Goal: Task Accomplishment & Management: Manage account settings

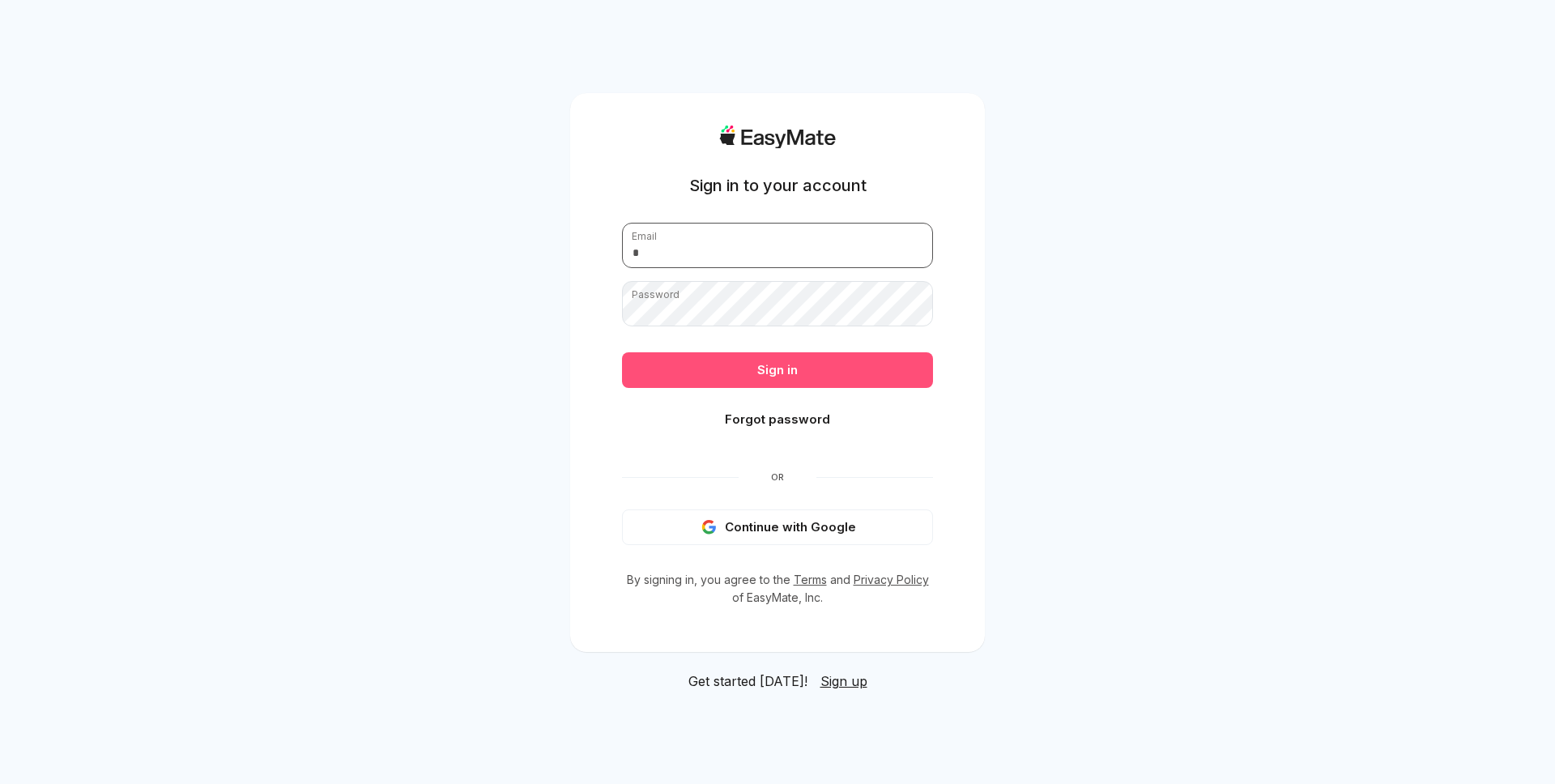
type input "**********"
click at [723, 362] on button "Sign in" at bounding box center [778, 370] width 311 height 36
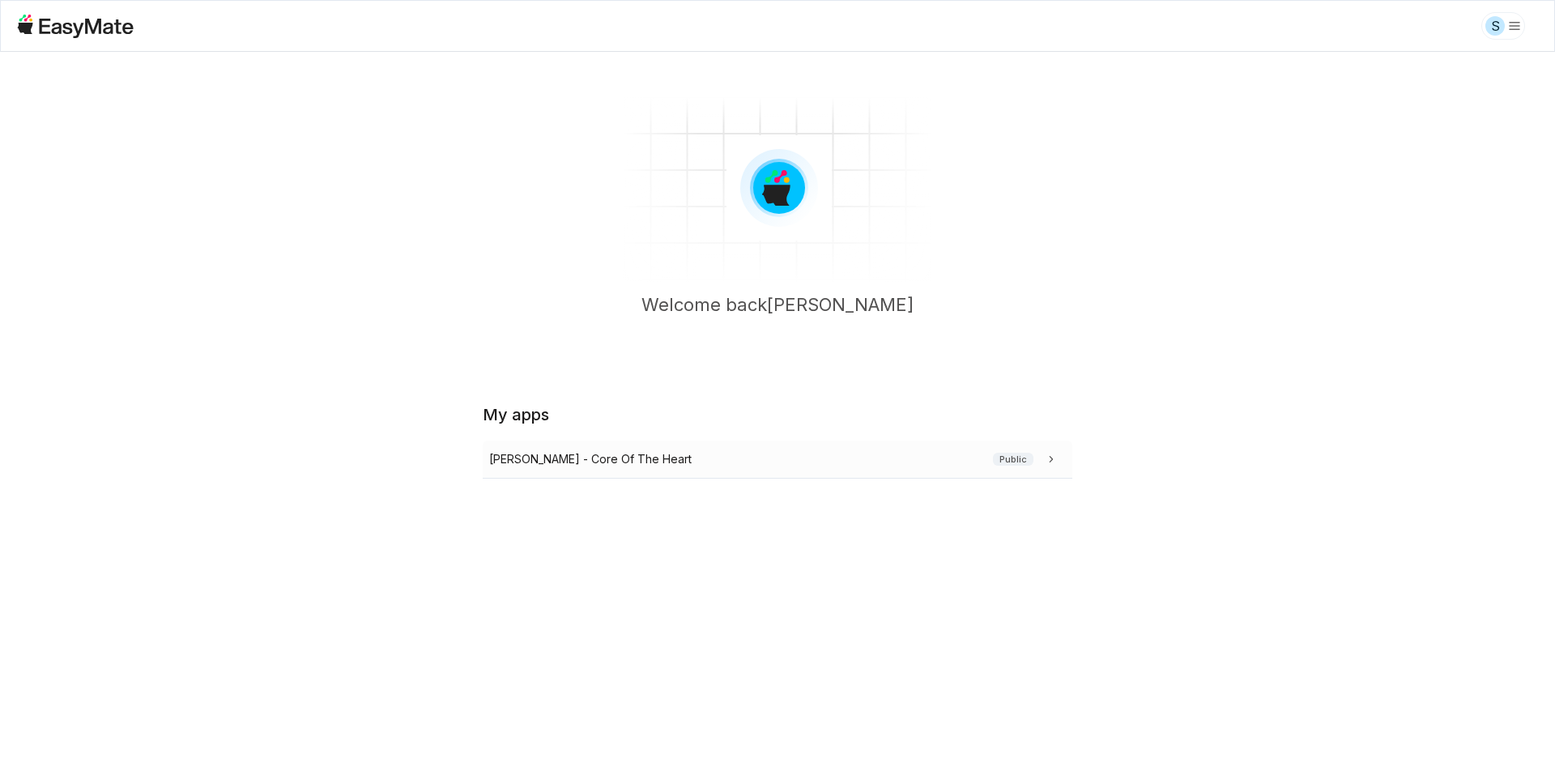
click at [665, 455] on div "[PERSON_NAME] - Core Of The Heart Public" at bounding box center [775, 459] width 570 height 18
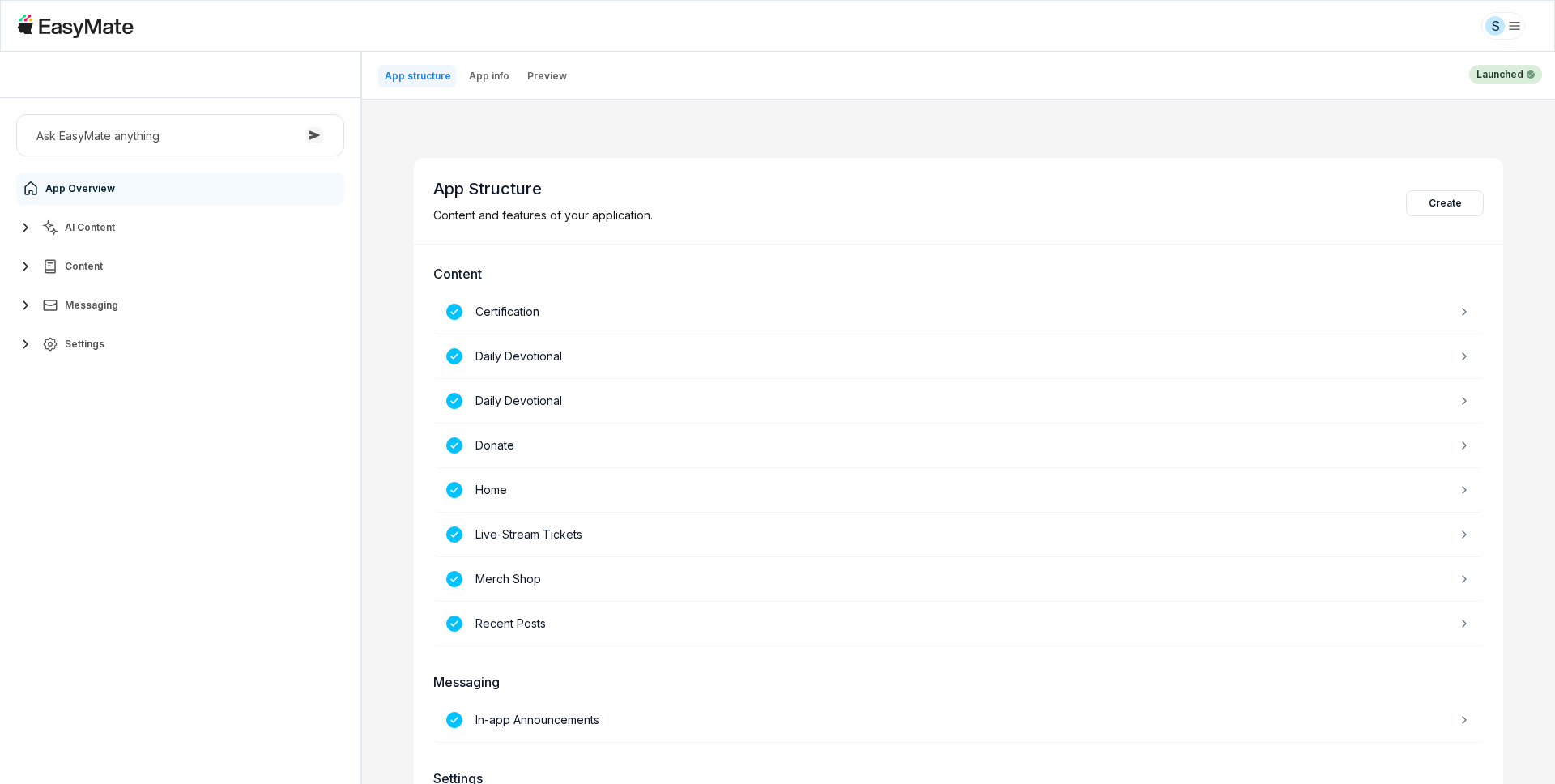
click at [312, 410] on div "Ask EasyMate anything App Overview AI Content Content Messaging Settings" at bounding box center [180, 441] width 360 height 686
click at [533, 75] on p "Preview" at bounding box center [547, 76] width 40 height 13
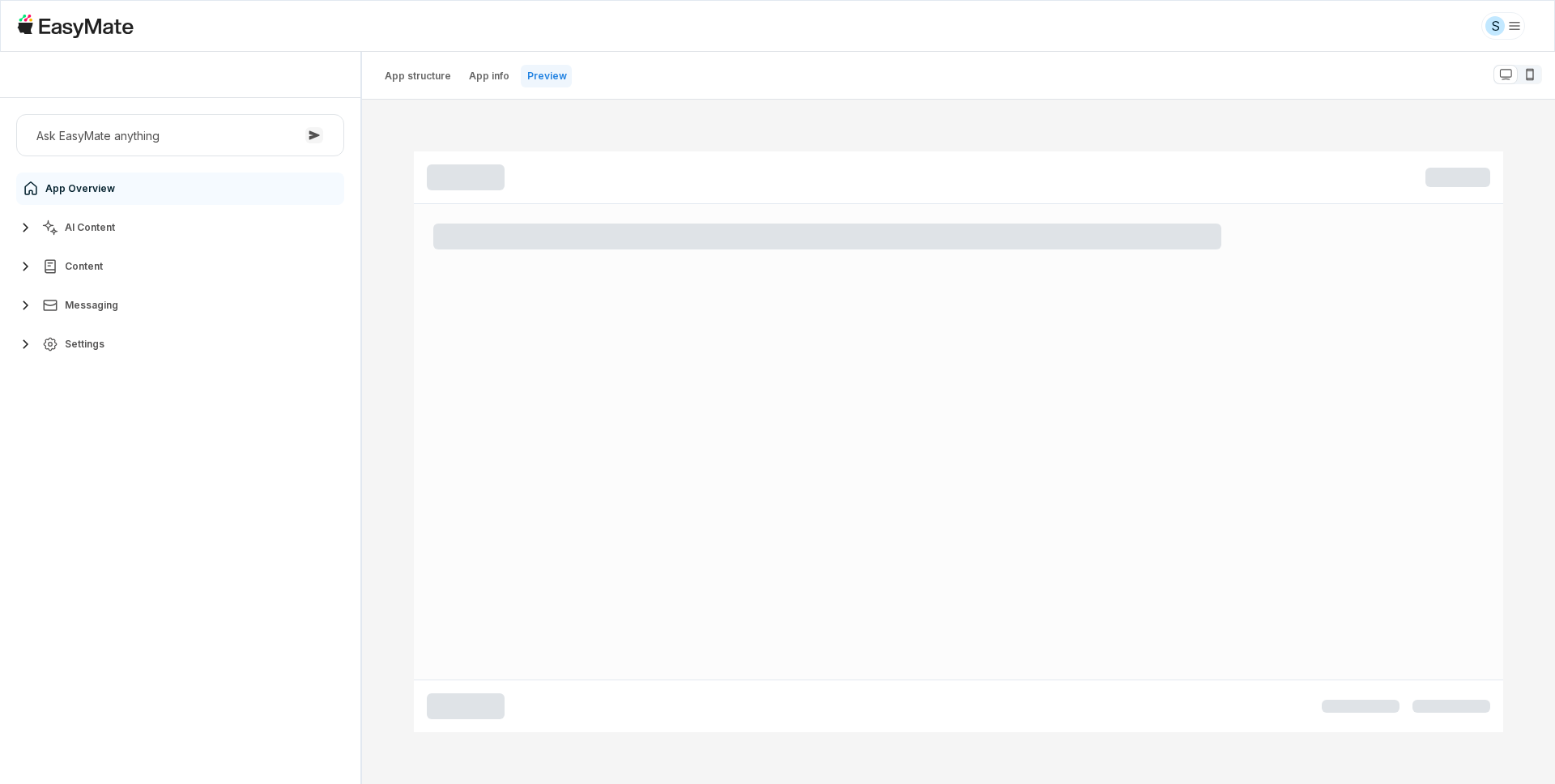
click at [844, 141] on div at bounding box center [958, 441] width 1193 height 684
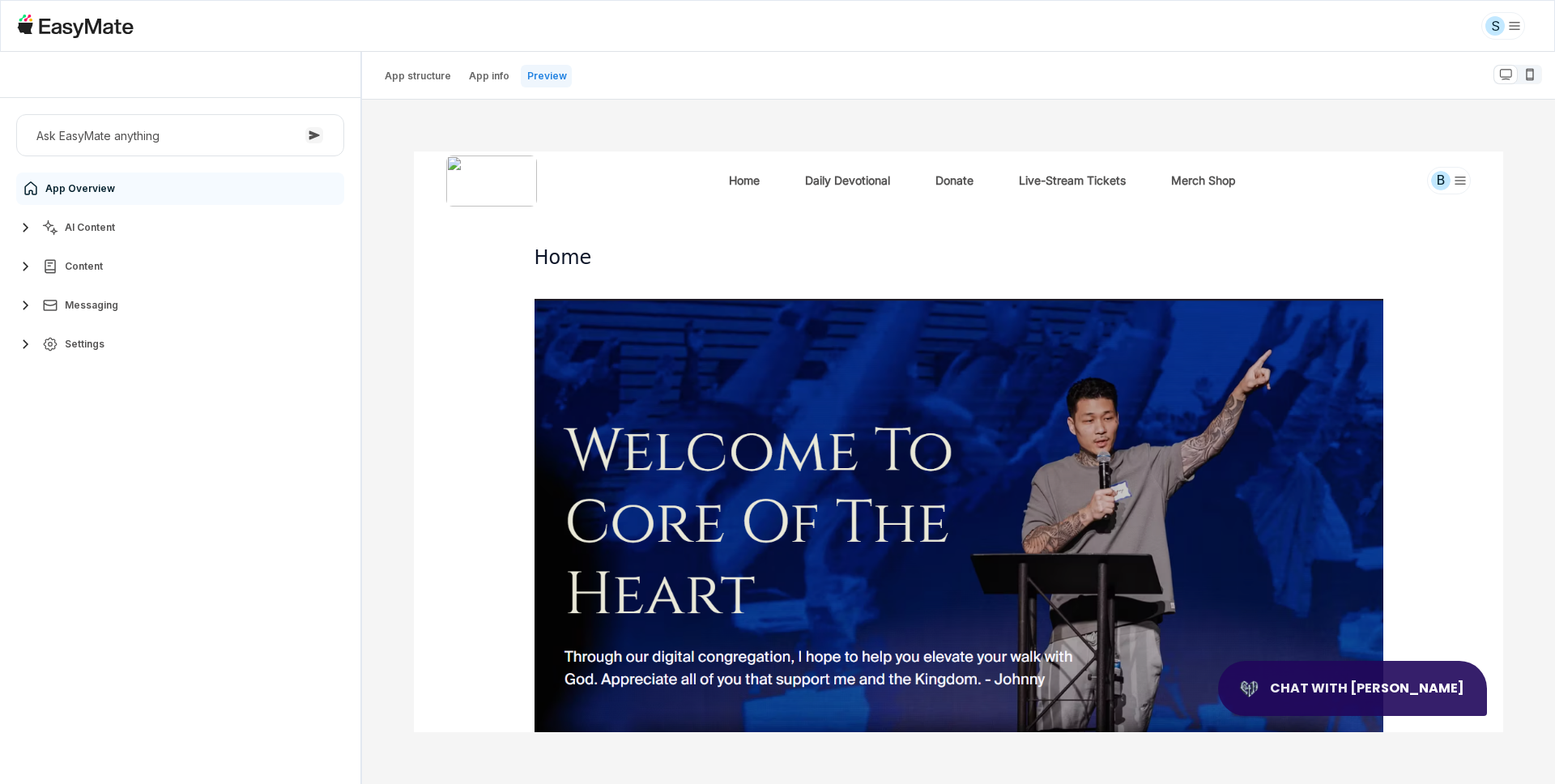
click at [1363, 698] on button "Chat with Sam" at bounding box center [1352, 688] width 269 height 55
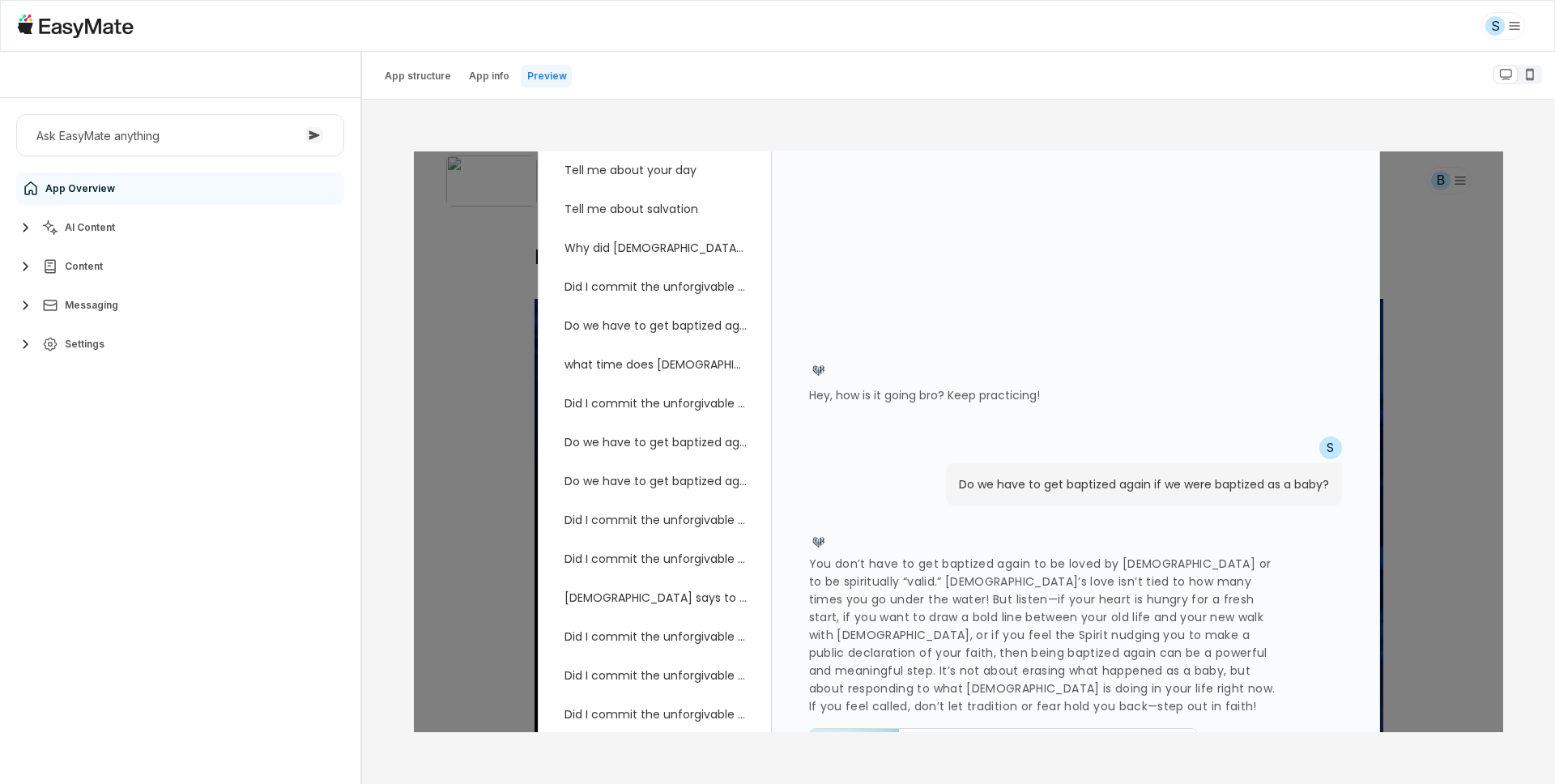
click at [1132, 608] on span "life" at bounding box center [1140, 617] width 18 height 18
click at [392, 429] on div at bounding box center [958, 441] width 1193 height 684
click at [103, 230] on span "AI Content" at bounding box center [90, 227] width 51 height 13
click at [120, 272] on link "Agents 2" at bounding box center [189, 266] width 303 height 32
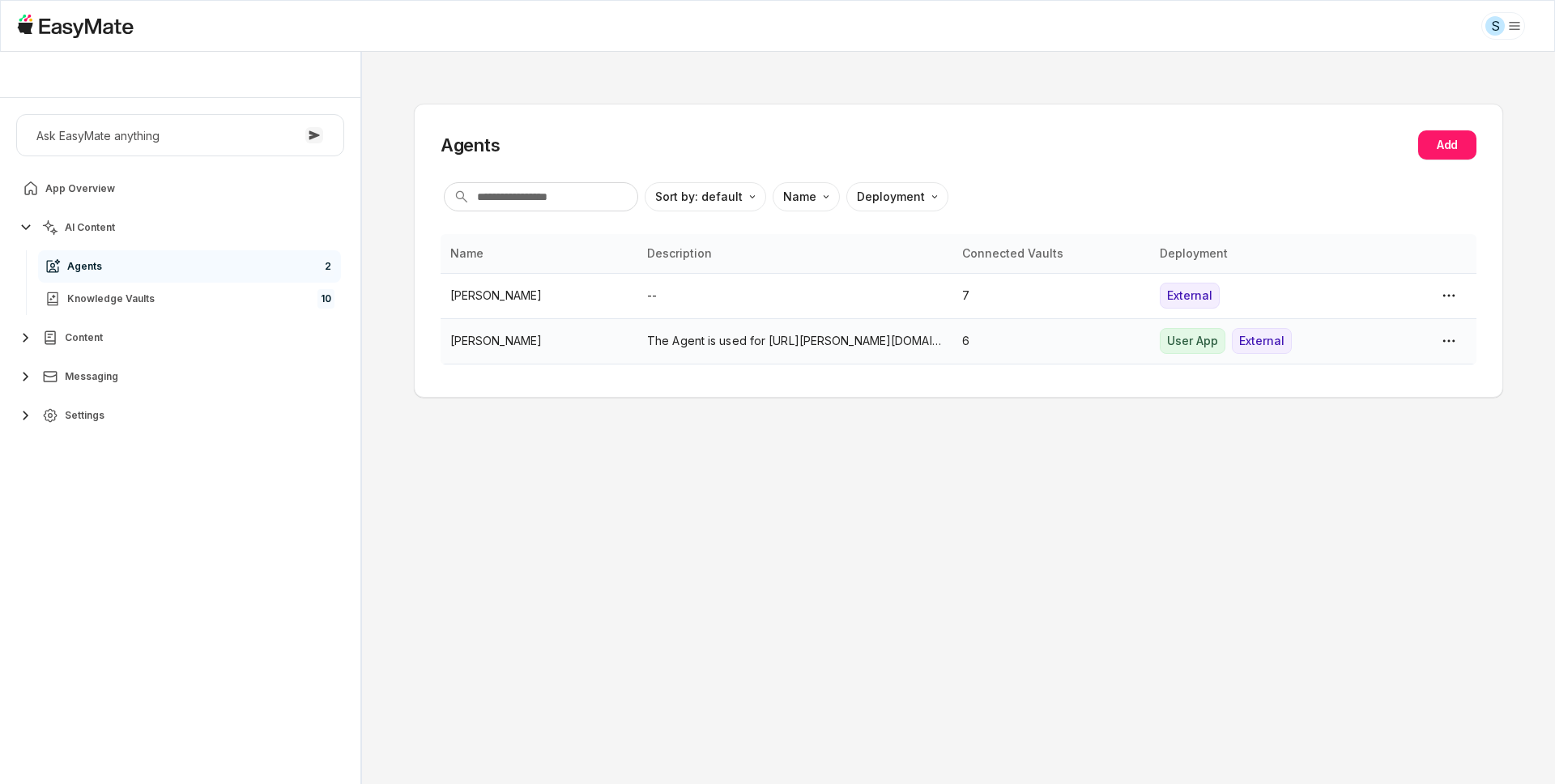
click at [462, 332] on p "Sam" at bounding box center [539, 340] width 177 height 18
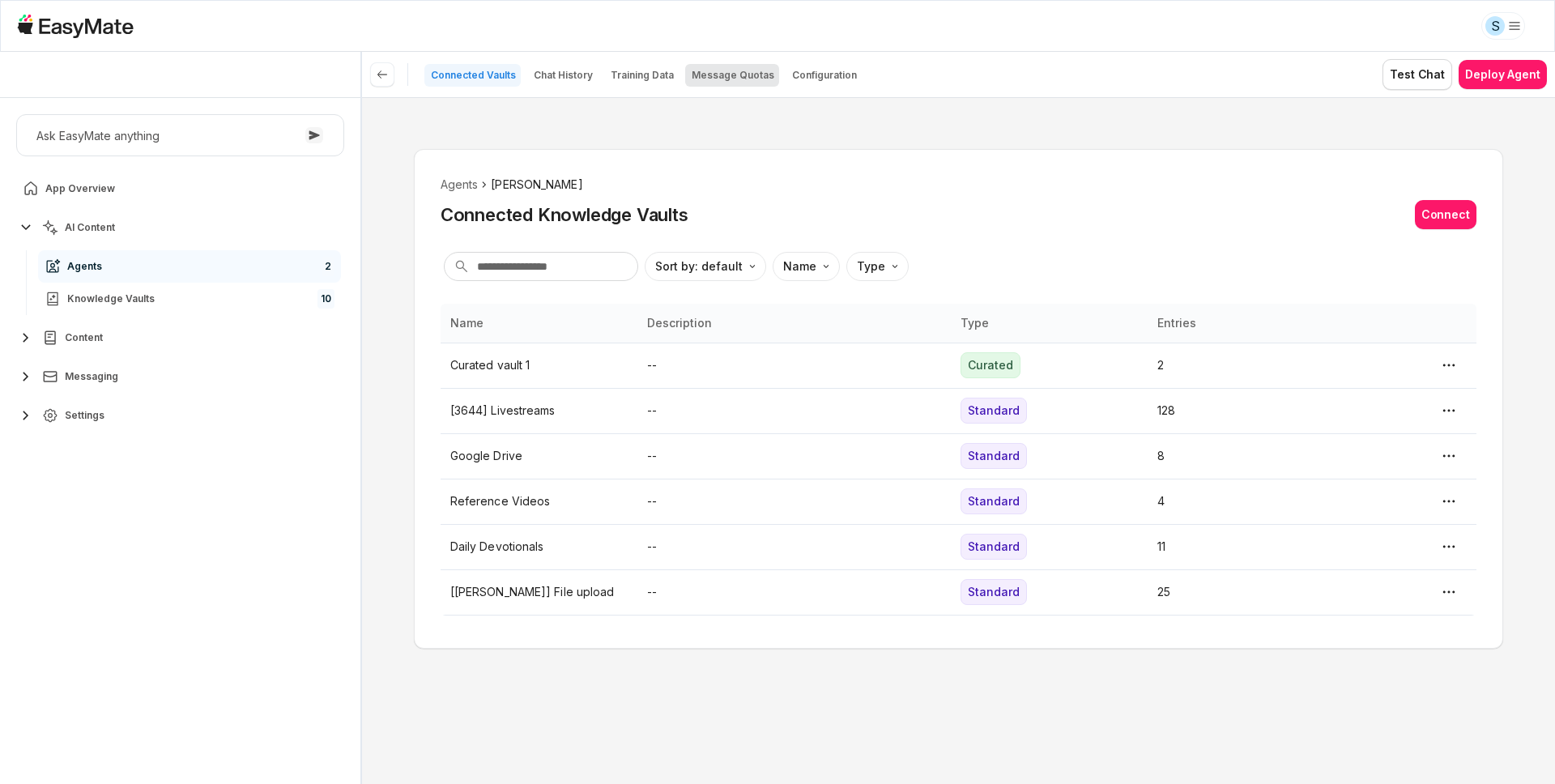
click at [715, 73] on p "Message Quotas" at bounding box center [733, 75] width 83 height 13
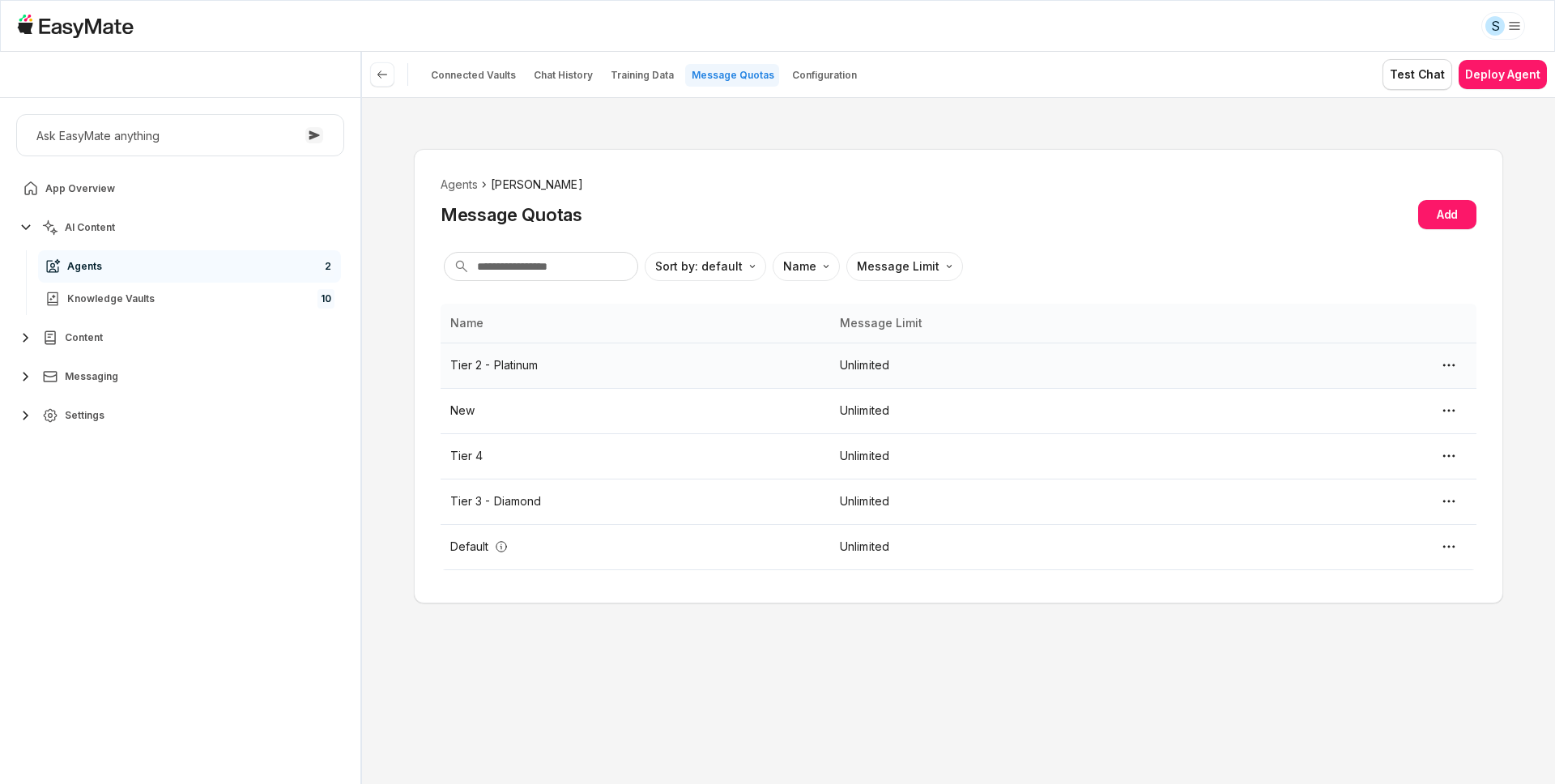
type textarea "*"
click at [1347, 409] on div "Edit Quota" at bounding box center [1337, 413] width 244 height 34
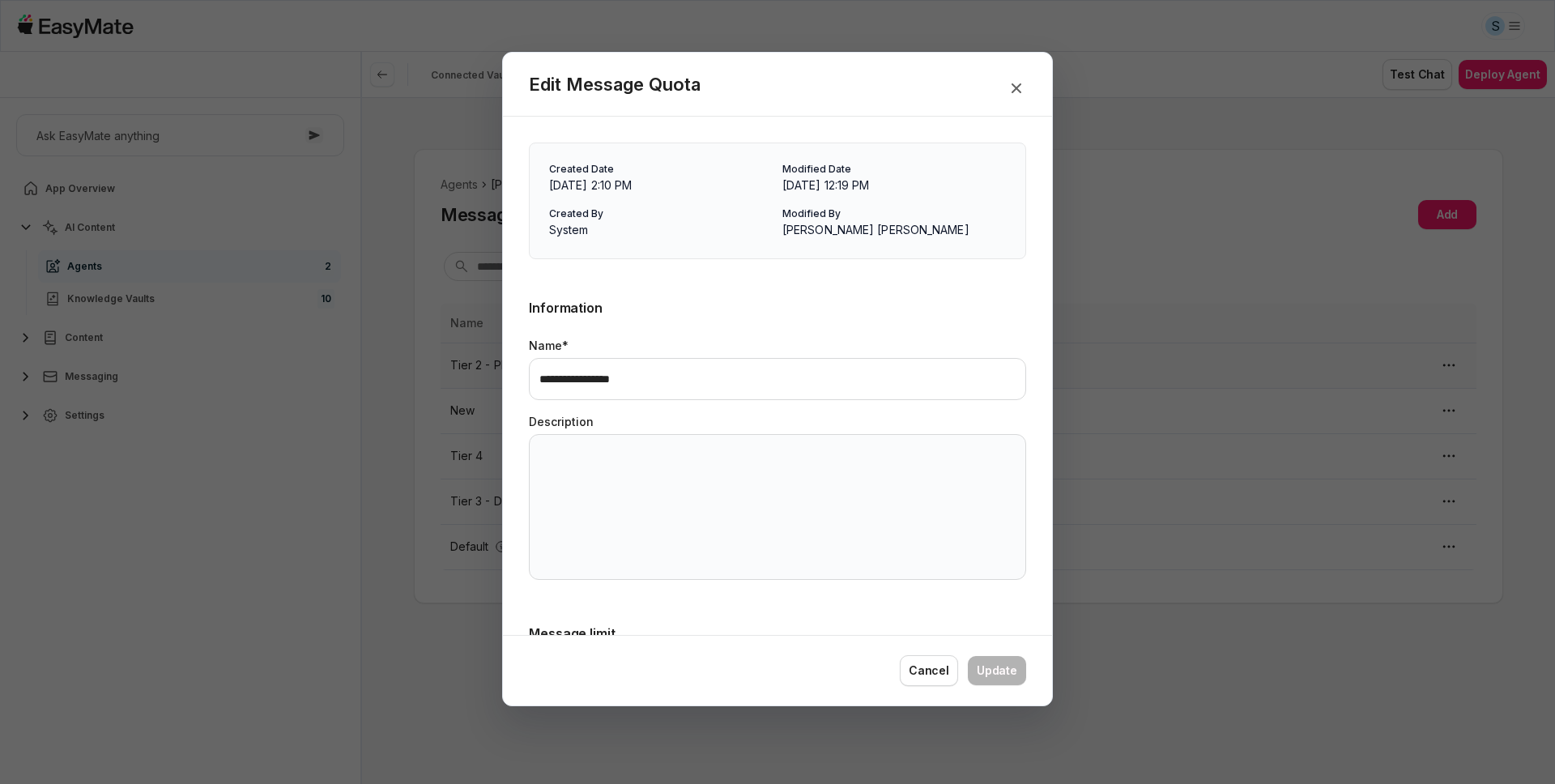
scroll to position [71, 0]
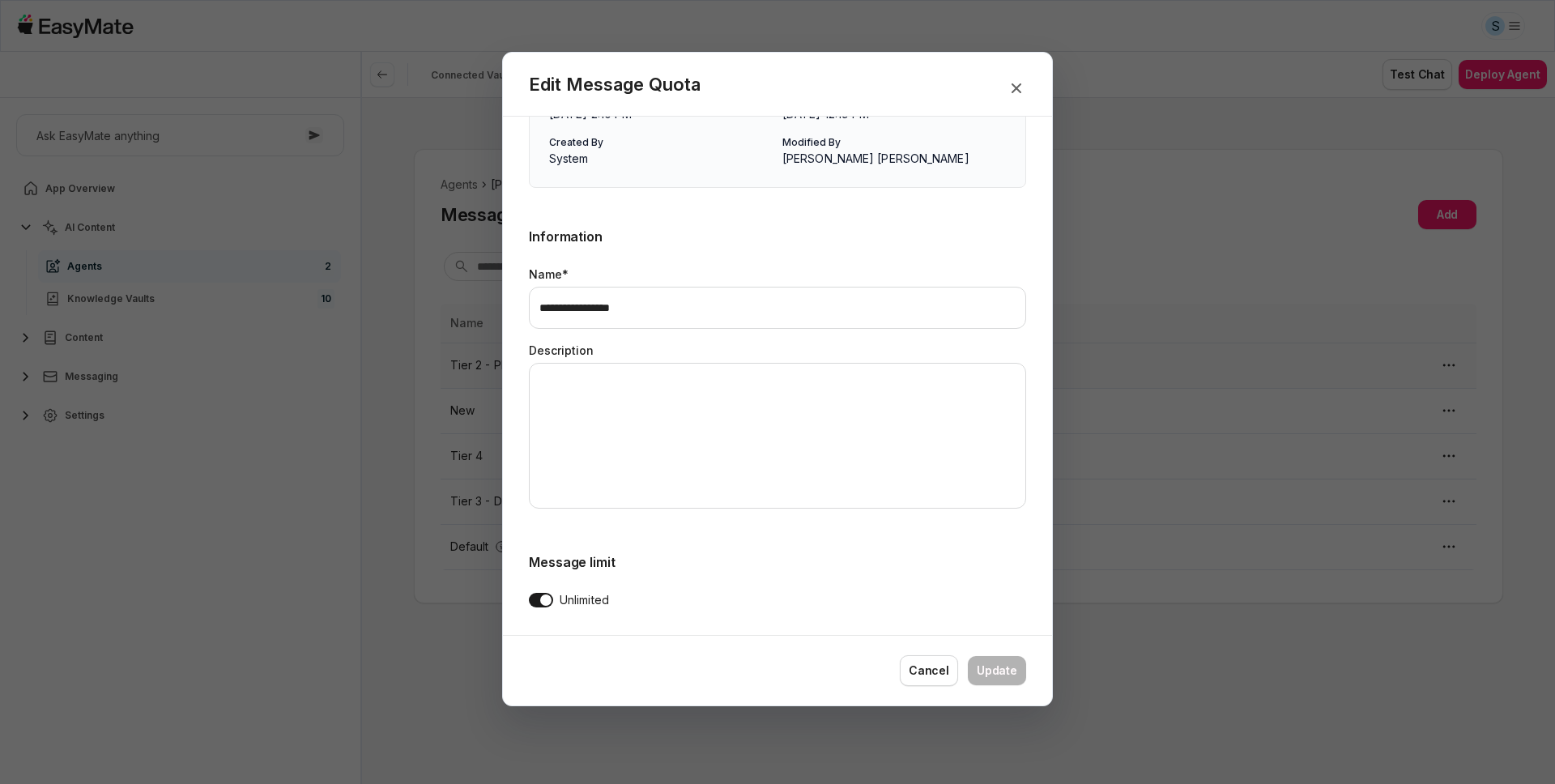
click at [546, 600] on button "Unlimited" at bounding box center [541, 599] width 24 height 15
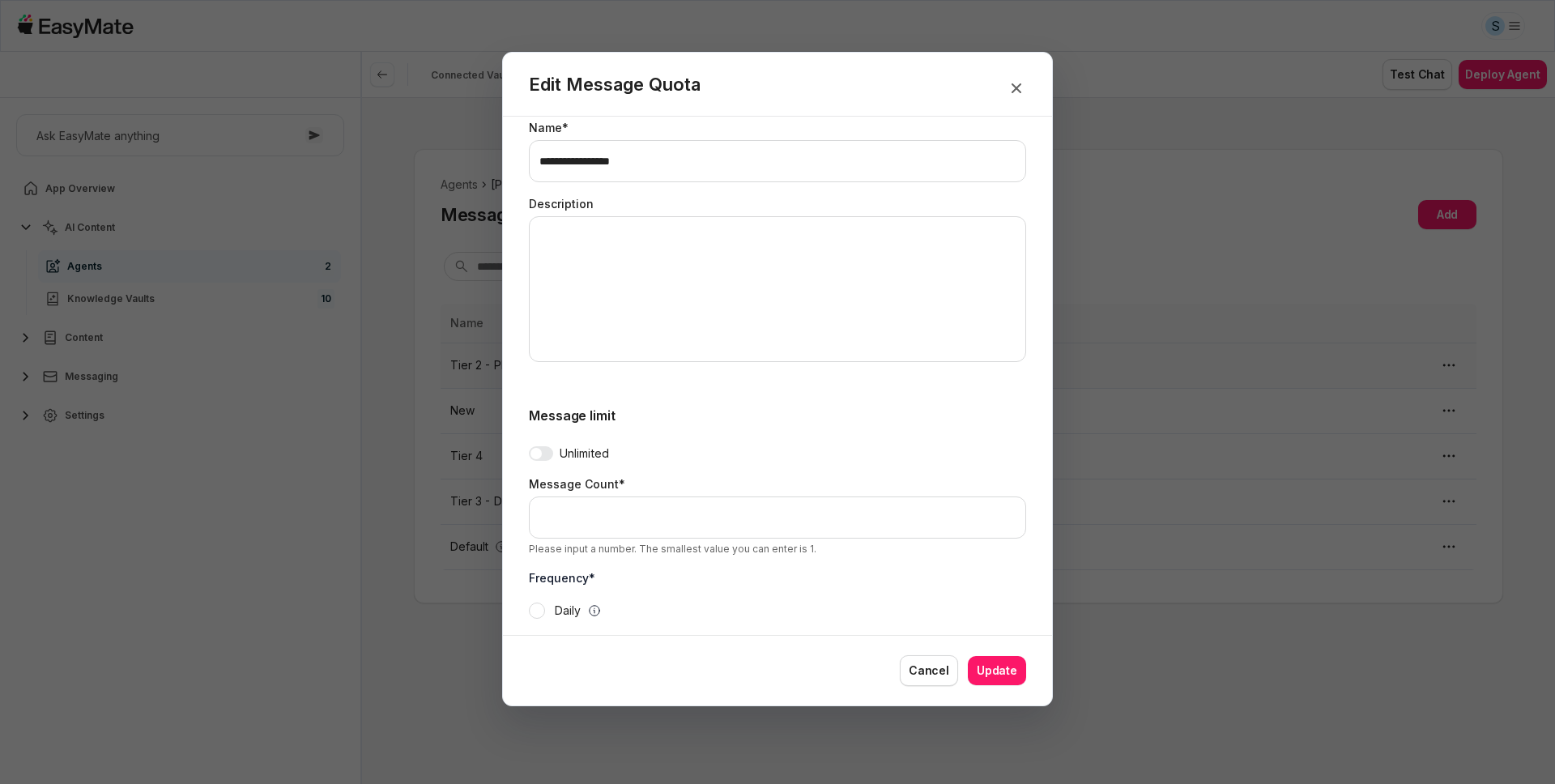
scroll to position [304, 0]
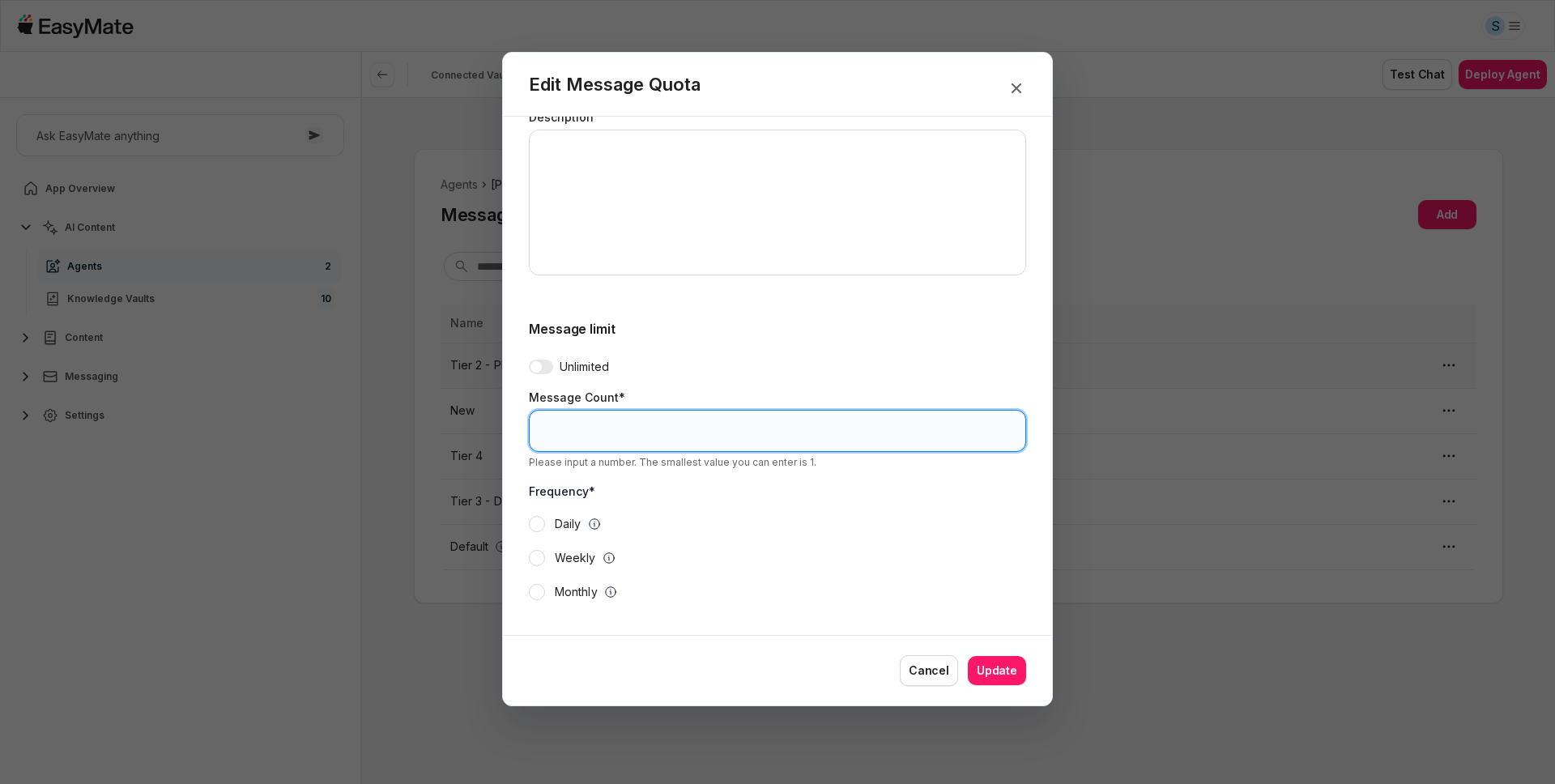
click at [554, 428] on input "*" at bounding box center [778, 430] width 497 height 42
type input "**"
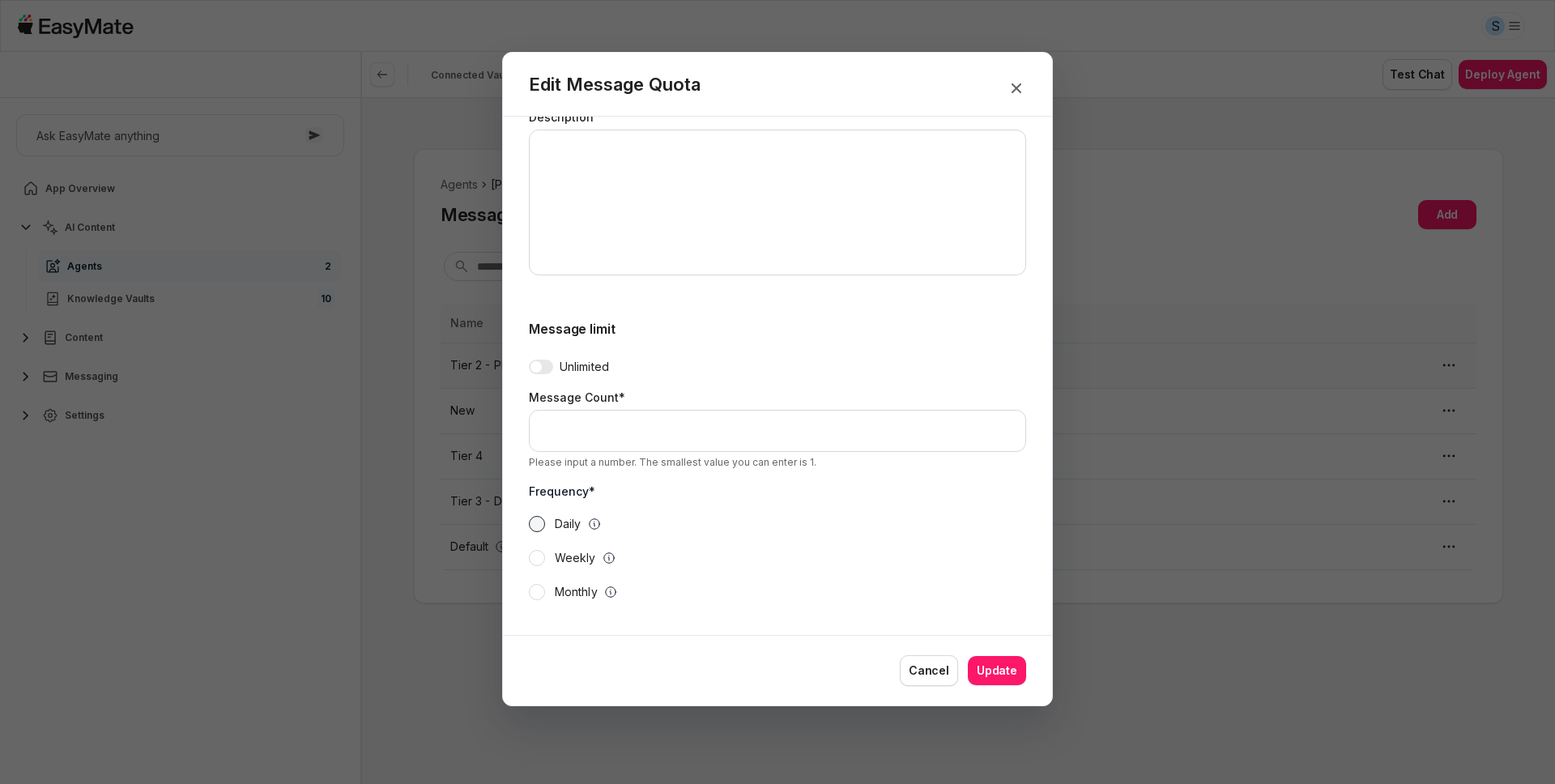
click at [532, 528] on button "Daily" at bounding box center [537, 523] width 17 height 17
click at [1000, 679] on button "Update" at bounding box center [997, 670] width 58 height 29
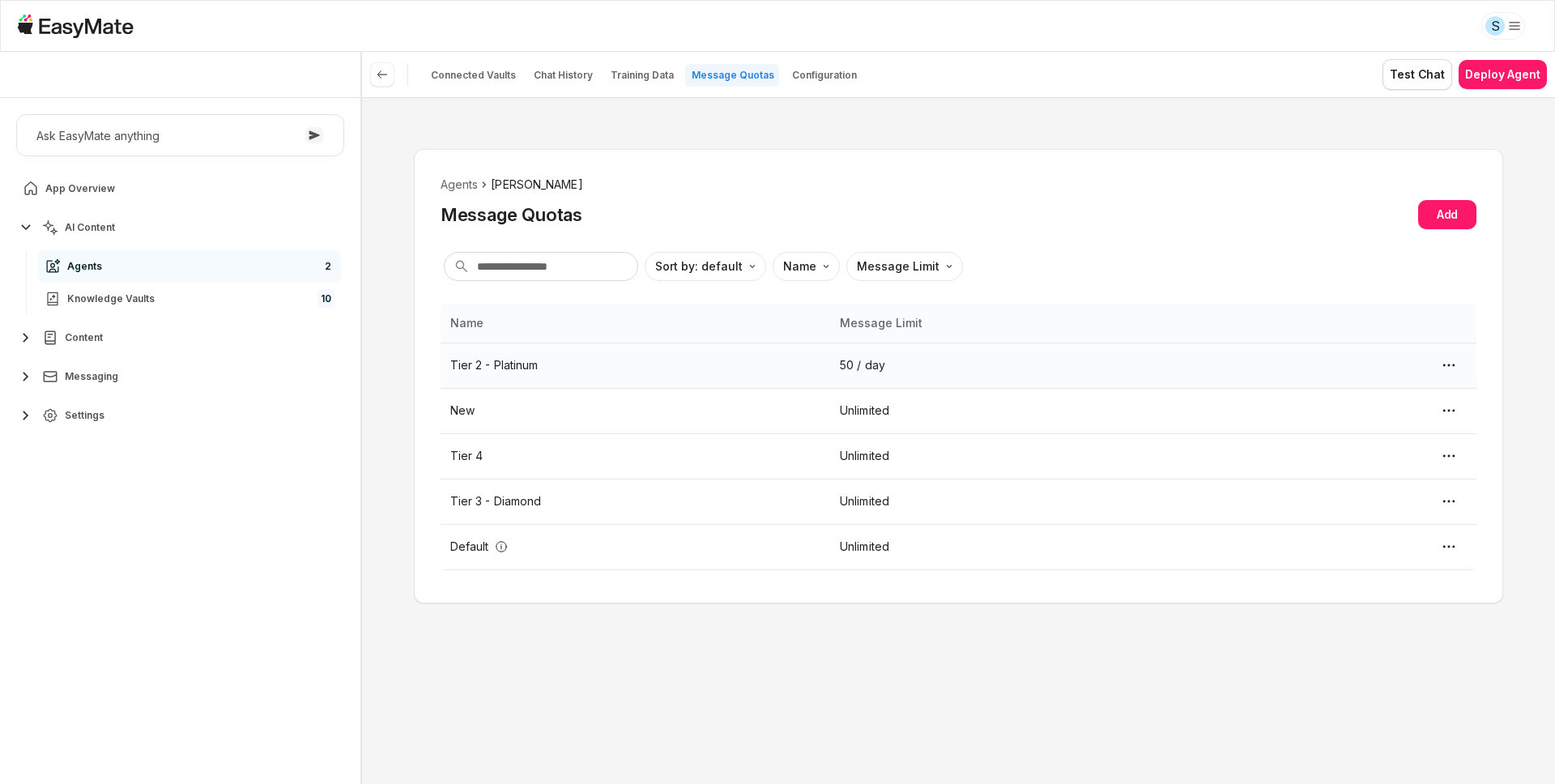
click at [806, 117] on div "Agents Sam Message Quotas Add Sort by: default Direction Name Message Limit Nam…" at bounding box center [958, 441] width 1193 height 687
click at [819, 79] on p "Configuration" at bounding box center [824, 75] width 65 height 13
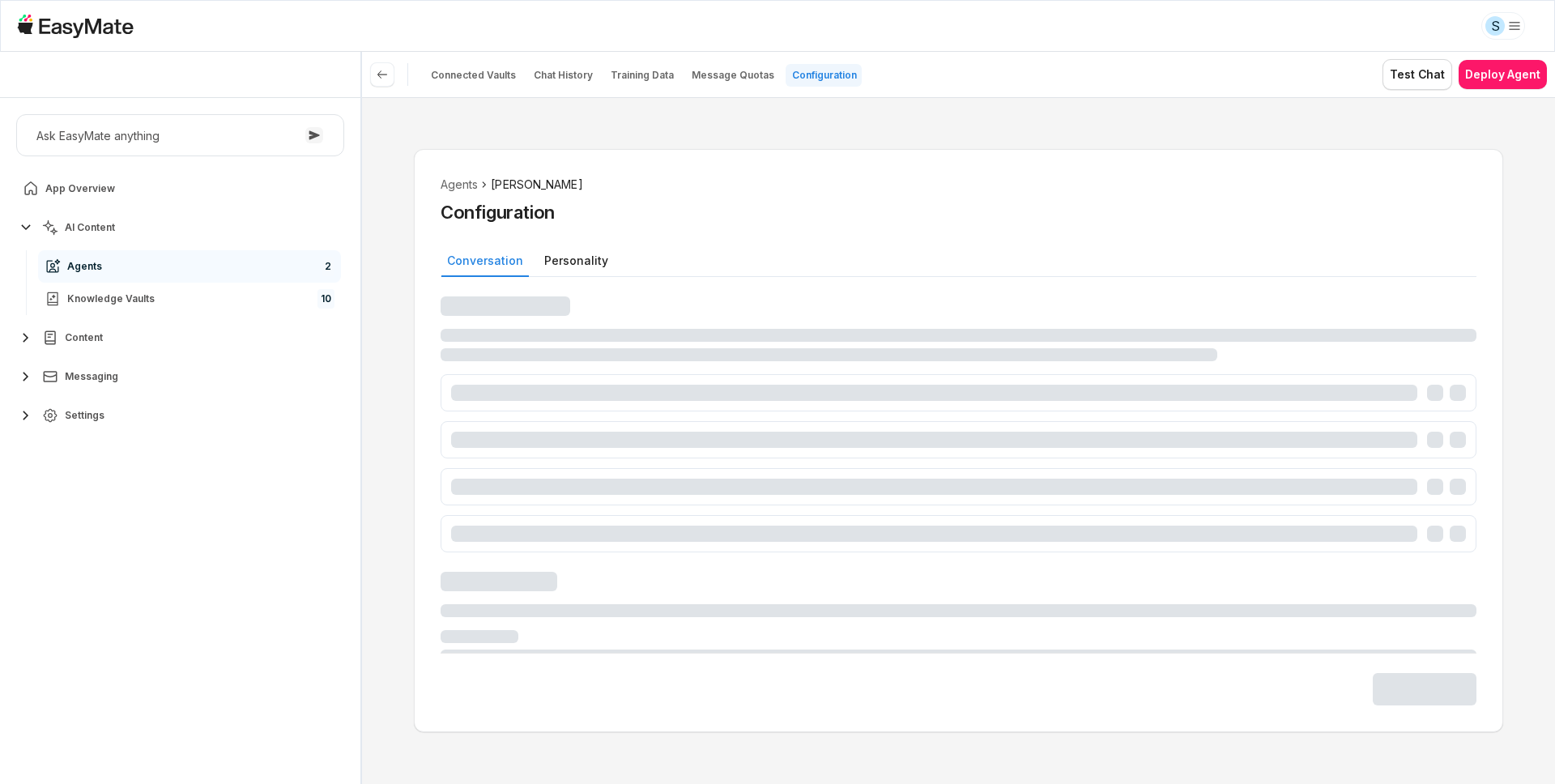
click at [735, 181] on ol "Agents Sam" at bounding box center [958, 185] width 1036 height 18
click at [674, 211] on div "Configuration" at bounding box center [958, 212] width 1036 height 24
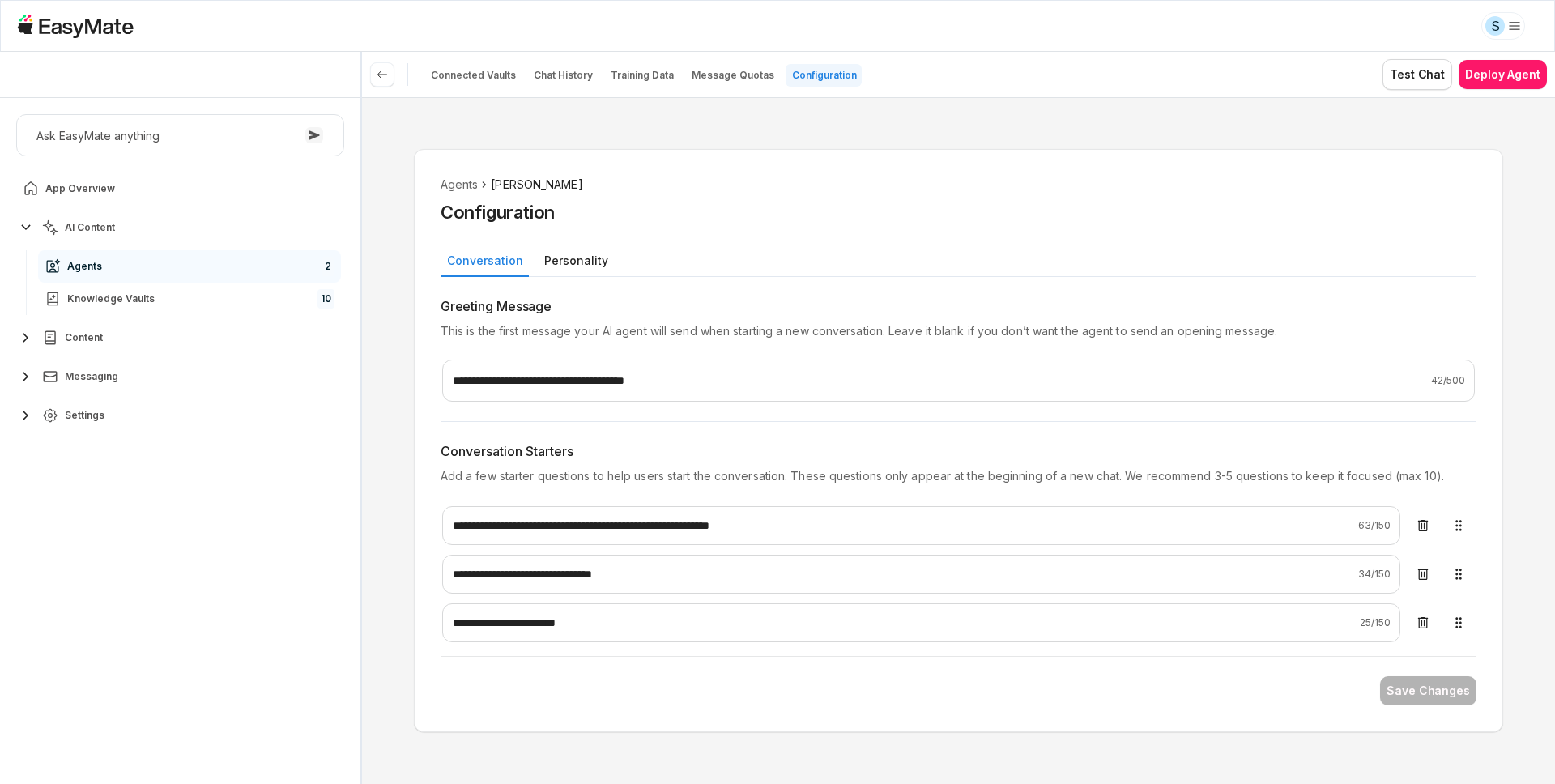
scroll to position [209, 0]
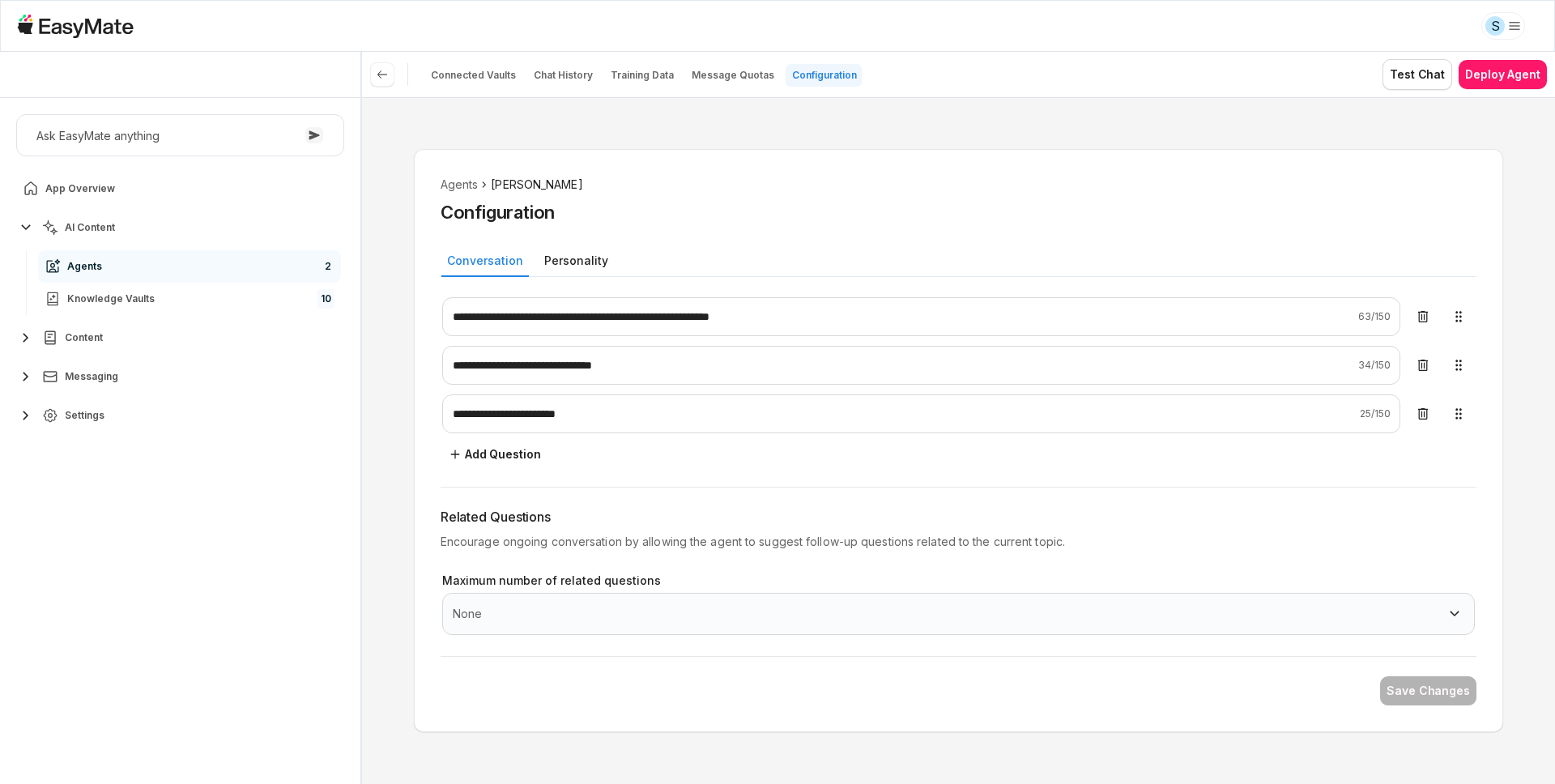
click at [627, 599] on html "**********" at bounding box center [778, 392] width 1555 height 784
type textarea "*"
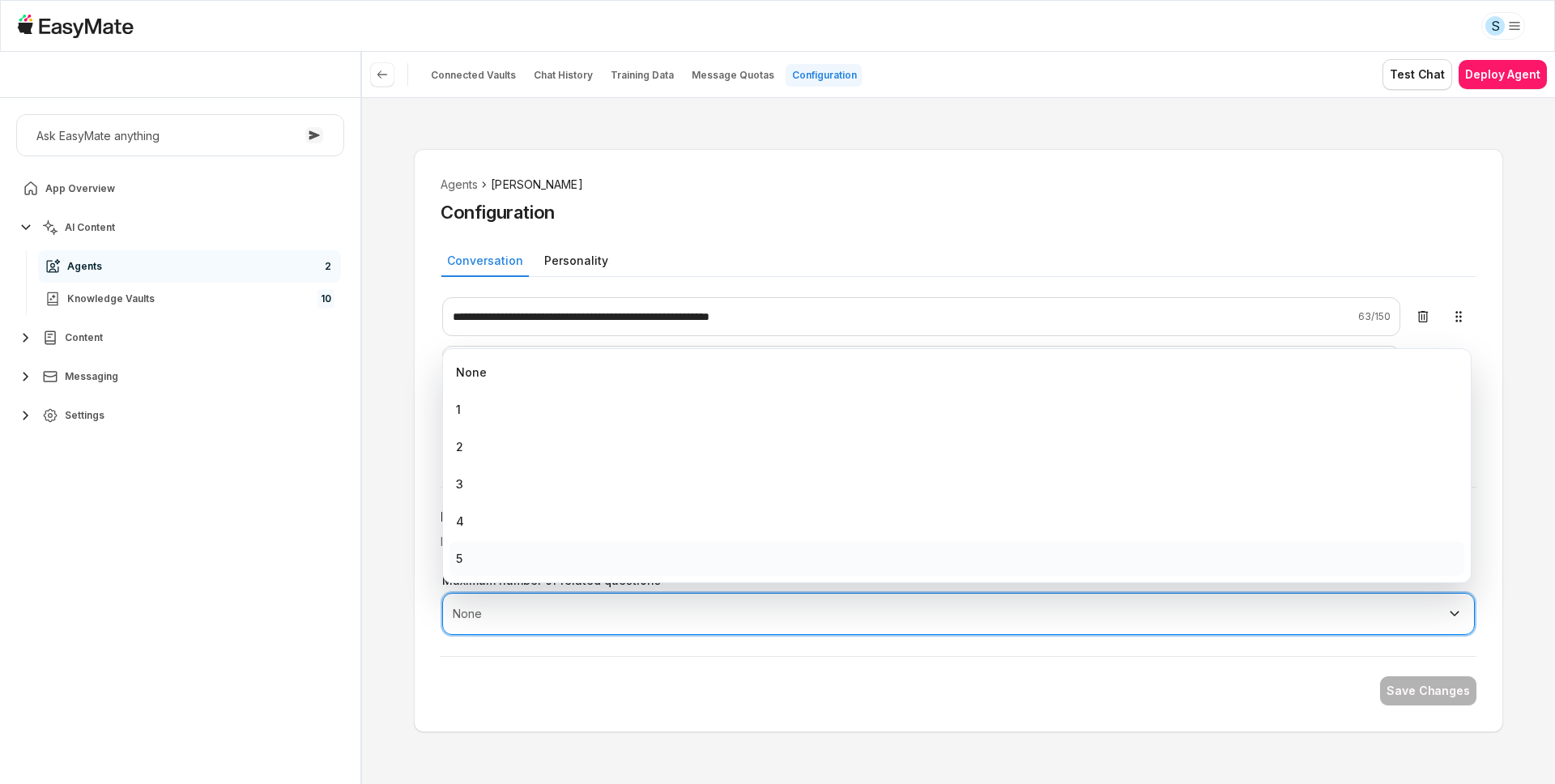
select select "*"
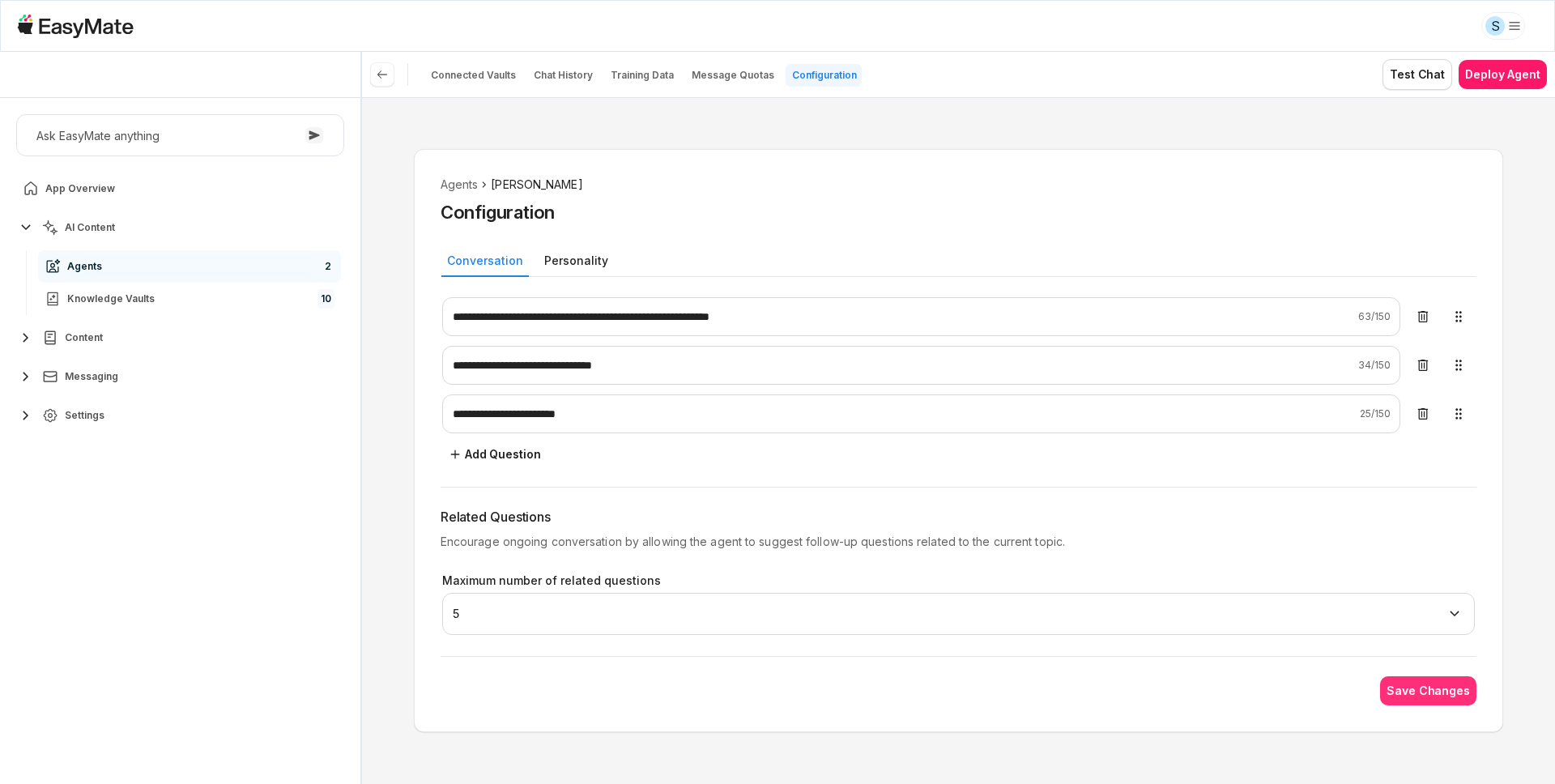
click at [1409, 699] on button "Save Changes" at bounding box center [1428, 691] width 96 height 29
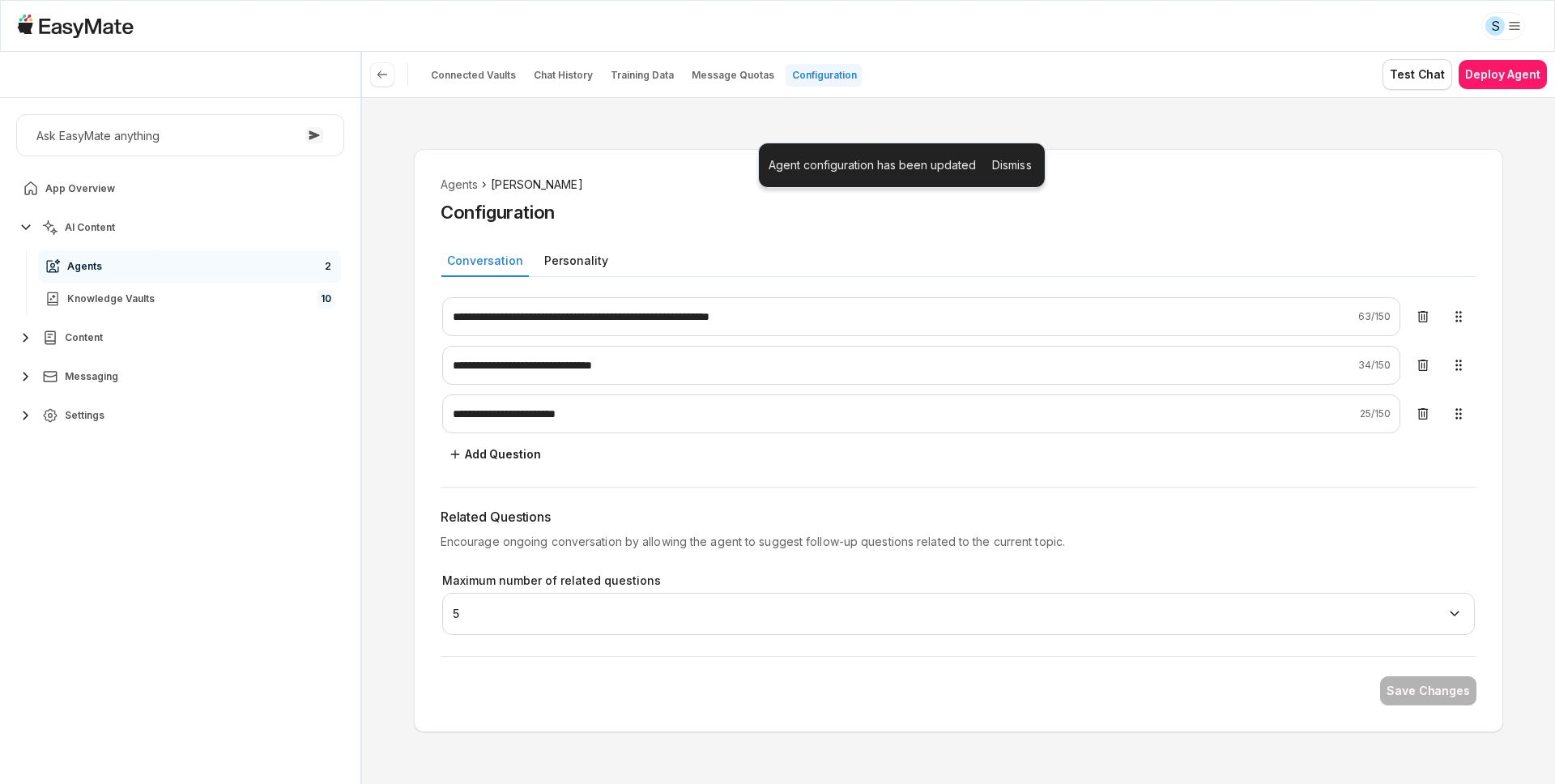
click at [1513, 525] on div "**********" at bounding box center [958, 441] width 1193 height 687
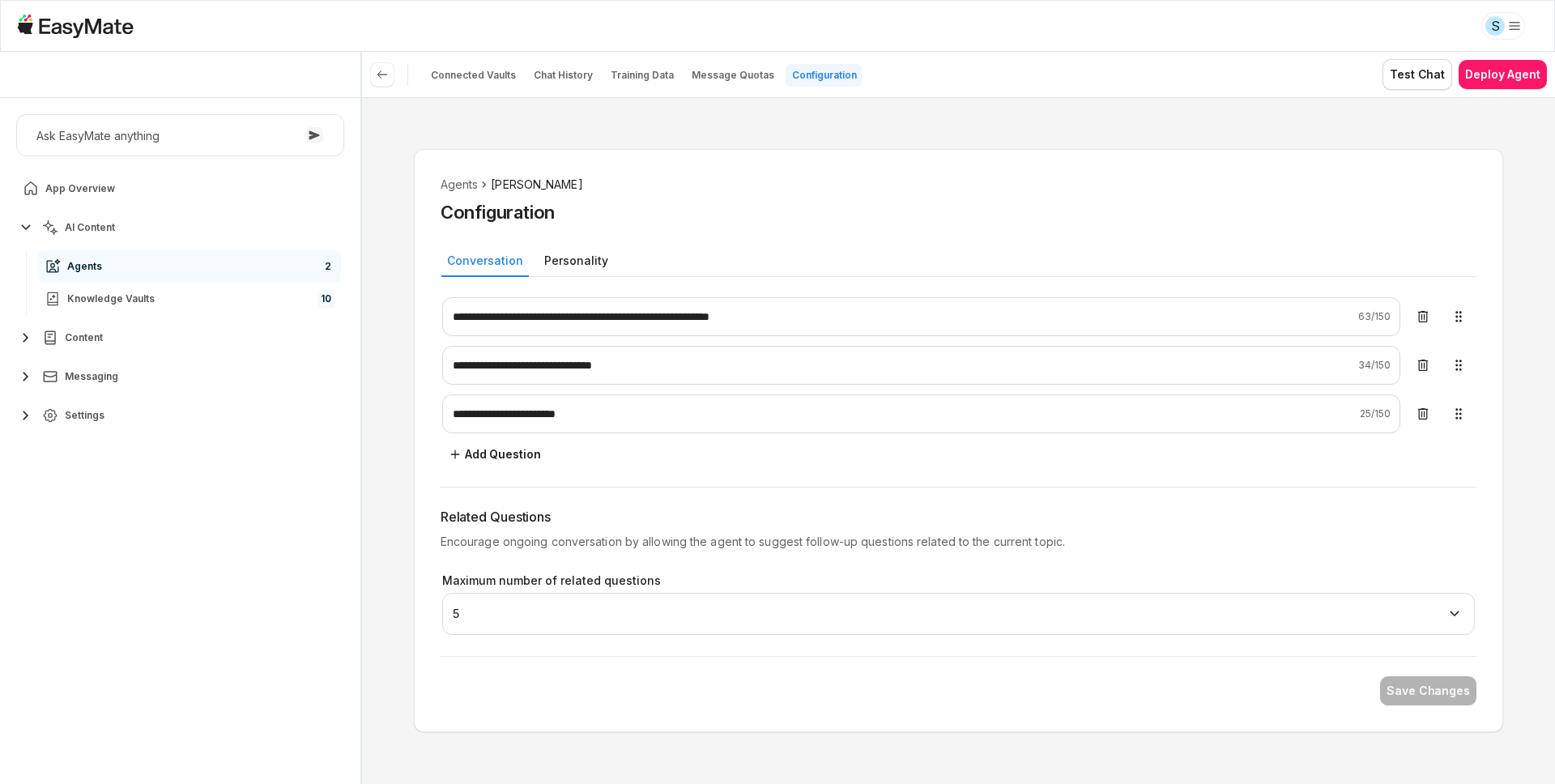
click at [1506, 25] on html "**********" at bounding box center [778, 392] width 1555 height 784
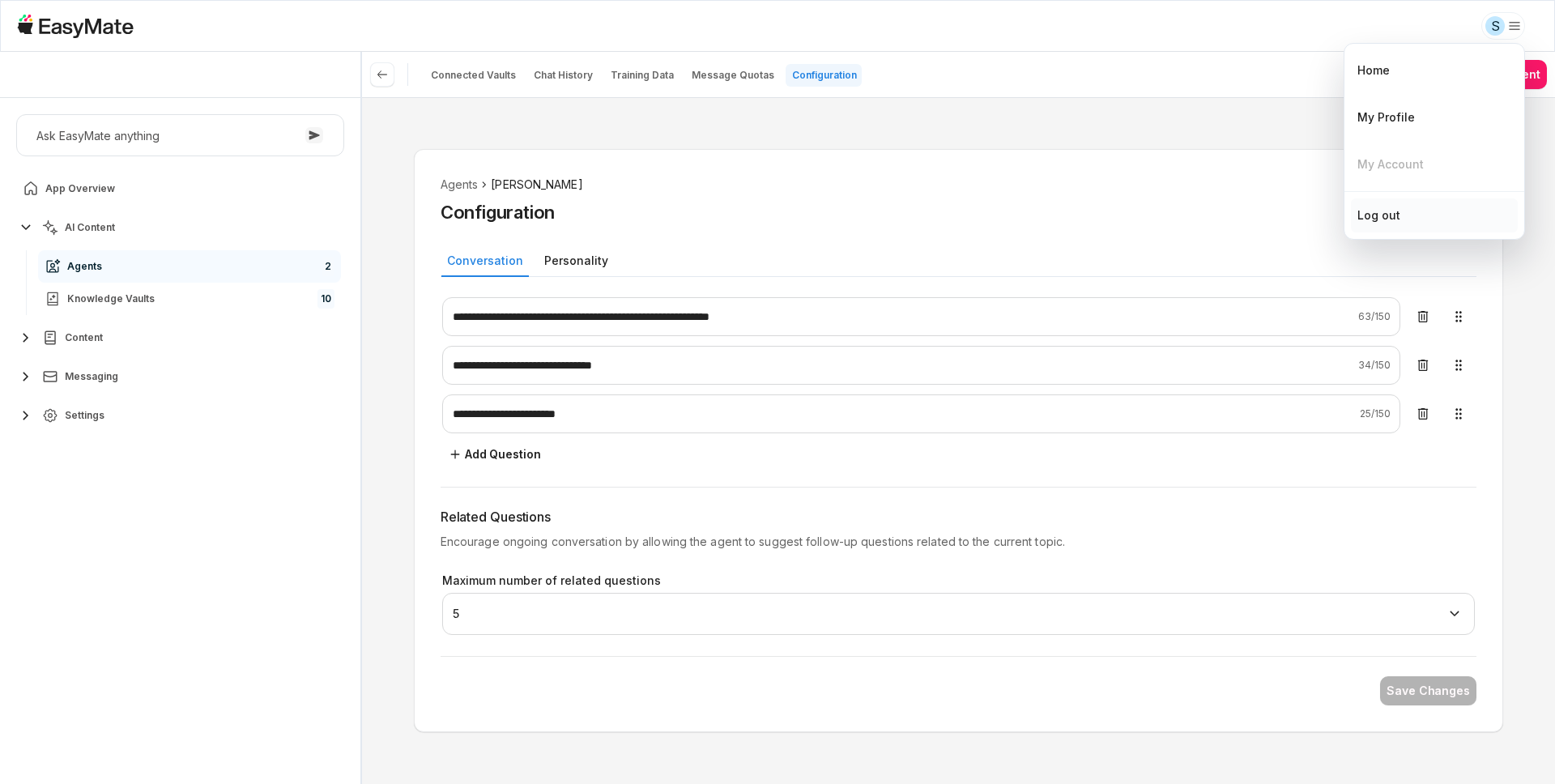
click at [1401, 215] on div "Log out" at bounding box center [1434, 215] width 166 height 34
type textarea "*"
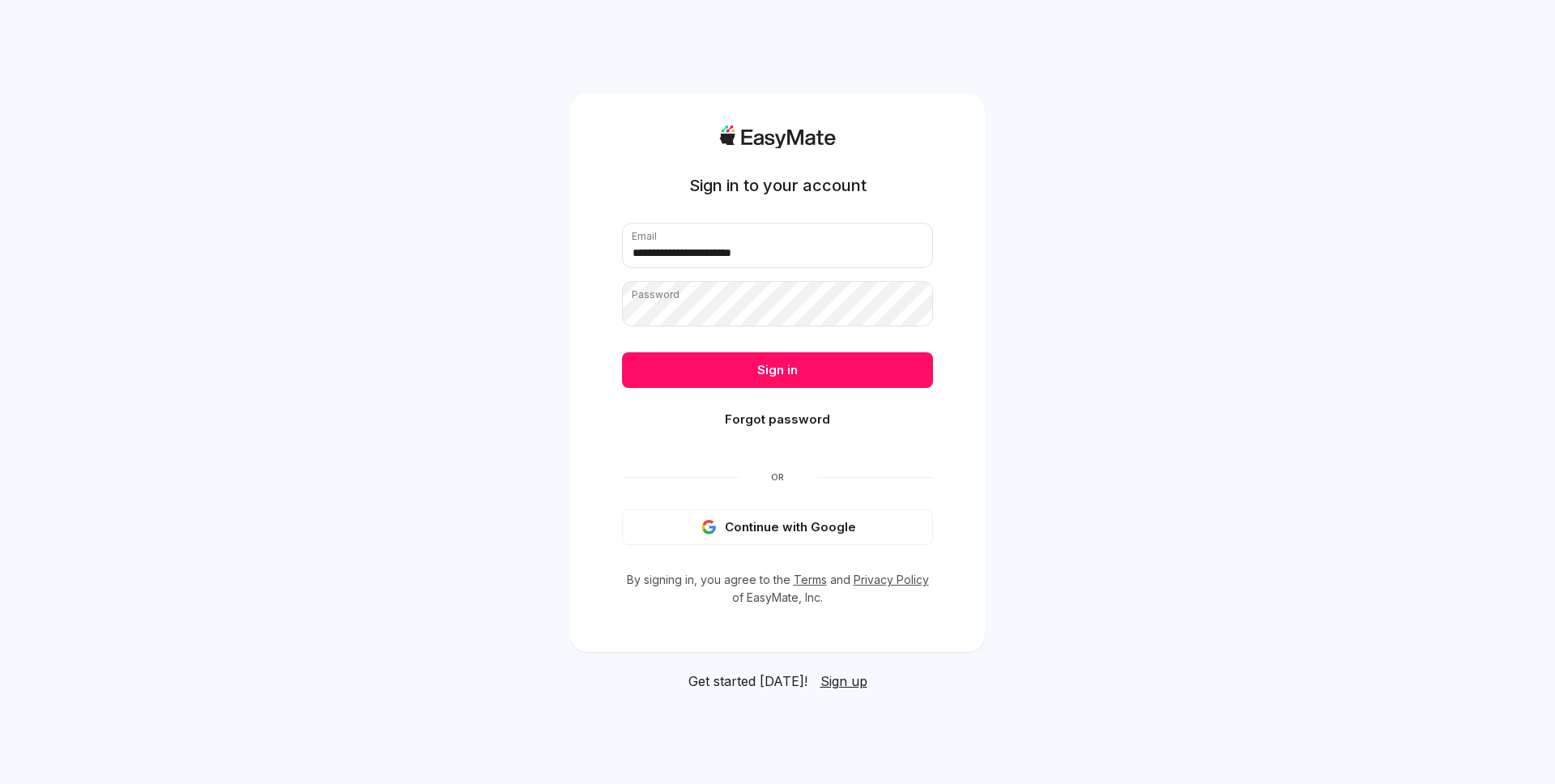
type input "**********"
click at [713, 365] on button "Sign in" at bounding box center [778, 370] width 311 height 36
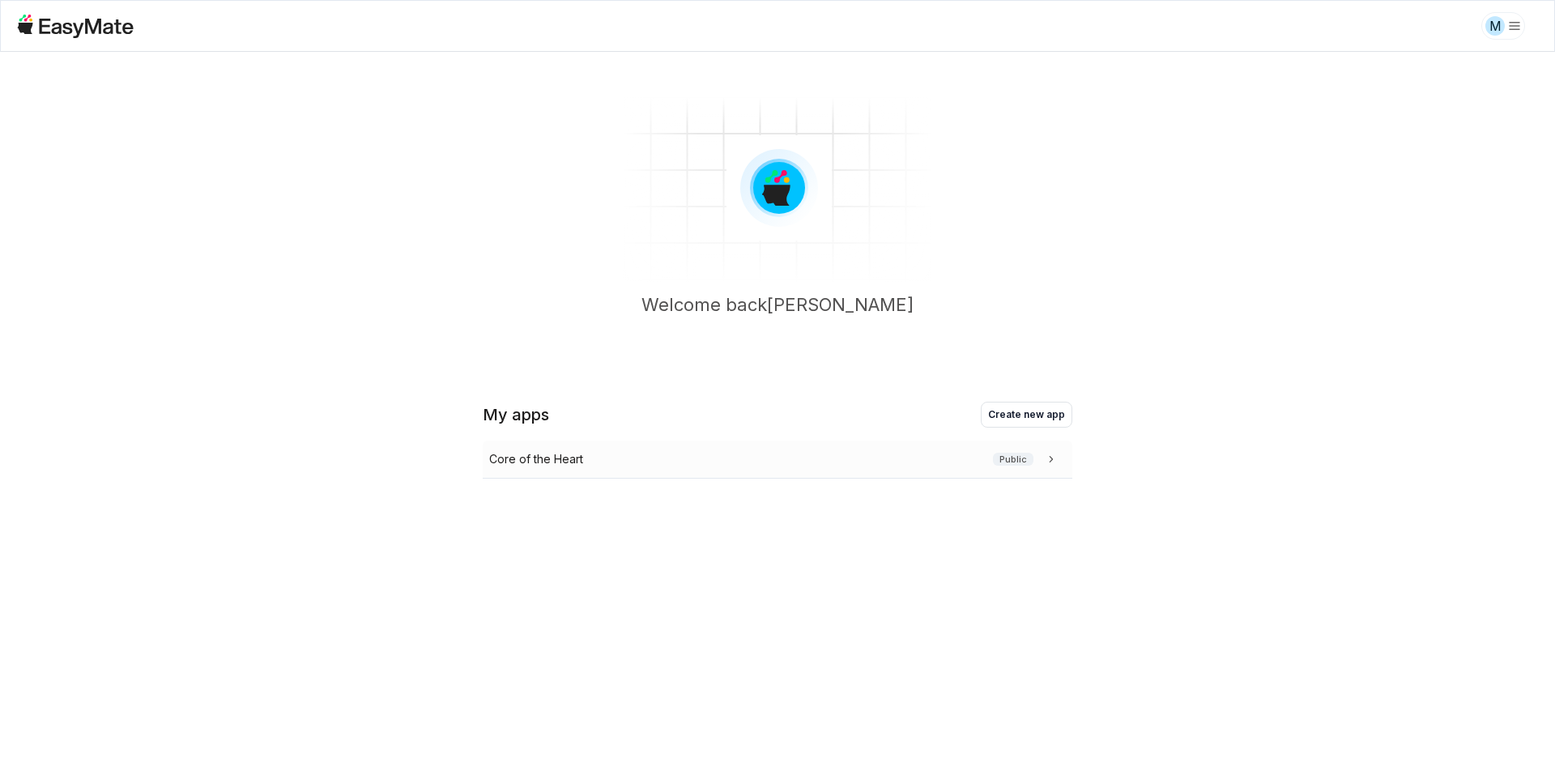
click at [676, 457] on div "Core of the Heart Public" at bounding box center [775, 459] width 570 height 18
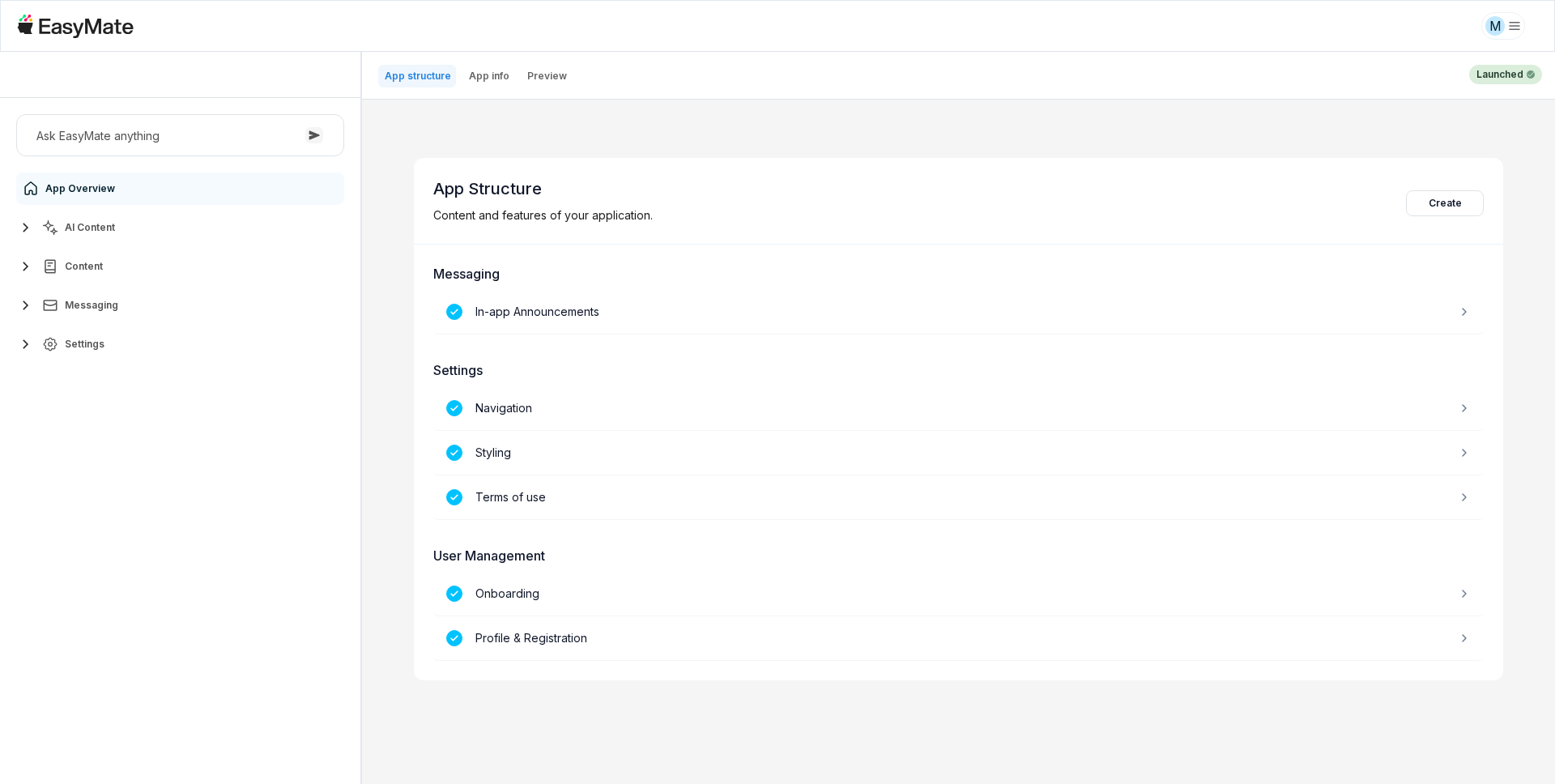
click at [175, 234] on button "AI Content" at bounding box center [180, 227] width 328 height 32
click at [171, 270] on link "Agents 2" at bounding box center [189, 266] width 303 height 32
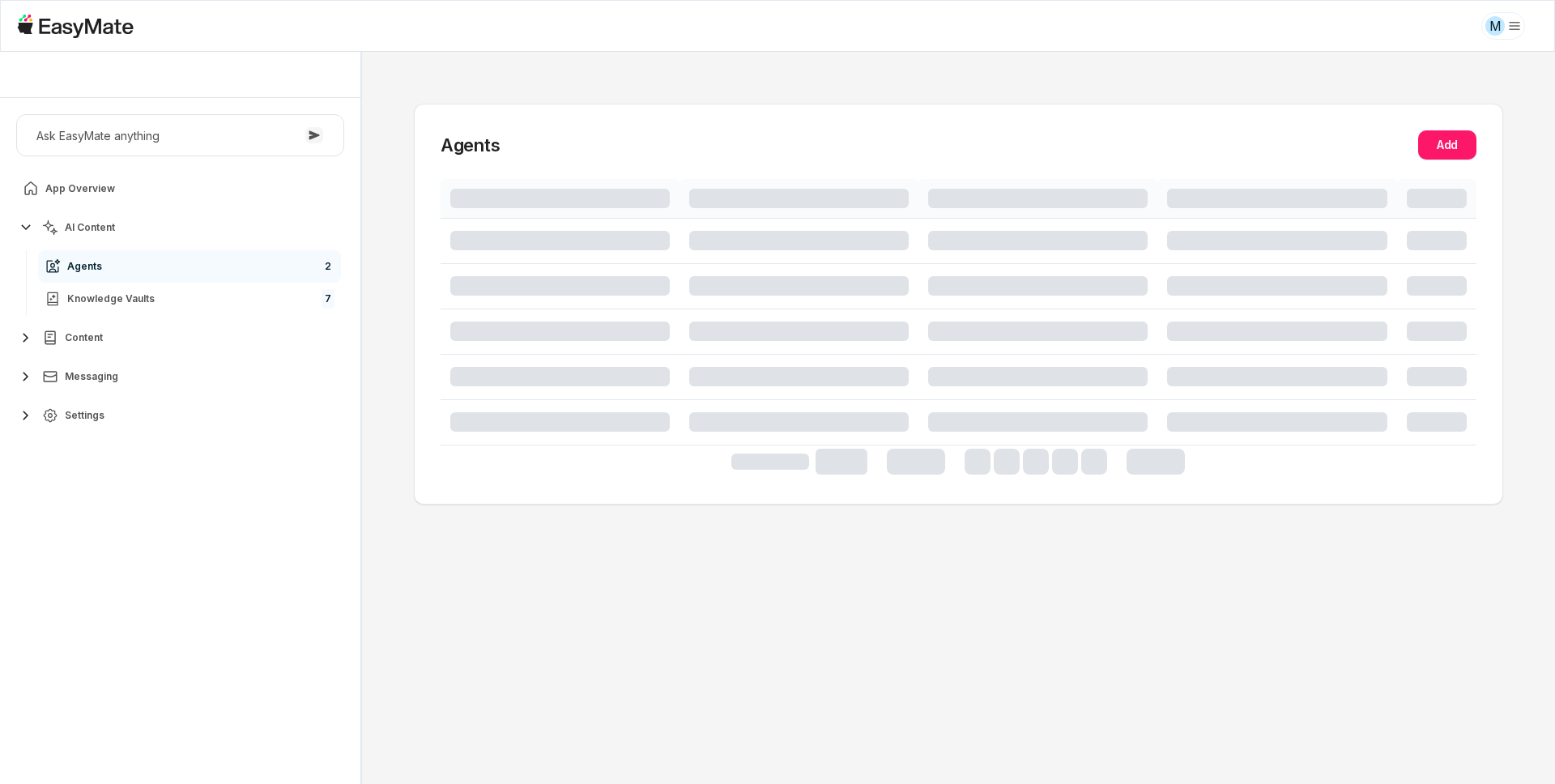
click at [158, 533] on div "Ask EasyMate anything App Overview AI Content Agents 2 Knowledge Vaults 7 Conte…" at bounding box center [180, 441] width 360 height 686
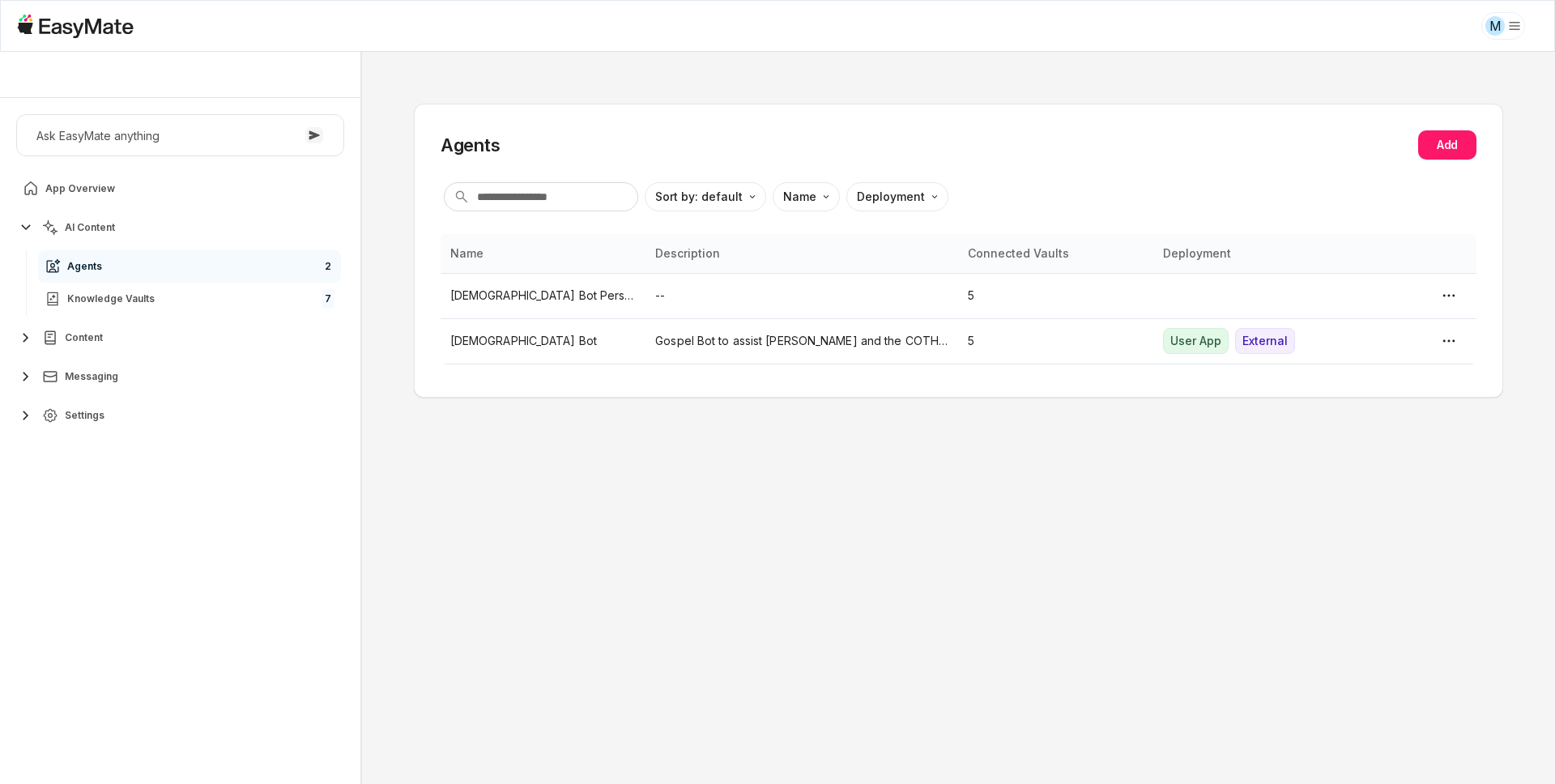
click at [376, 323] on div "Agents Add Sort by: default Direction Name Deployment Name Description Connecte…" at bounding box center [958, 417] width 1193 height 732
click at [485, 349] on p "Gospel Bot" at bounding box center [543, 340] width 186 height 18
type textarea "*"
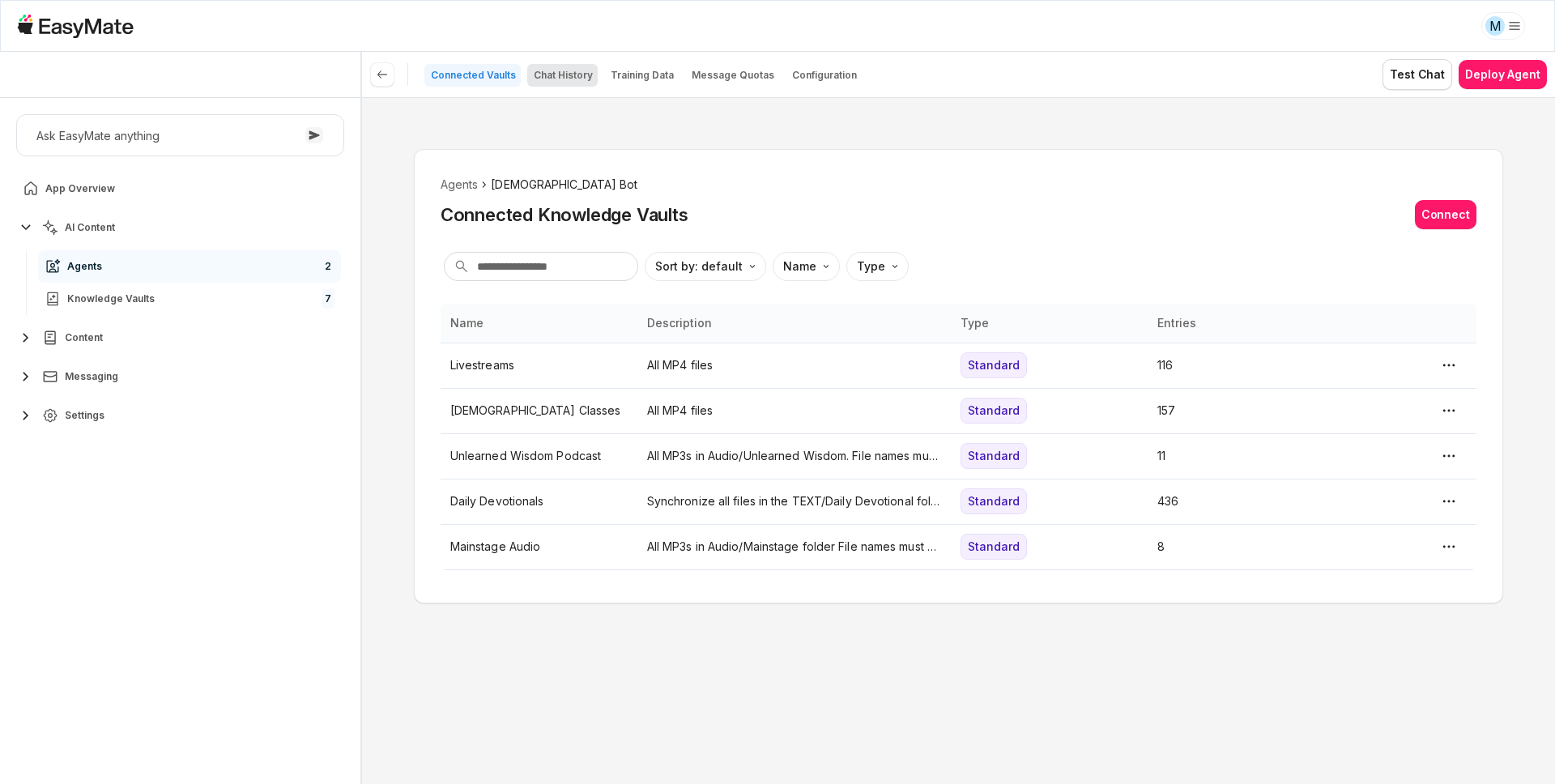
click at [559, 70] on p "Chat History" at bounding box center [563, 75] width 59 height 13
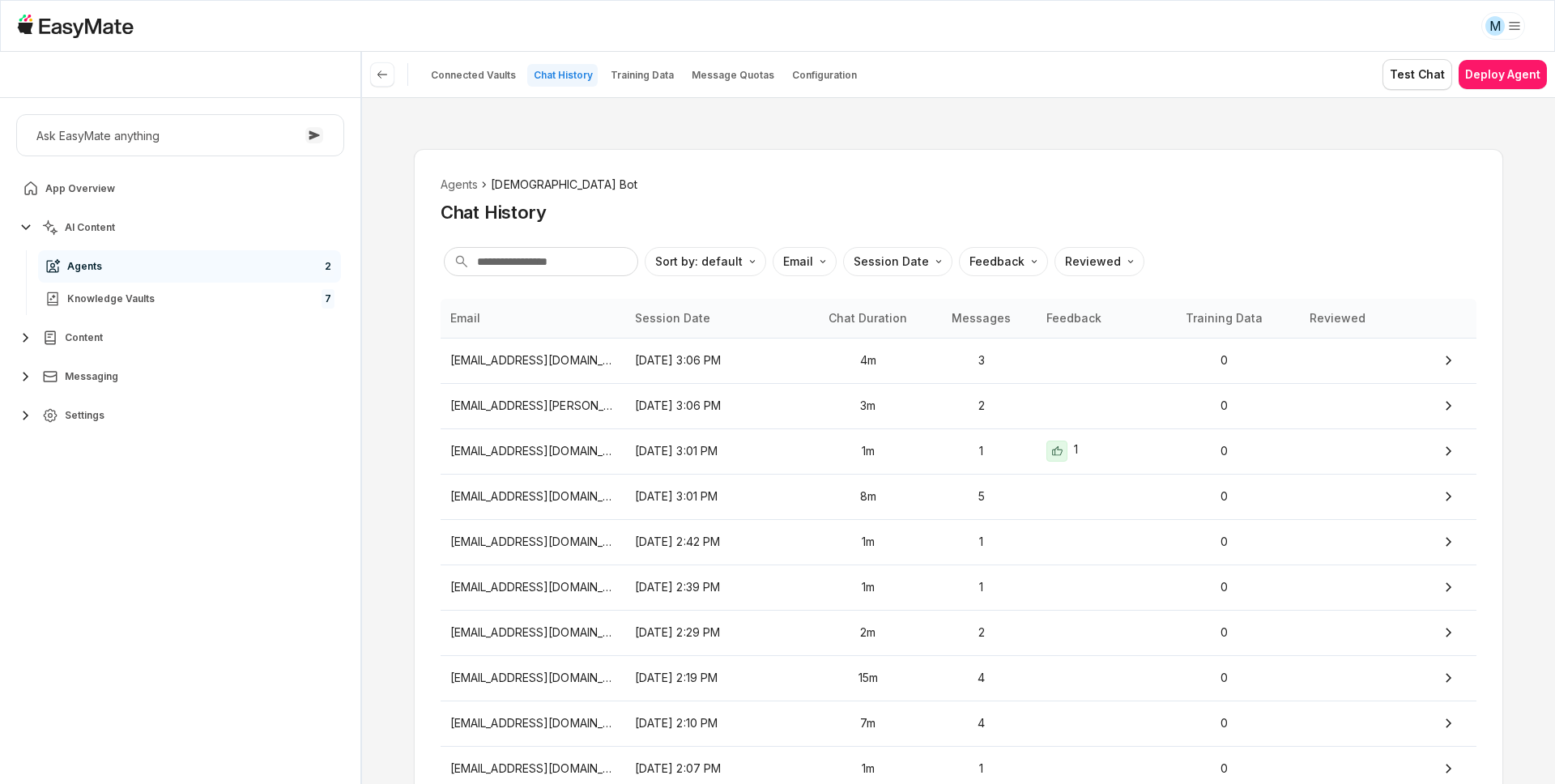
click at [397, 246] on div "Agents Gospel Bot Chat History Sort by: default Direction Email Session Date Fe…" at bounding box center [958, 441] width 1193 height 687
click at [505, 268] on input "text" at bounding box center [541, 262] width 195 height 29
type input "****"
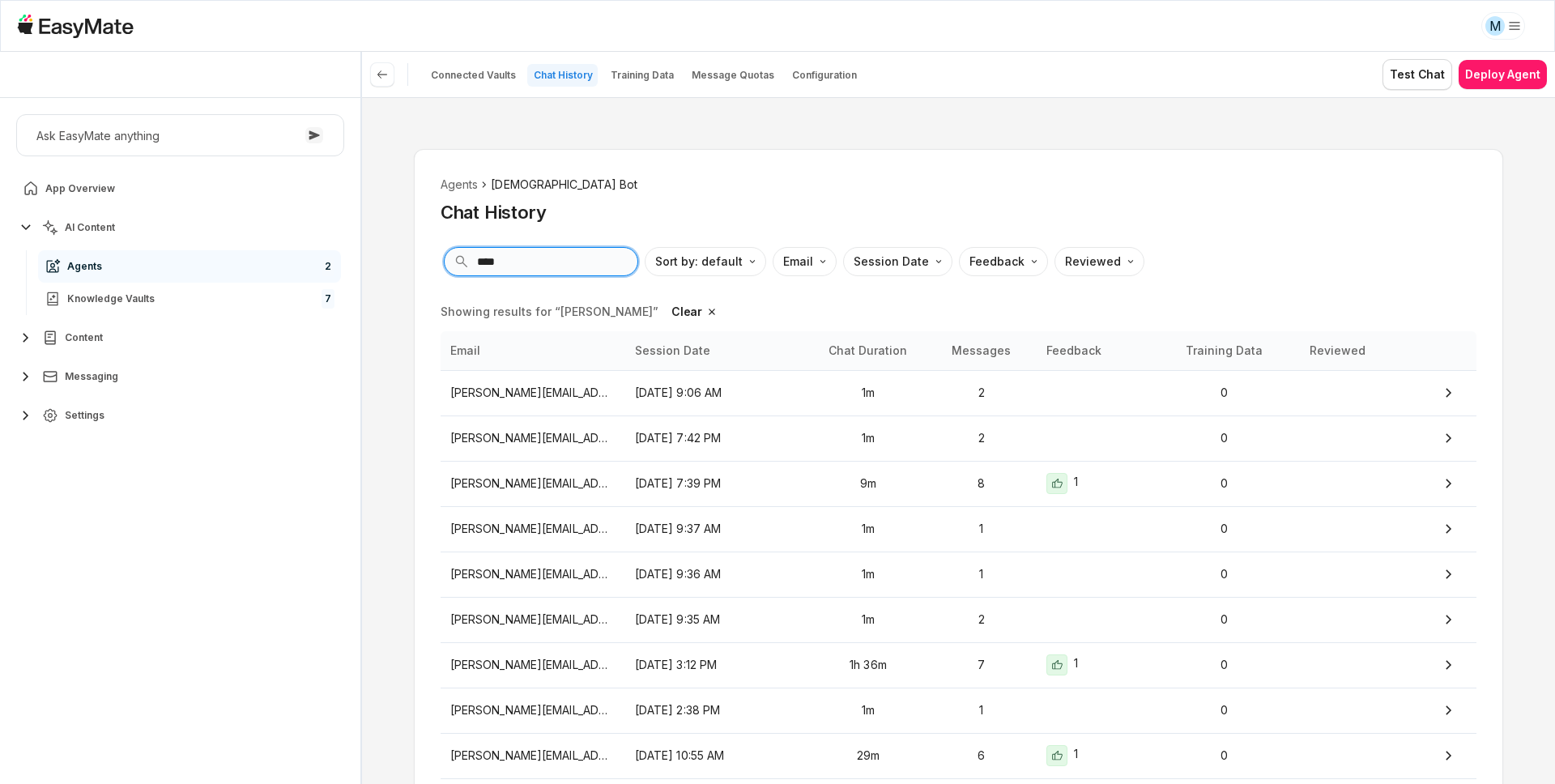
click at [545, 259] on input "****" at bounding box center [541, 262] width 195 height 29
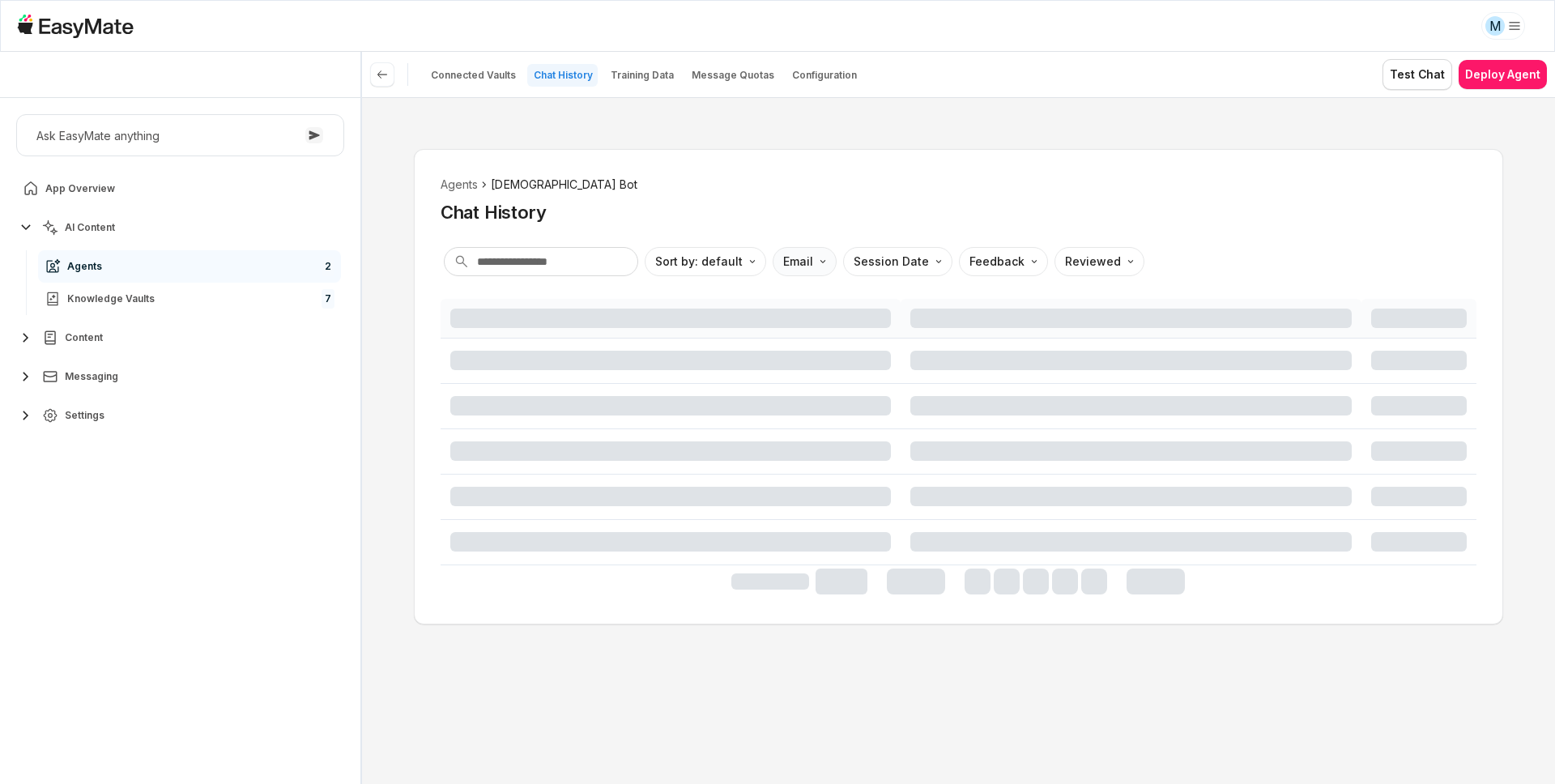
click at [805, 255] on html "M Core of the Heart Ask EasyMate anything App Overview AI Content Agents 2 Know…" at bounding box center [778, 392] width 1555 height 784
type textarea "*"
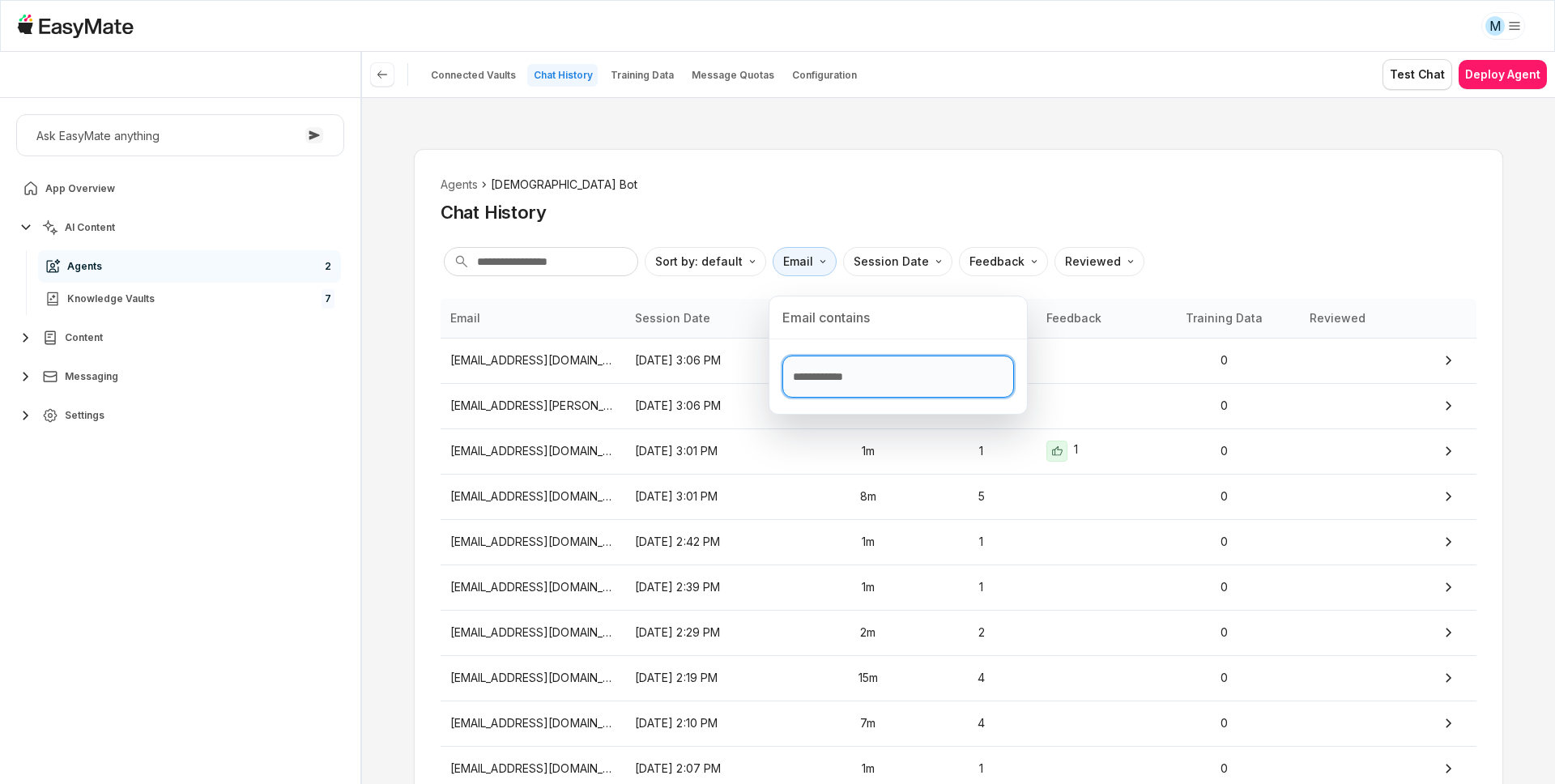
click at [805, 371] on input "Text filter input" at bounding box center [898, 375] width 232 height 42
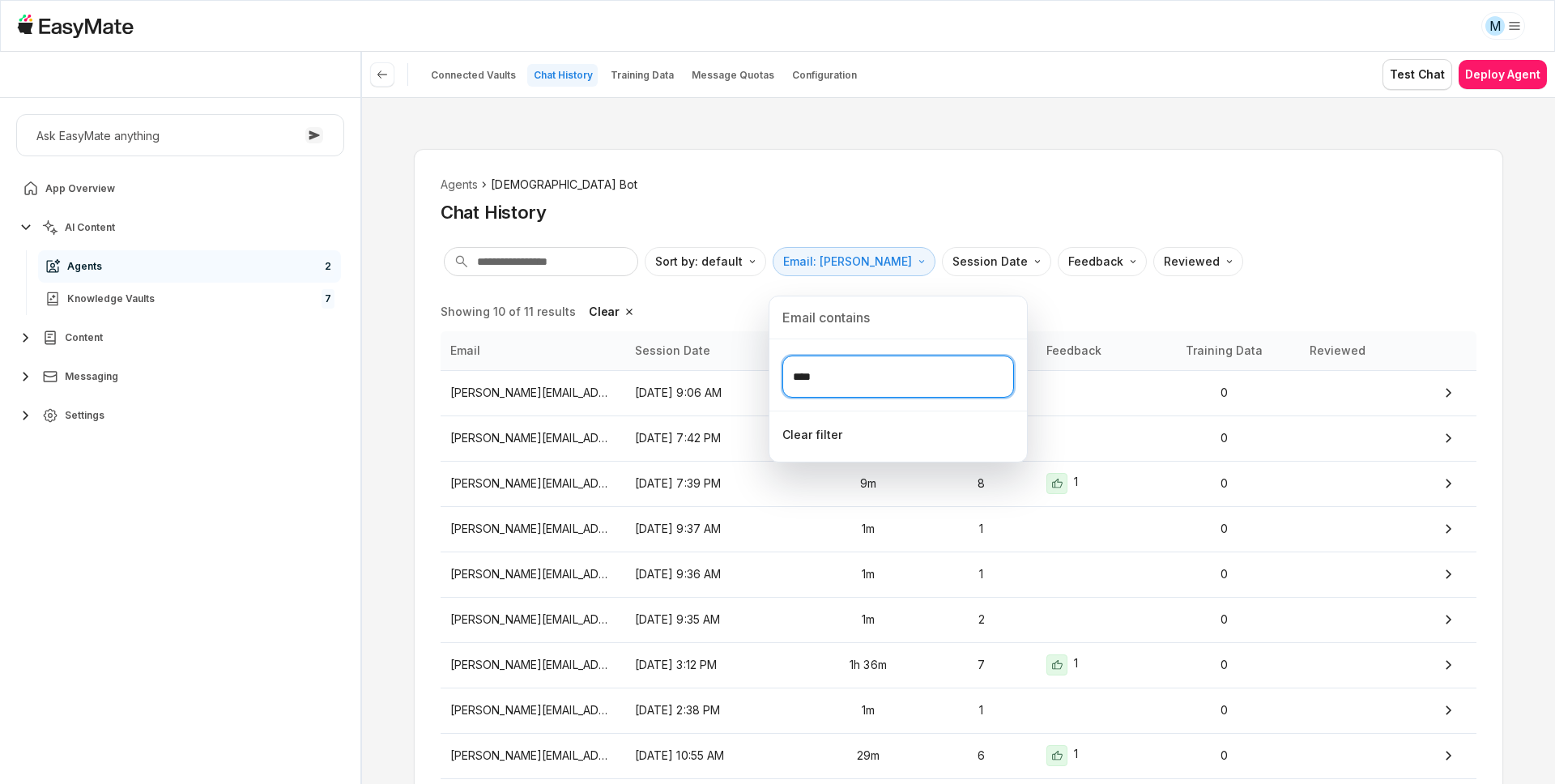
type input "****"
click at [864, 225] on html "M Core of the Heart Ask EasyMate anything App Overview AI Content Agents 2 Know…" at bounding box center [778, 392] width 1555 height 784
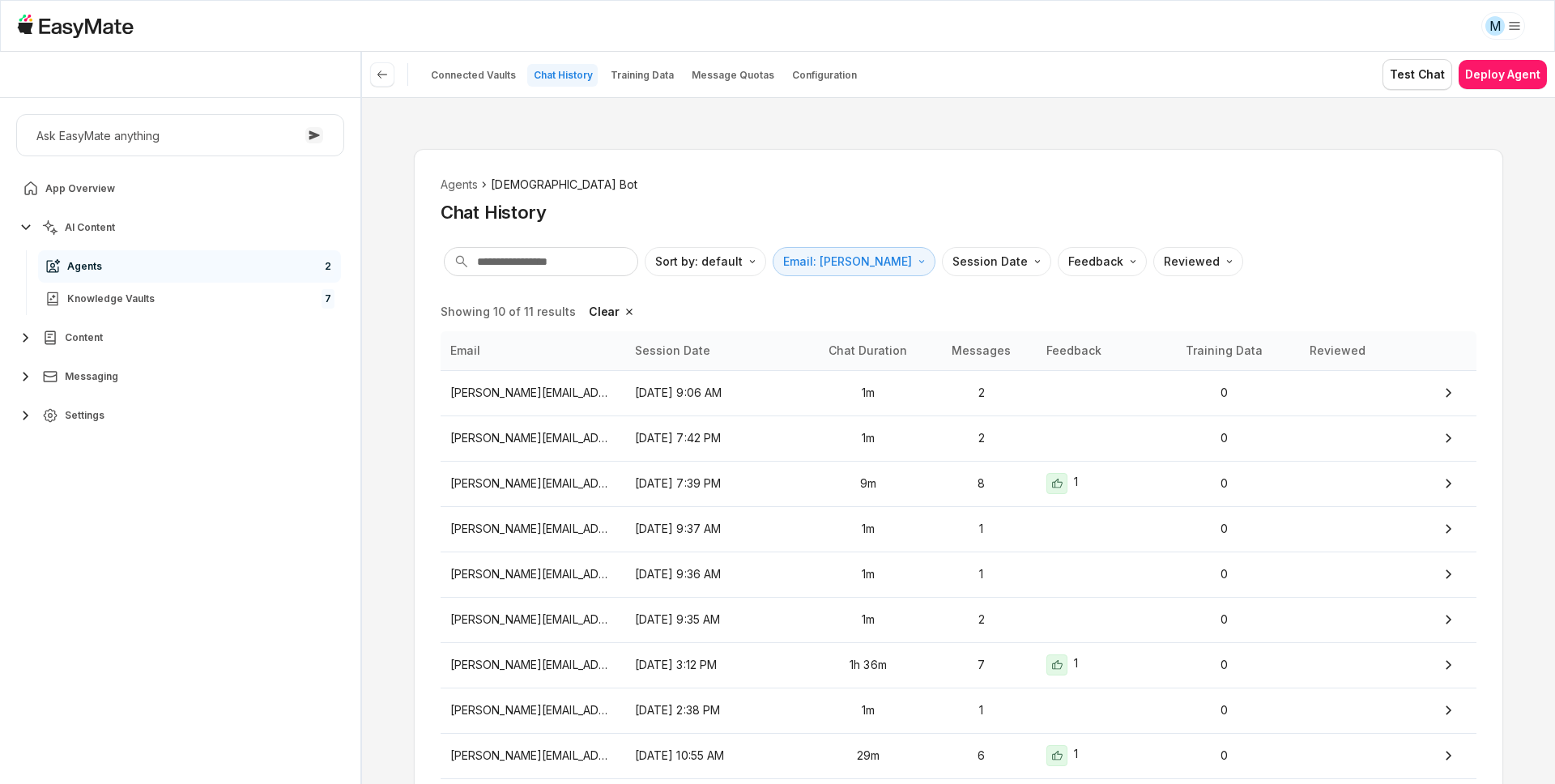
type textarea "*"
click at [380, 377] on div "Agents Gospel Bot Chat History Sort by: default Direction Email: phuc Session D…" at bounding box center [958, 441] width 1193 height 687
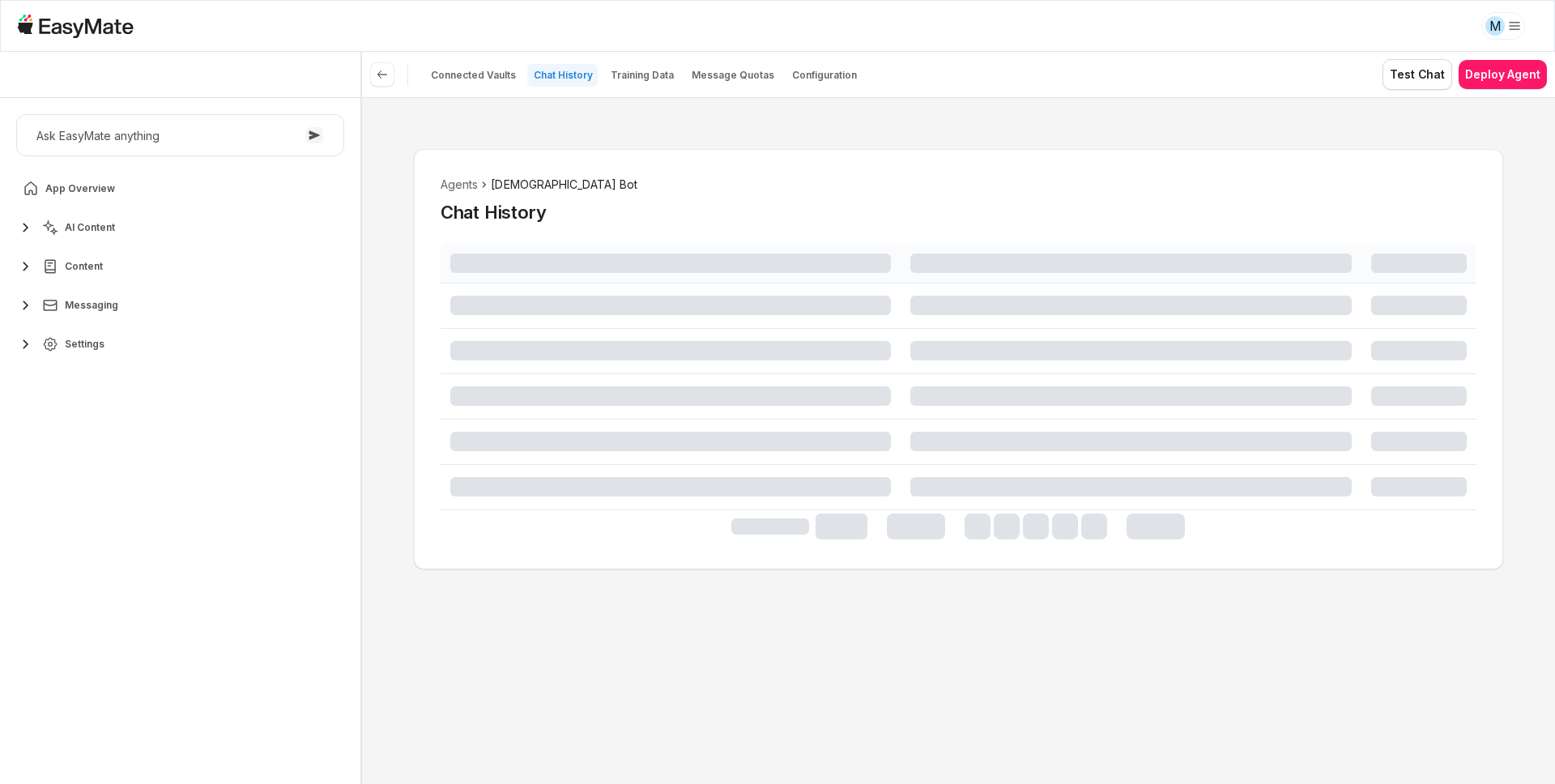
click at [389, 281] on div "Agents Gospel Bot Chat History" at bounding box center [958, 441] width 1193 height 687
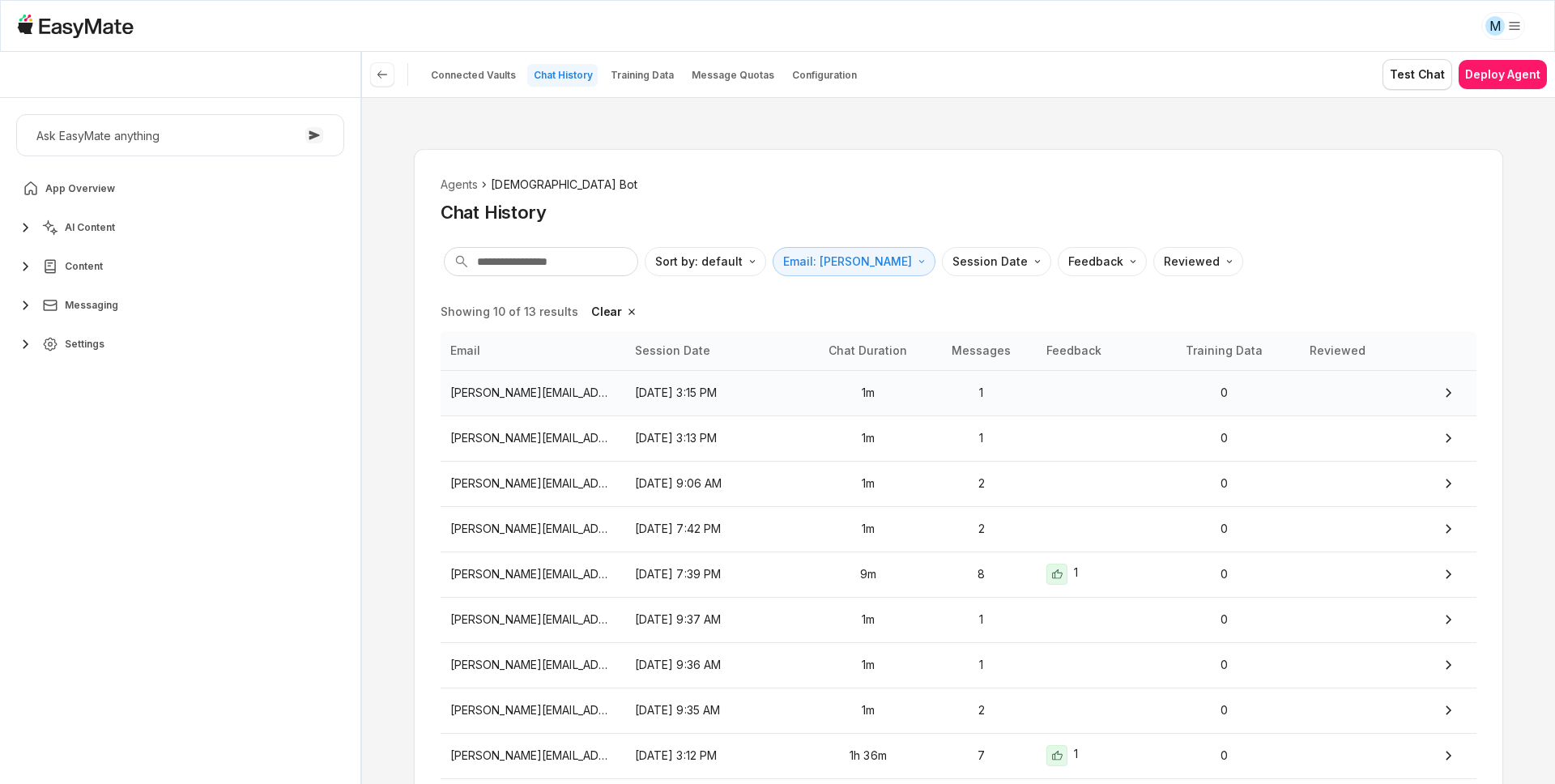
click at [509, 396] on p "[PERSON_NAME][EMAIL_ADDRESS][PERSON_NAME][DOMAIN_NAME]" at bounding box center [533, 393] width 165 height 18
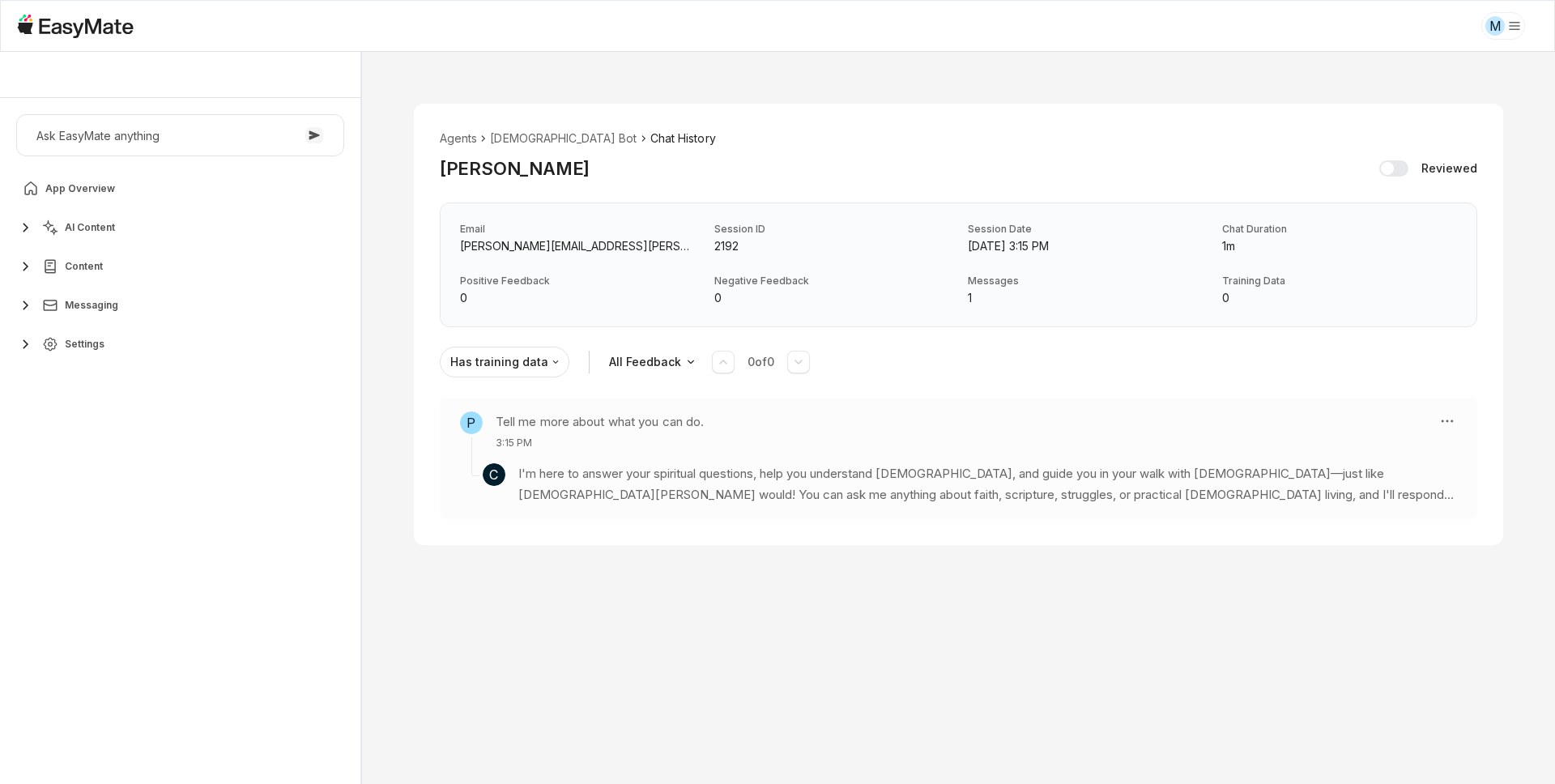
click at [544, 453] on section "C I'm here to answer your spiritual questions, help you understand the [DEMOGRA…" at bounding box center [958, 478] width 997 height 55
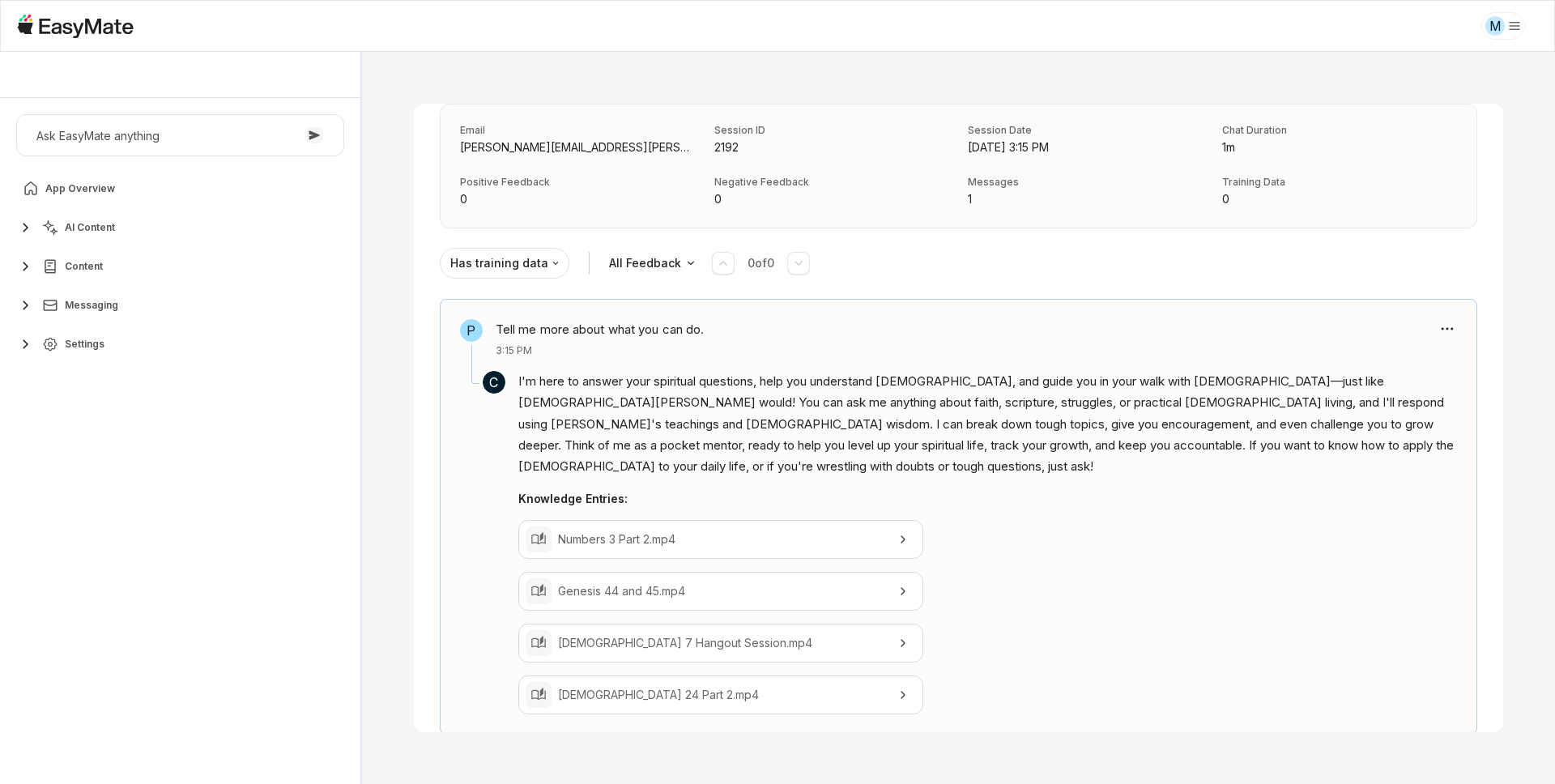
scroll to position [106, 0]
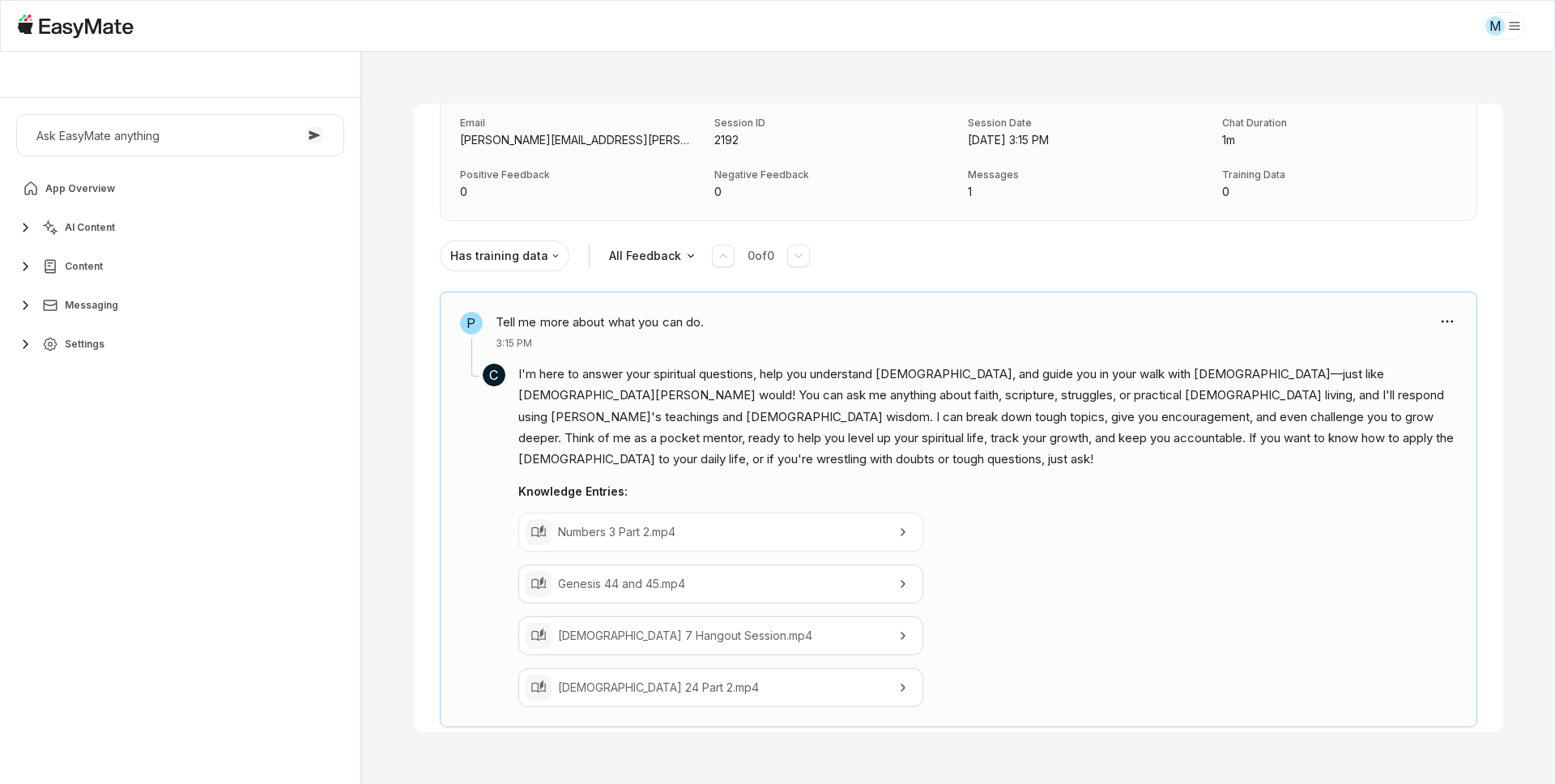
click at [555, 513] on div "Numbers 3 Part 2.mp4" at bounding box center [721, 532] width 405 height 39
click at [1440, 316] on html "M Core of the Heart Ask EasyMate anything App Overview AI Content Content Messa…" at bounding box center [778, 392] width 1555 height 784
click at [1371, 338] on div "Create Training Data" at bounding box center [1356, 348] width 117 height 36
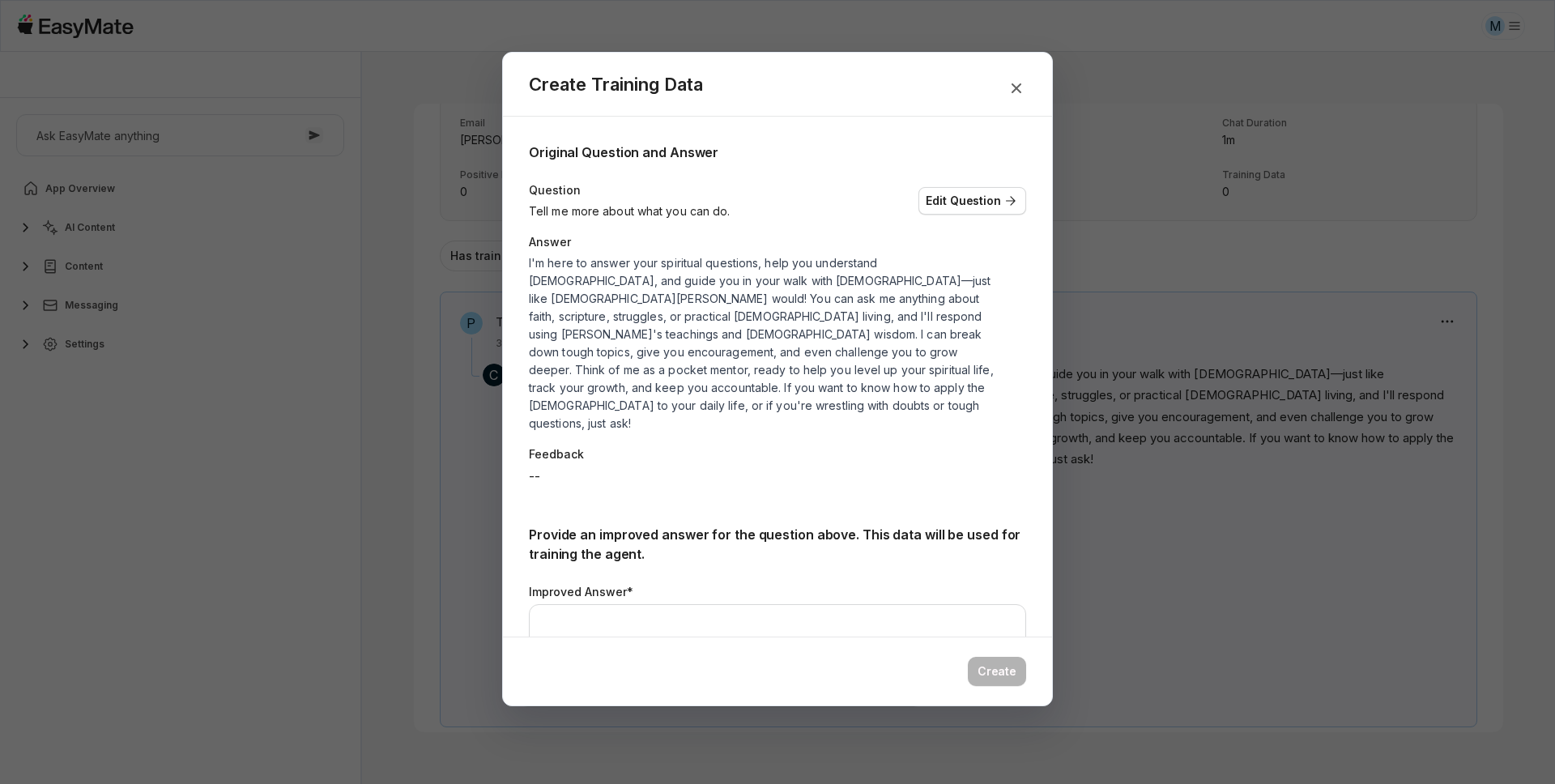
click at [849, 467] on div "--" at bounding box center [778, 477] width 497 height 19
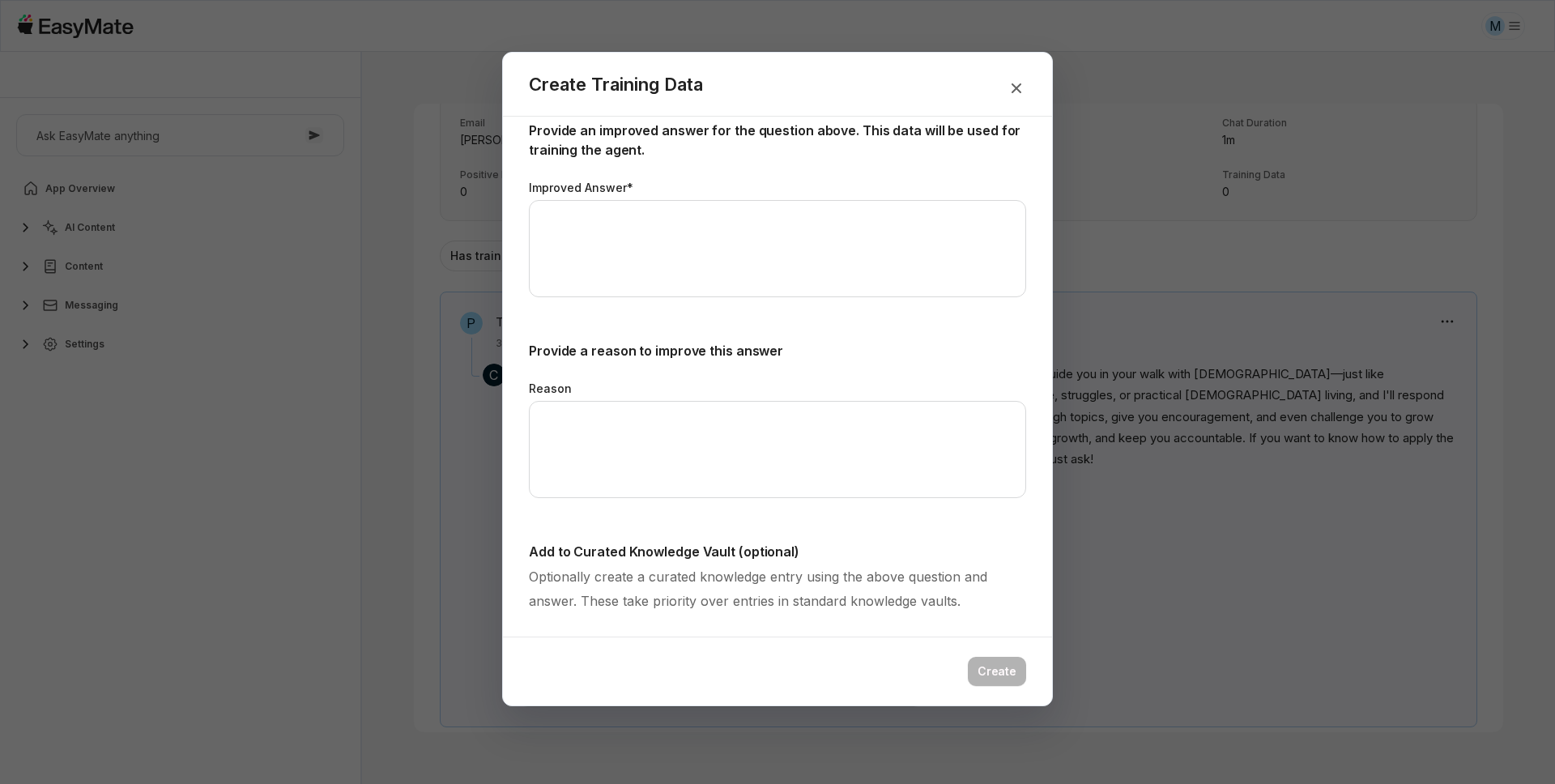
scroll to position [529, 0]
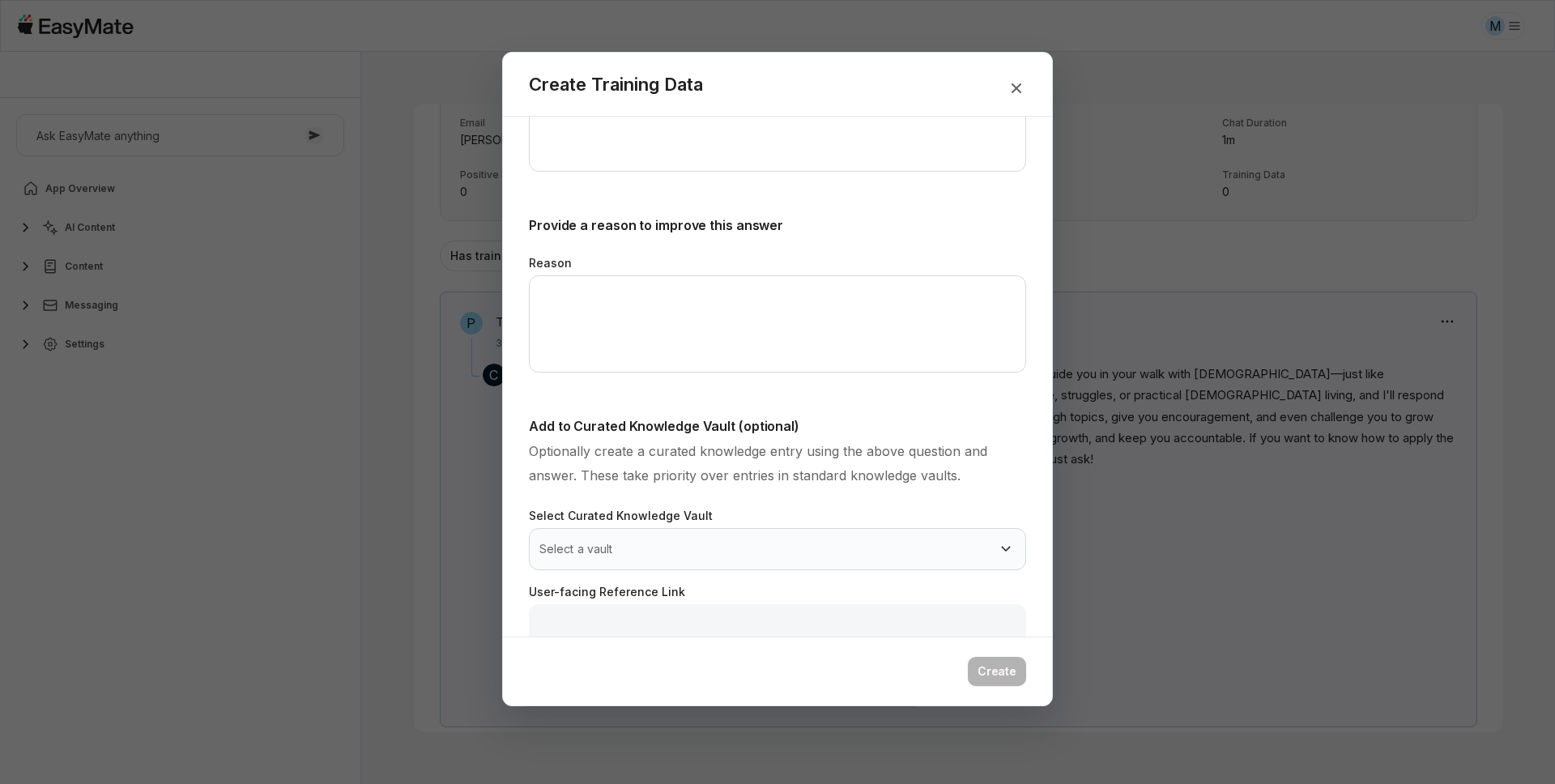
click at [829, 510] on body "M Core of the Heart Ask EasyMate anything App Overview AI Content Content Messa…" at bounding box center [778, 392] width 1555 height 784
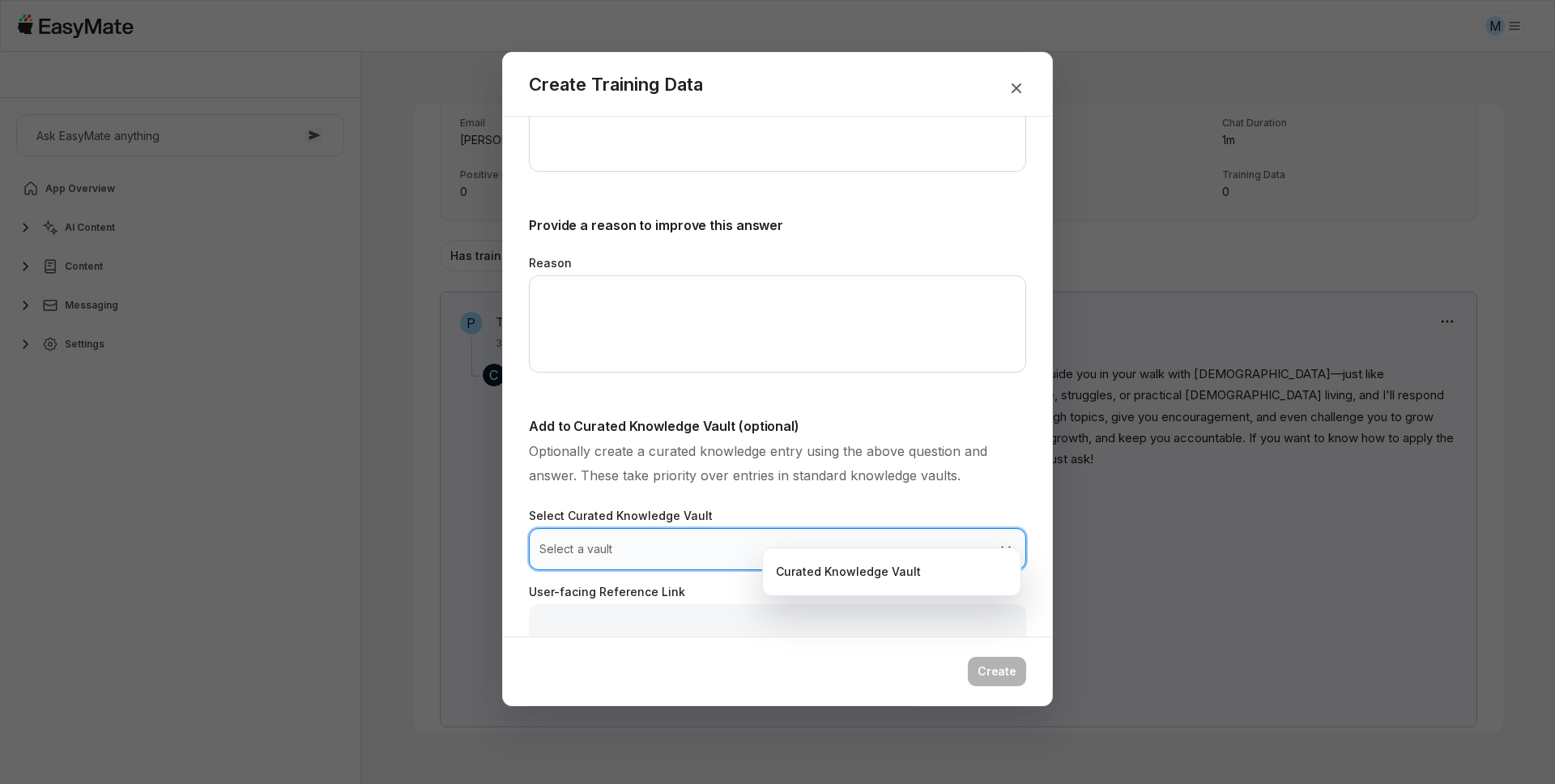
click at [829, 510] on body "M Core of the Heart Ask EasyMate anything App Overview AI Content Content Messa…" at bounding box center [778, 392] width 1555 height 784
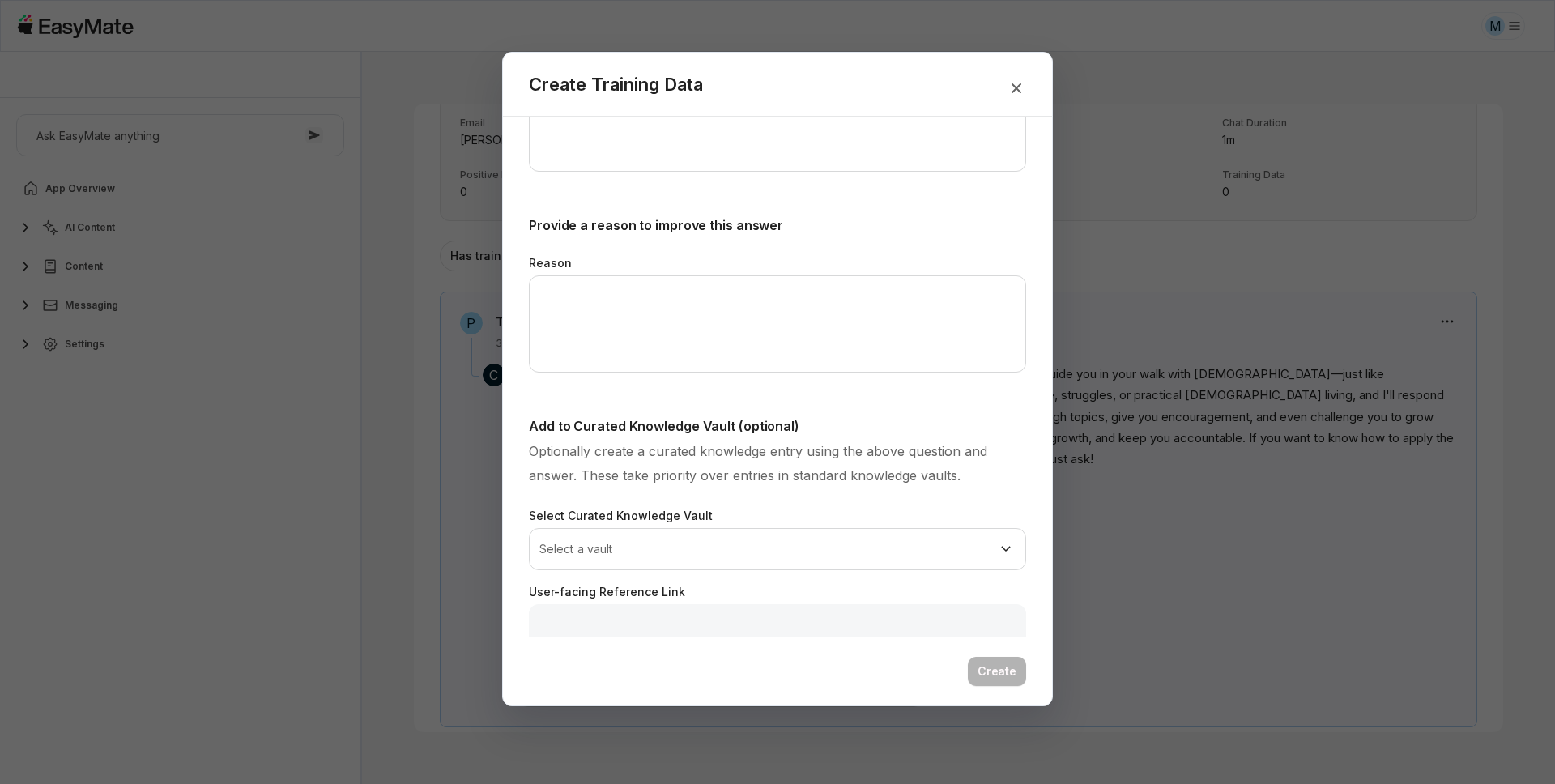
click at [841, 463] on div "**********" at bounding box center [778, 531] width 497 height 230
click at [1108, 393] on div at bounding box center [778, 392] width 1555 height 784
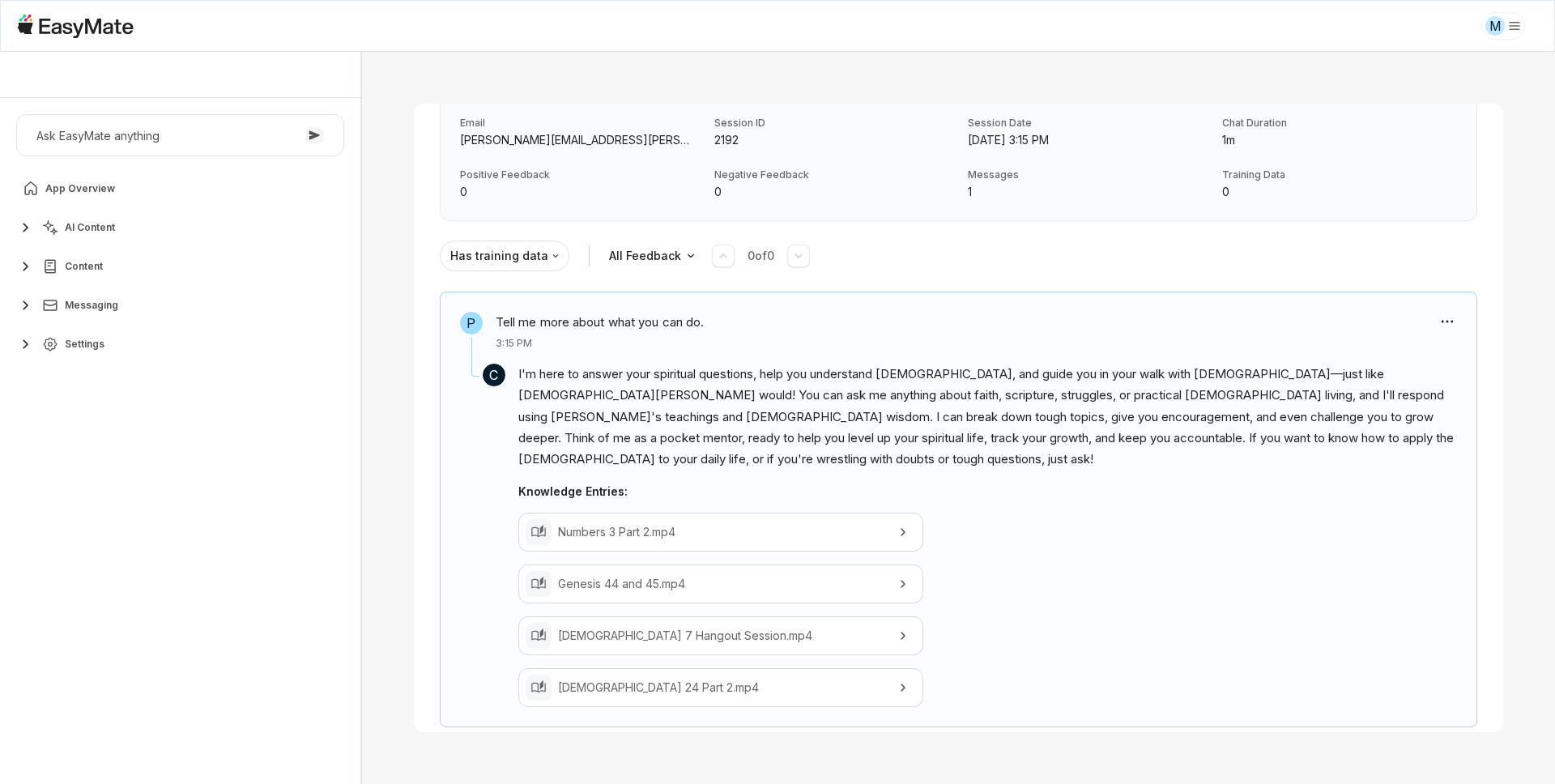
click at [389, 267] on div "Agents Gospel Bot Chat History [PERSON_NAME] Reviewed Email [PERSON_NAME][EMAIL…" at bounding box center [958, 417] width 1193 height 732
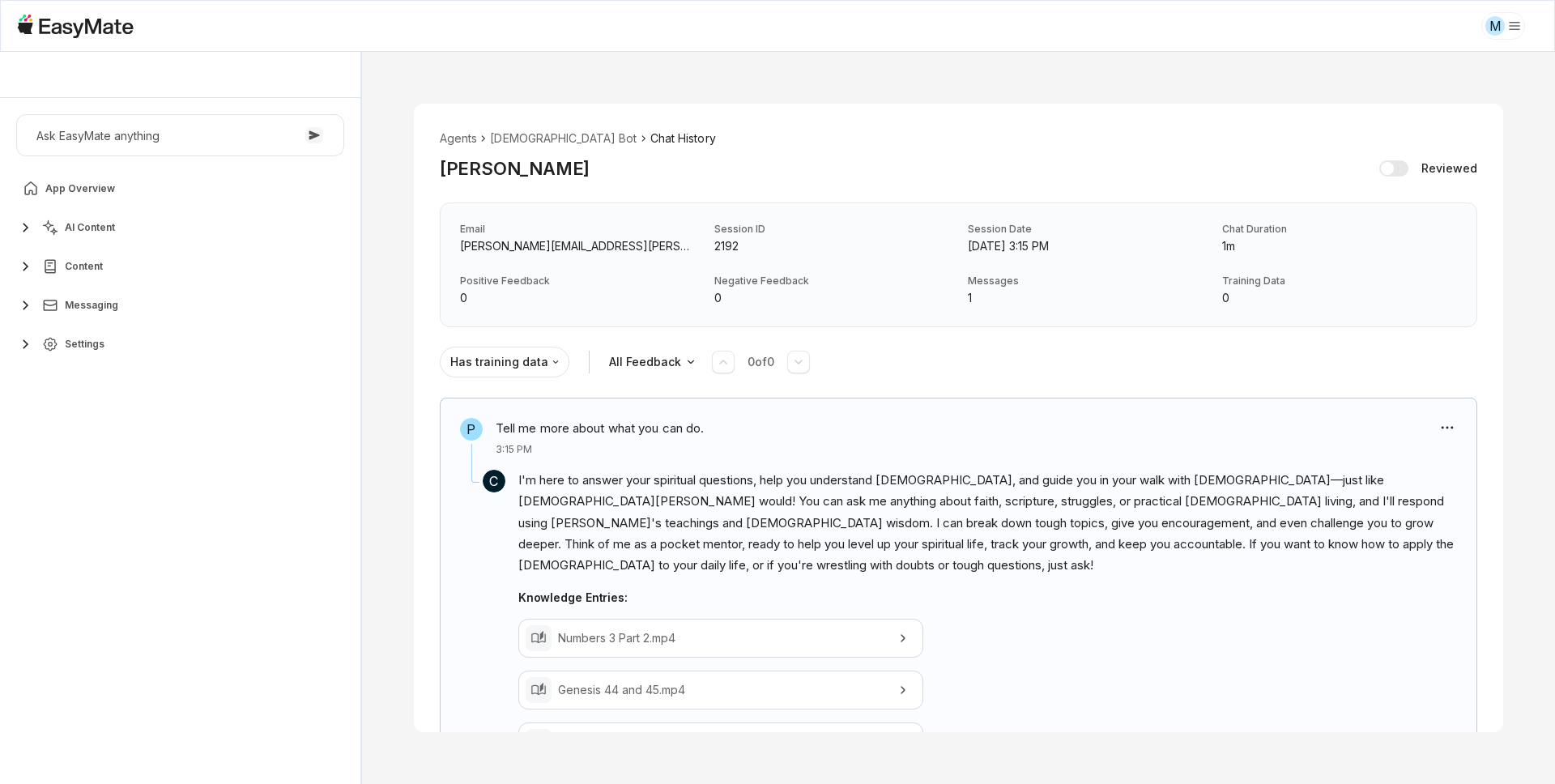
click at [494, 277] on p "Positive Feedback" at bounding box center [577, 280] width 235 height 13
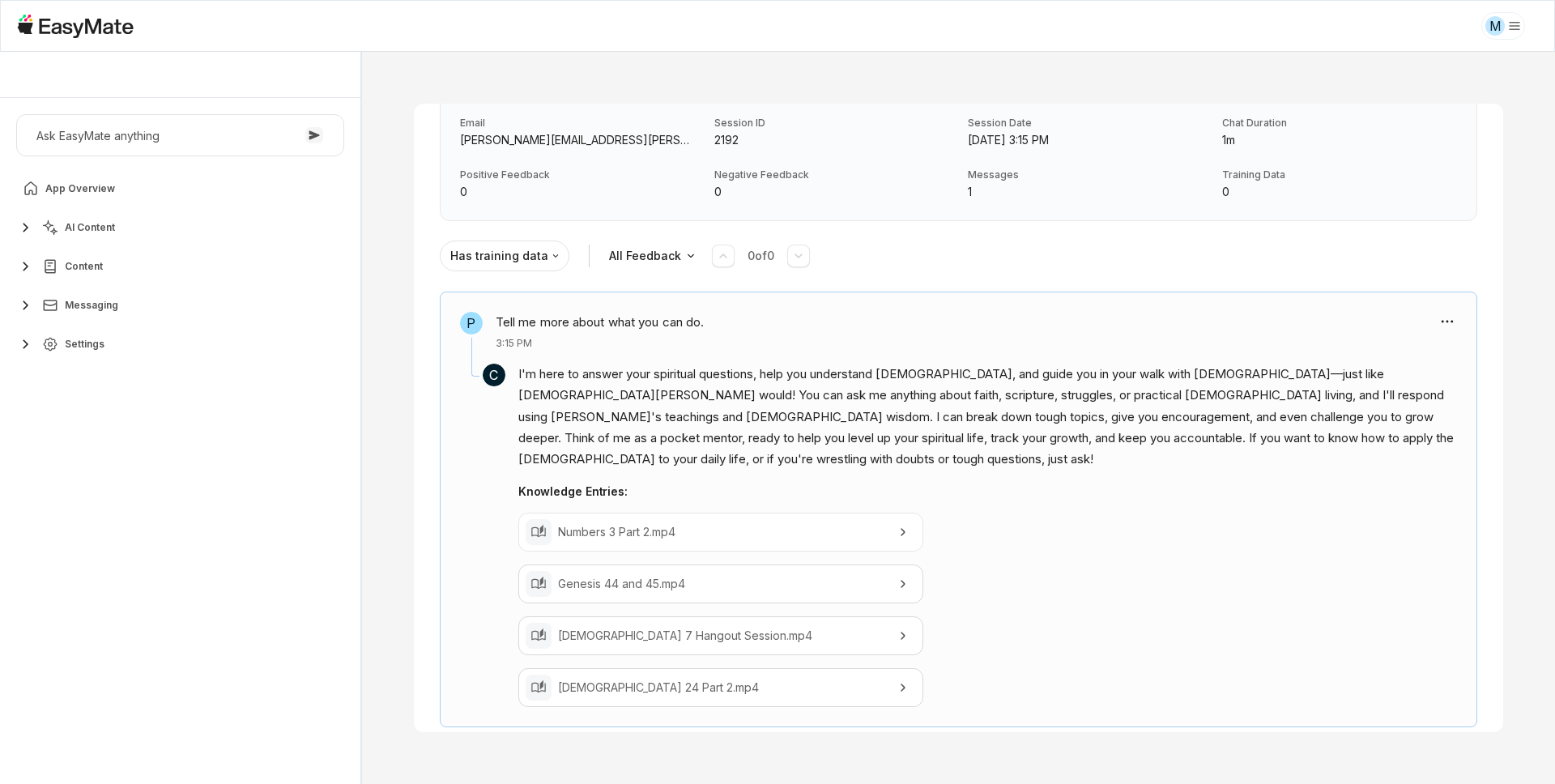
click at [574, 523] on p "Numbers 3 Part 2.mp4" at bounding box center [721, 532] width 326 height 18
click at [586, 575] on p "Genesis 44 and 45.mp4" at bounding box center [721, 584] width 326 height 18
click at [587, 626] on p "[DEMOGRAPHIC_DATA] 7 Hangout Session.mp4" at bounding box center [721, 635] width 326 height 18
click at [593, 668] on div "[DEMOGRAPHIC_DATA] 24 Part 2.mp4" at bounding box center [721, 688] width 405 height 39
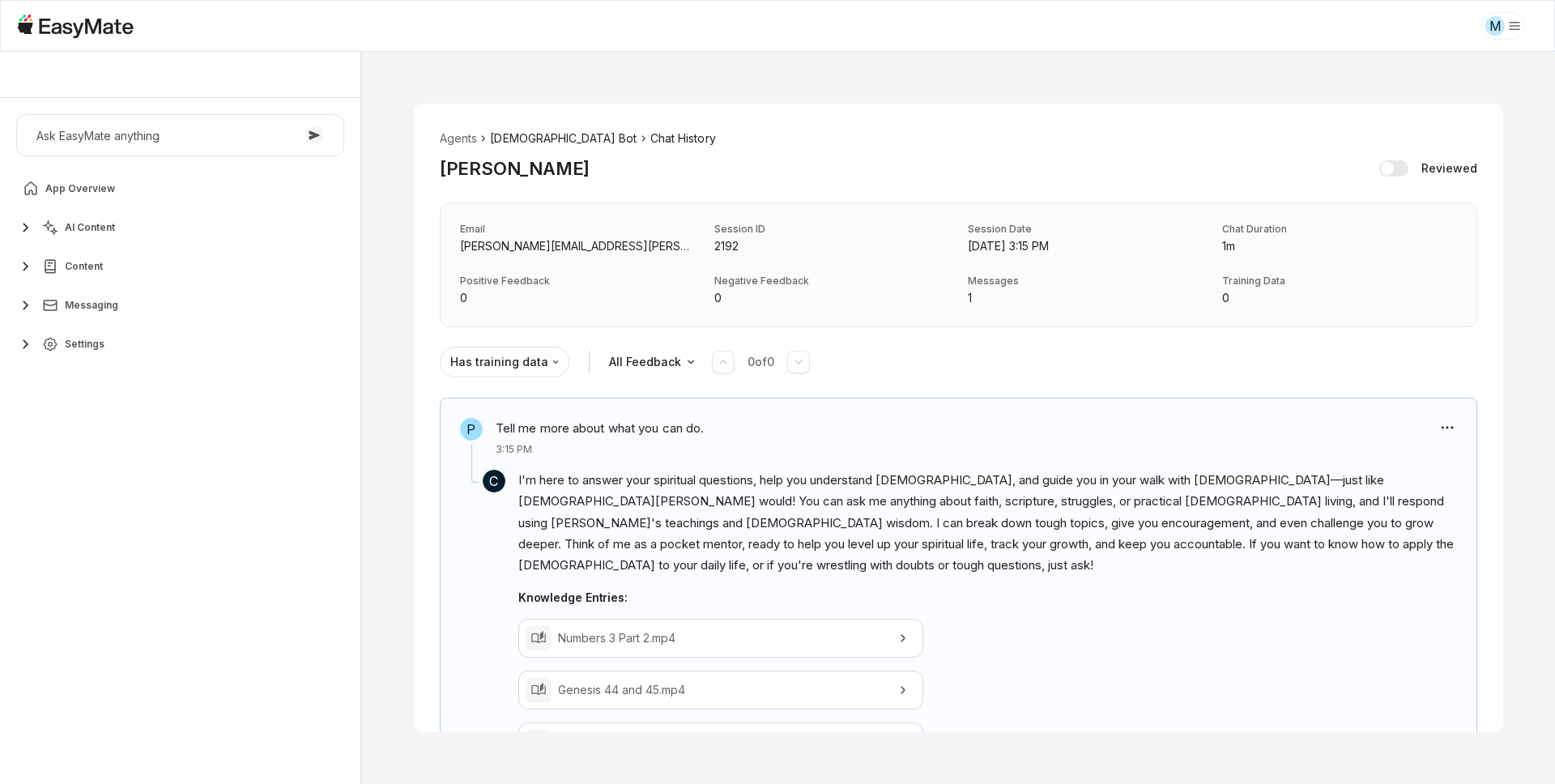
click at [526, 144] on li "[DEMOGRAPHIC_DATA] Bot" at bounding box center [563, 138] width 147 height 18
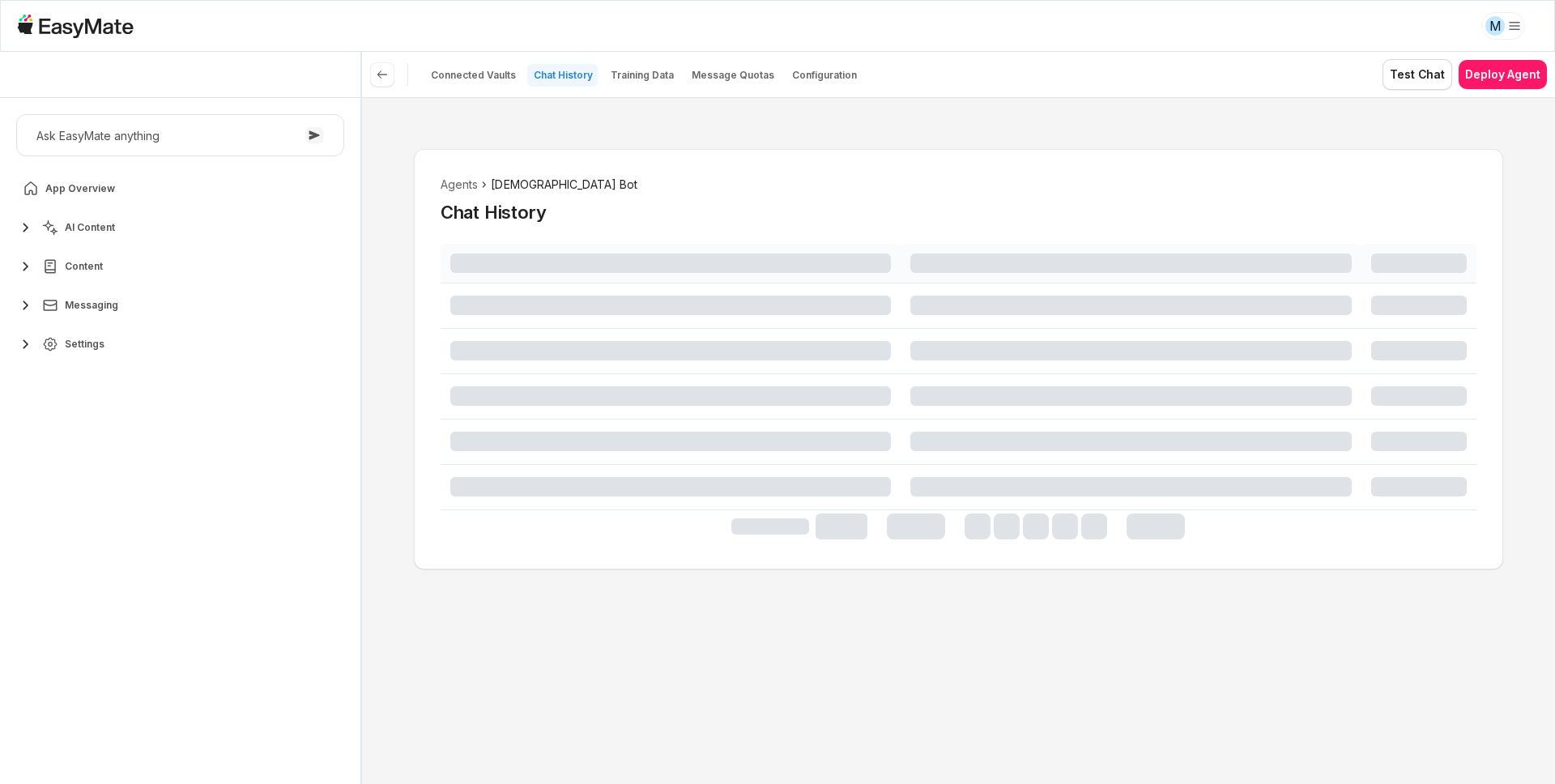
click at [396, 324] on div "Agents Gospel Bot Chat History" at bounding box center [958, 441] width 1193 height 687
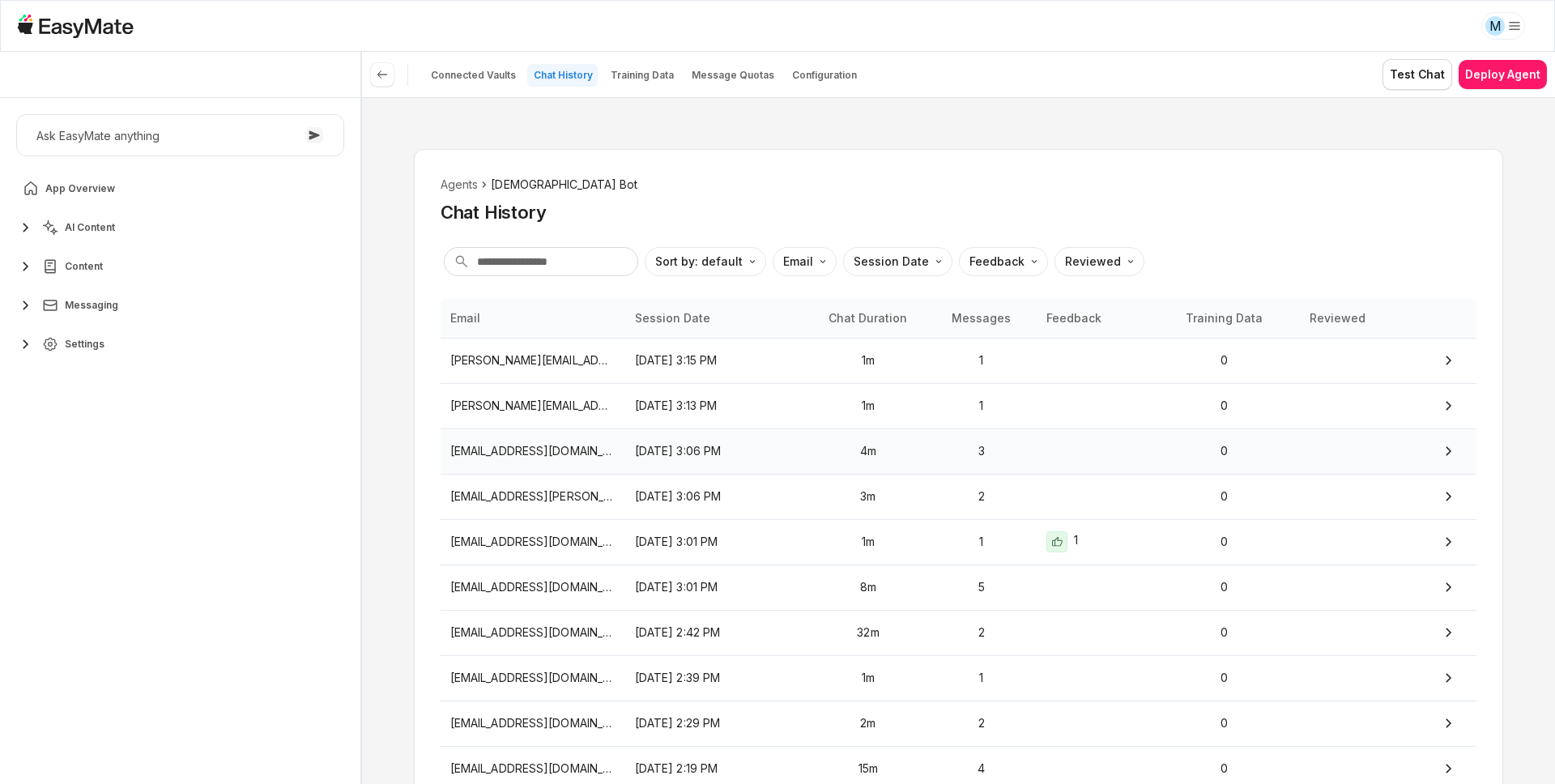
click at [506, 451] on p "[EMAIL_ADDRESS][DOMAIN_NAME]" at bounding box center [533, 451] width 165 height 18
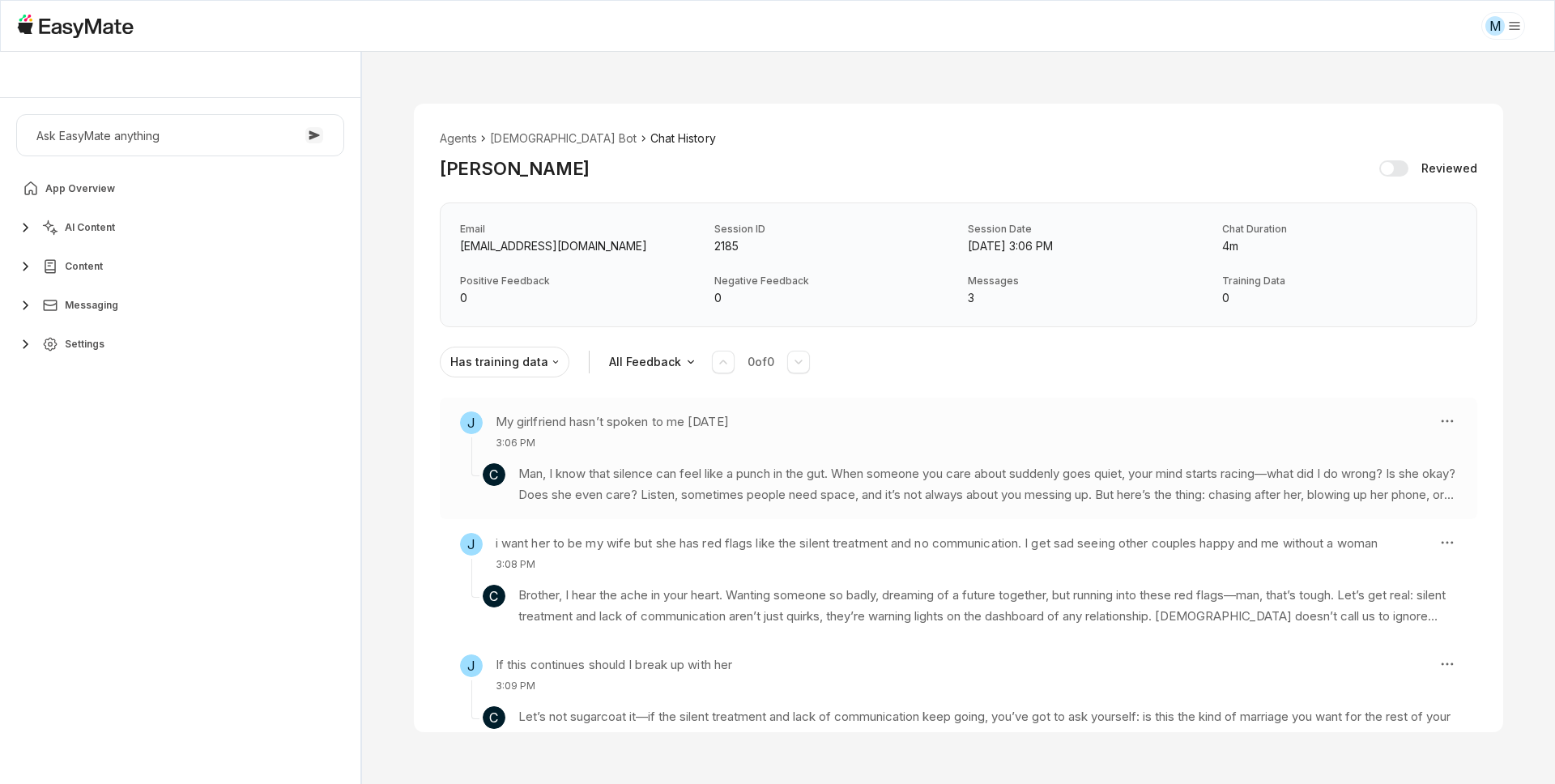
click at [597, 471] on p "Man, I know that silence can feel like a punch in the gut. When someone you car…" at bounding box center [988, 484] width 939 height 43
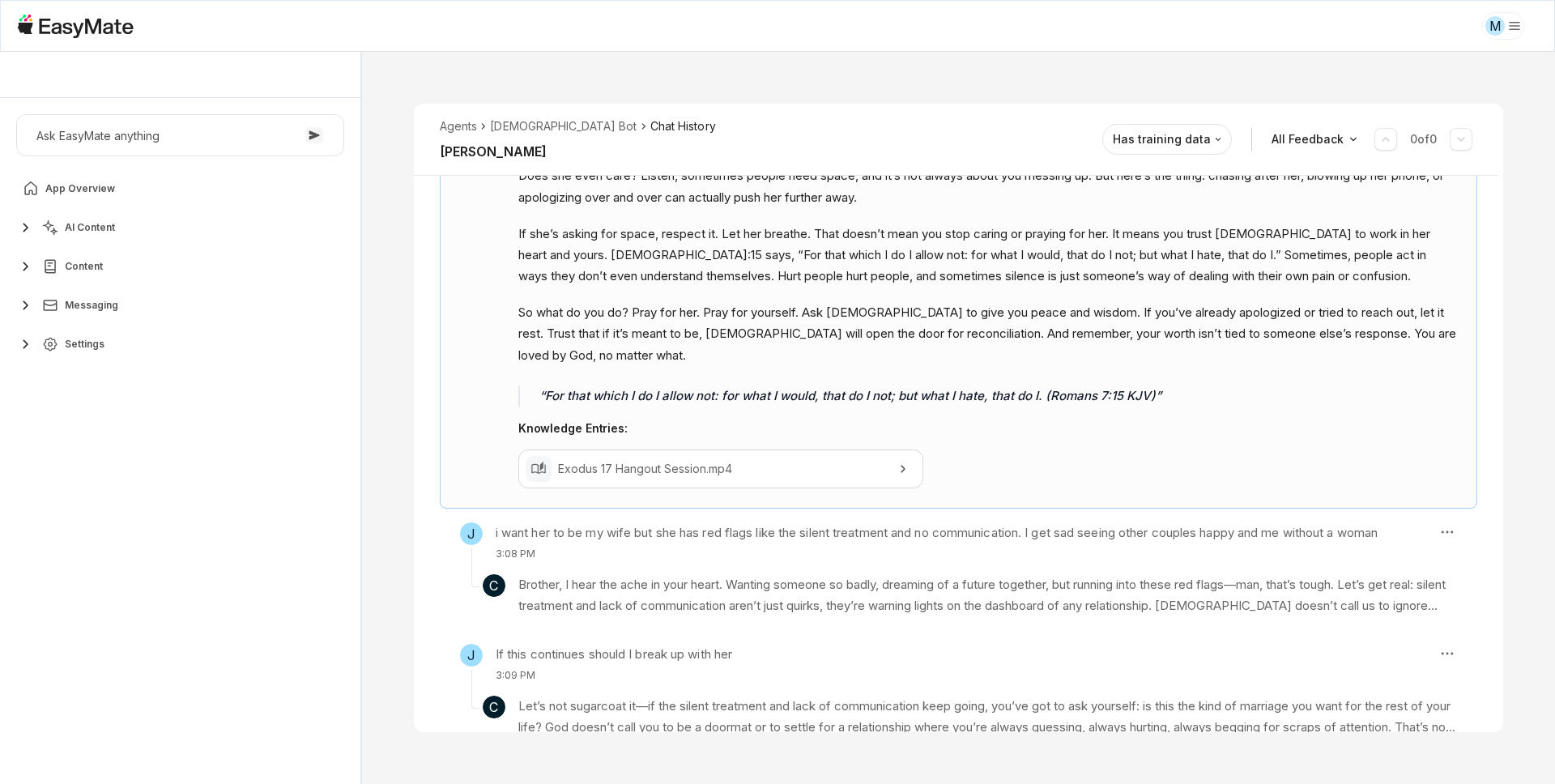
scroll to position [365, 0]
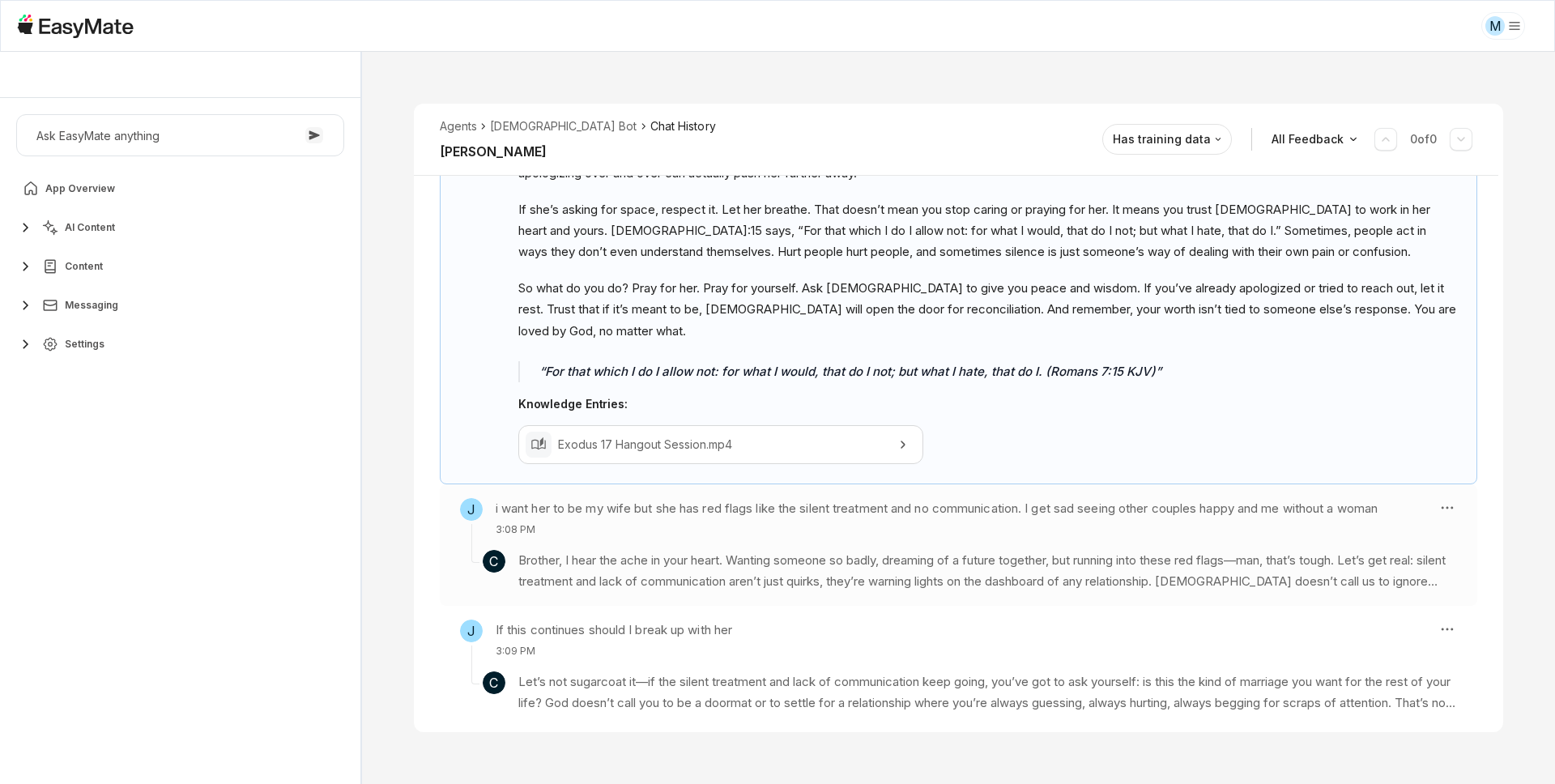
click at [590, 498] on h3 "i want her to be my wife but she has red flags like the silent treatment and no…" at bounding box center [936, 509] width 883 height 21
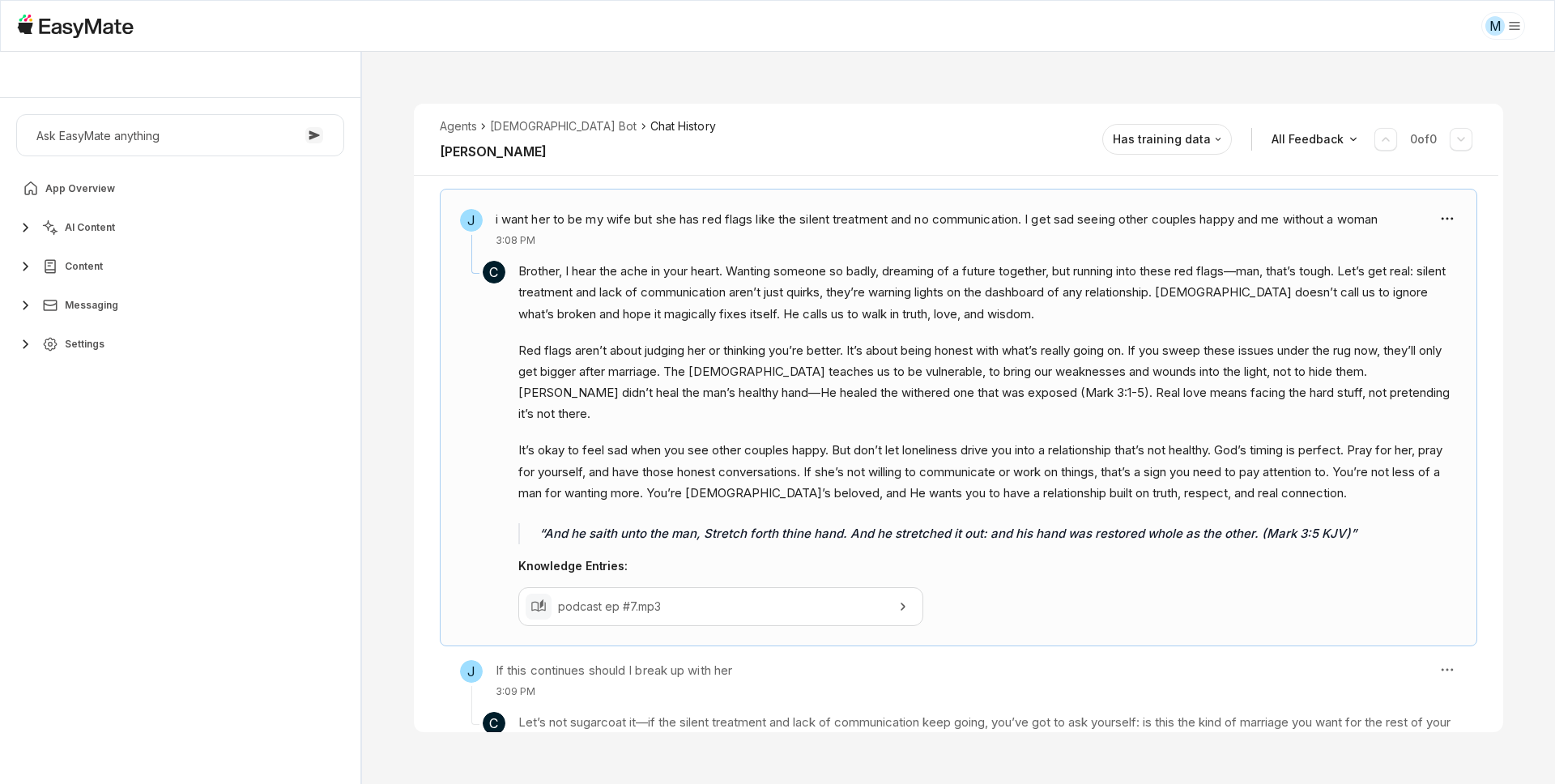
scroll to position [385, 0]
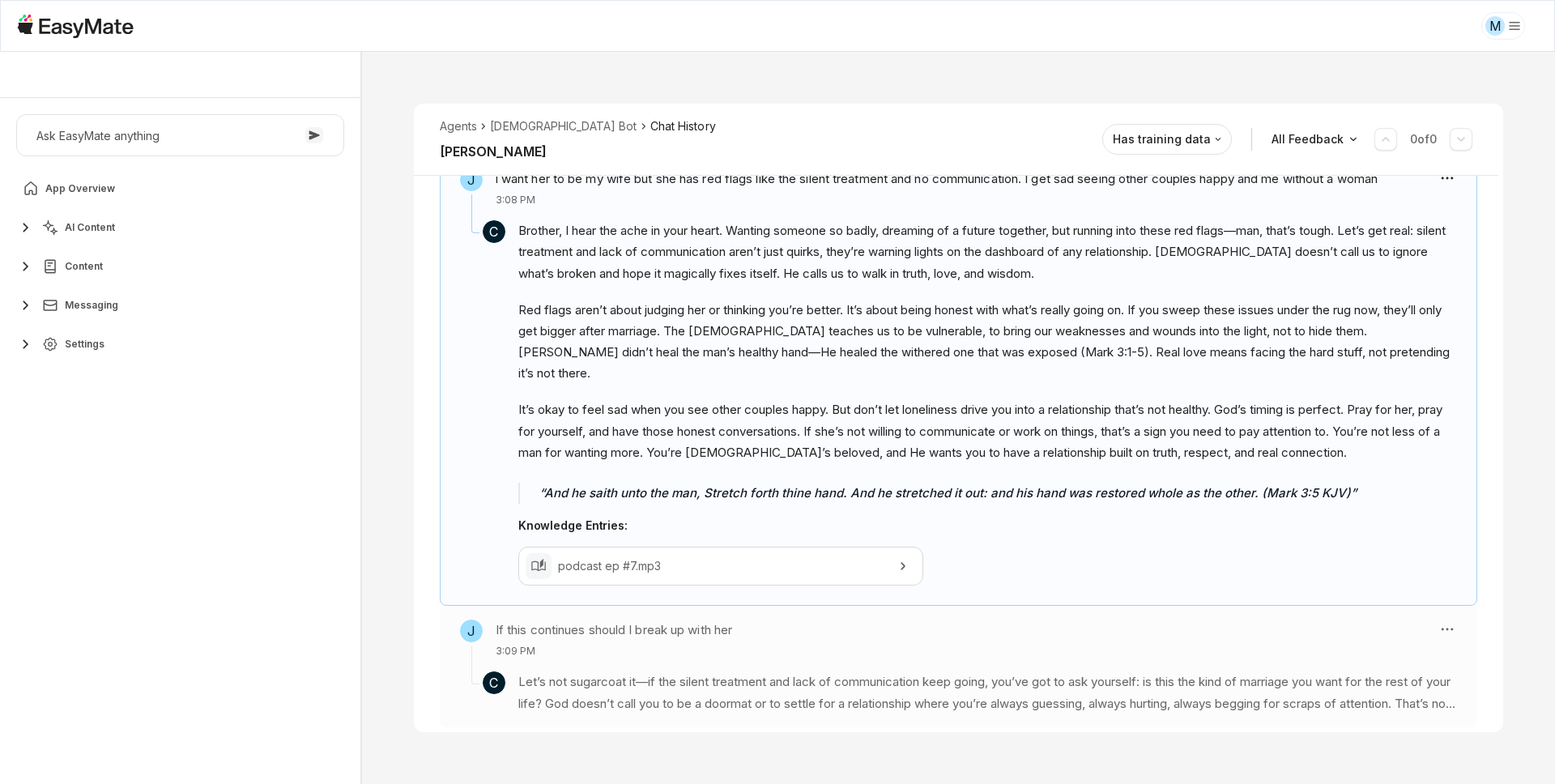
click at [547, 659] on section "C Let’s not sugarcoat it—if the silent treatment and lack of communication keep…" at bounding box center [958, 686] width 997 height 55
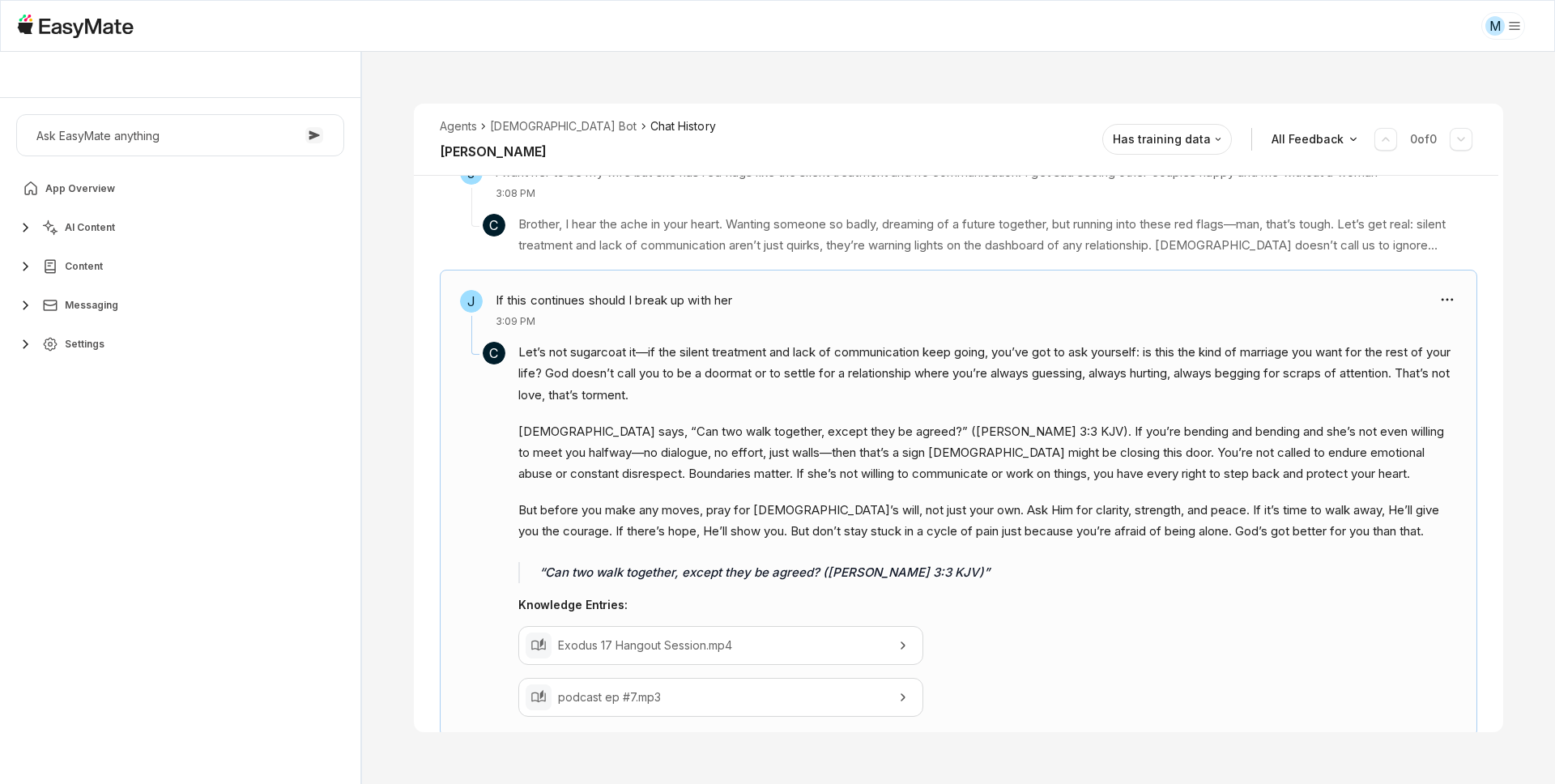
scroll to position [341, 0]
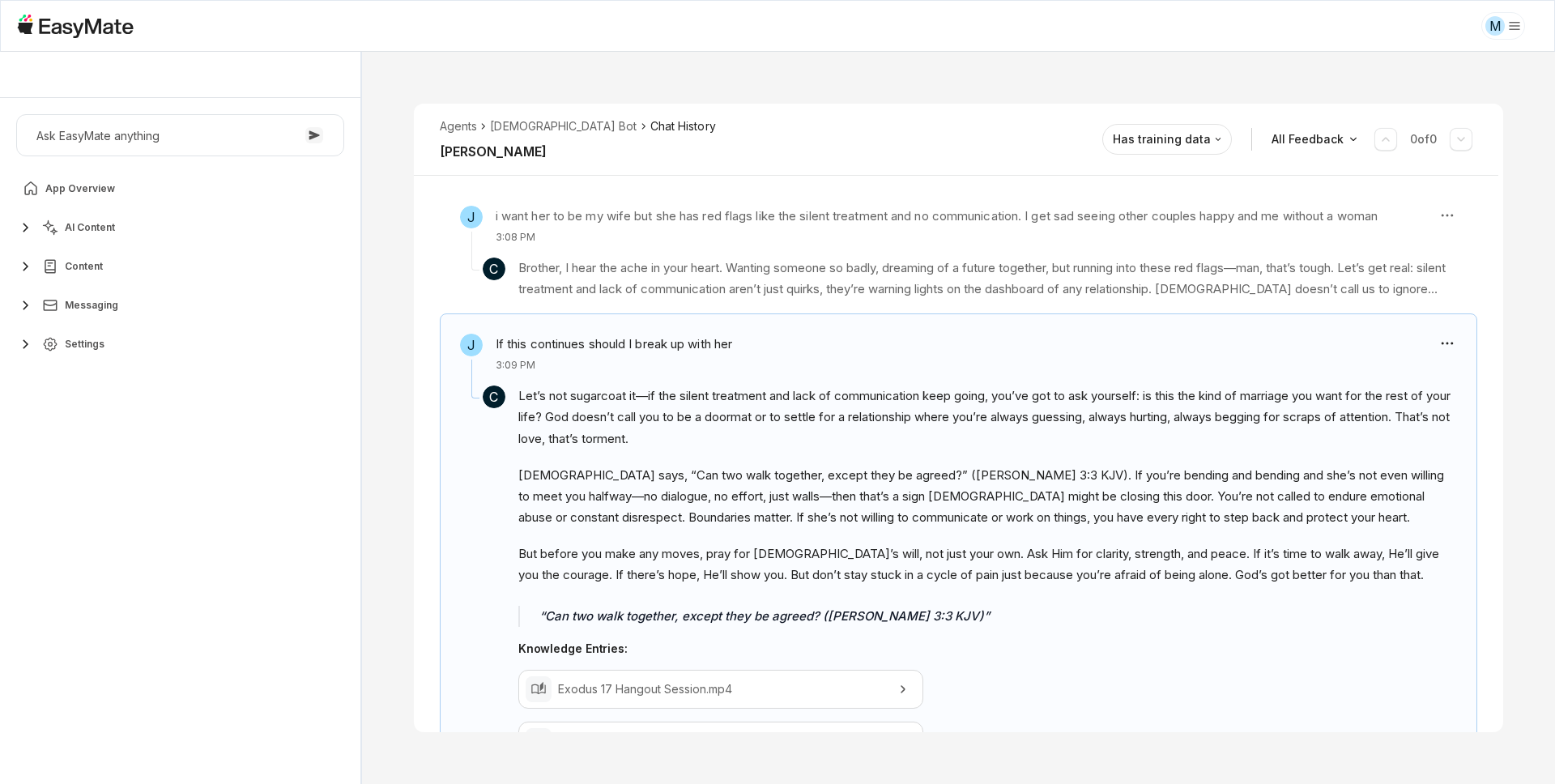
click at [370, 325] on div "Agents Gospel Bot Chat History [PERSON_NAME] Reviewed Email [EMAIL_ADDRESS][DOM…" at bounding box center [958, 417] width 1193 height 732
click at [520, 125] on li "[DEMOGRAPHIC_DATA] Bot" at bounding box center [563, 126] width 147 height 18
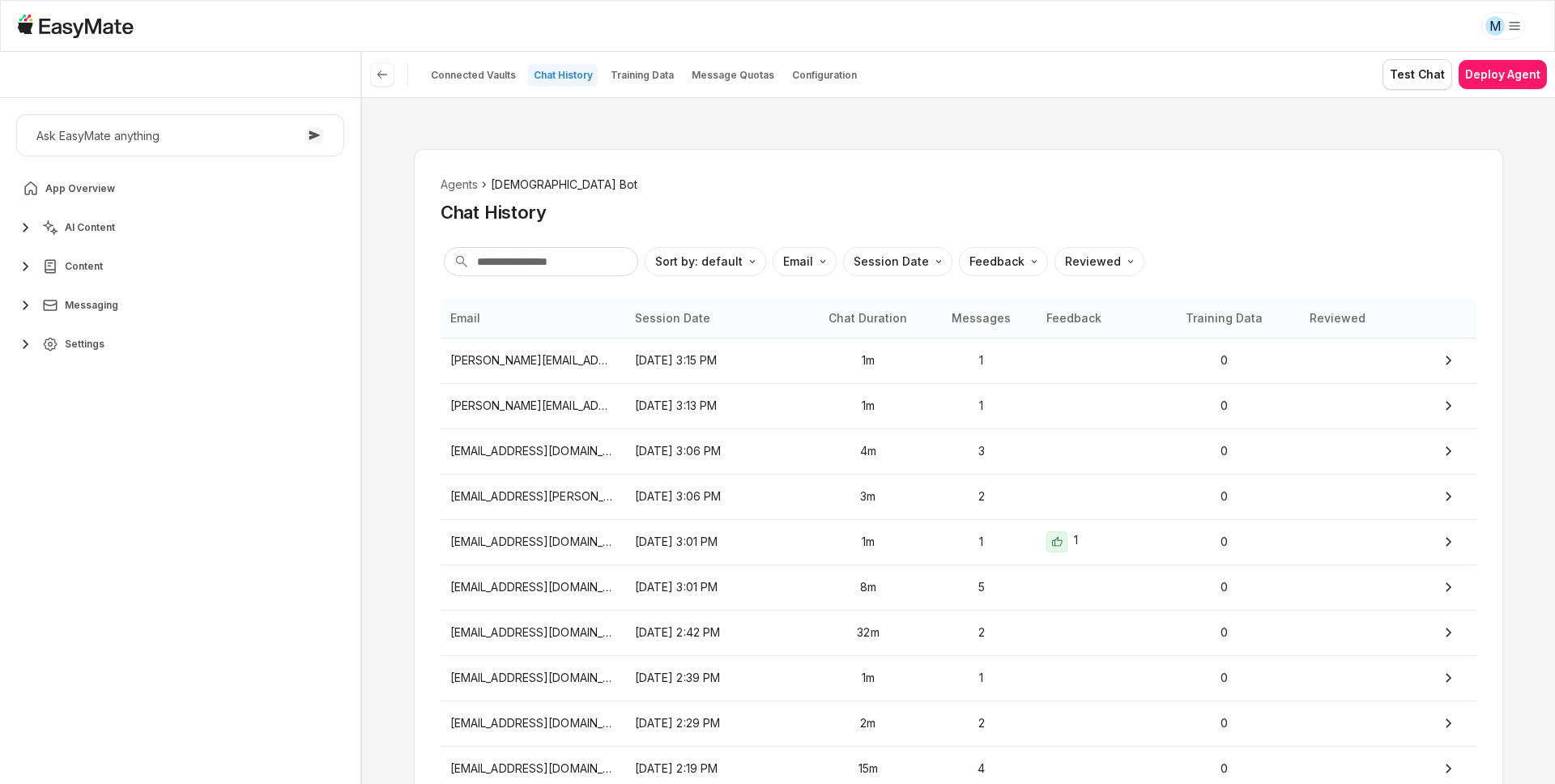
click at [381, 264] on div "Agents Gospel Bot Chat History Sort by: default Direction Email Session Date Fe…" at bounding box center [958, 441] width 1193 height 687
click at [495, 534] on p "[EMAIL_ADDRESS][DOMAIN_NAME]" at bounding box center [533, 542] width 165 height 18
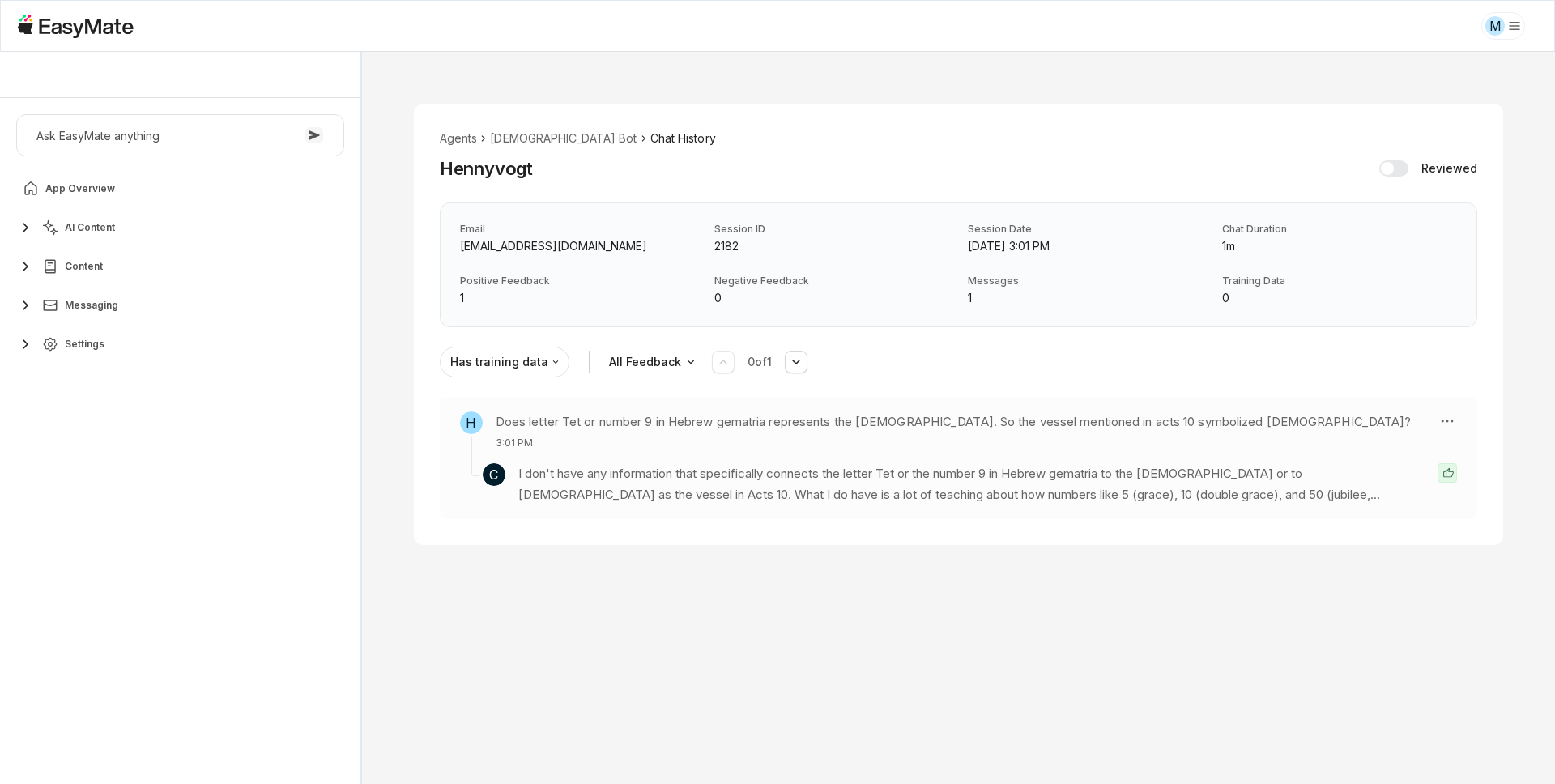
click at [597, 482] on p "I don't have any information that specifically connects the letter Tet or the n…" at bounding box center [972, 484] width 907 height 43
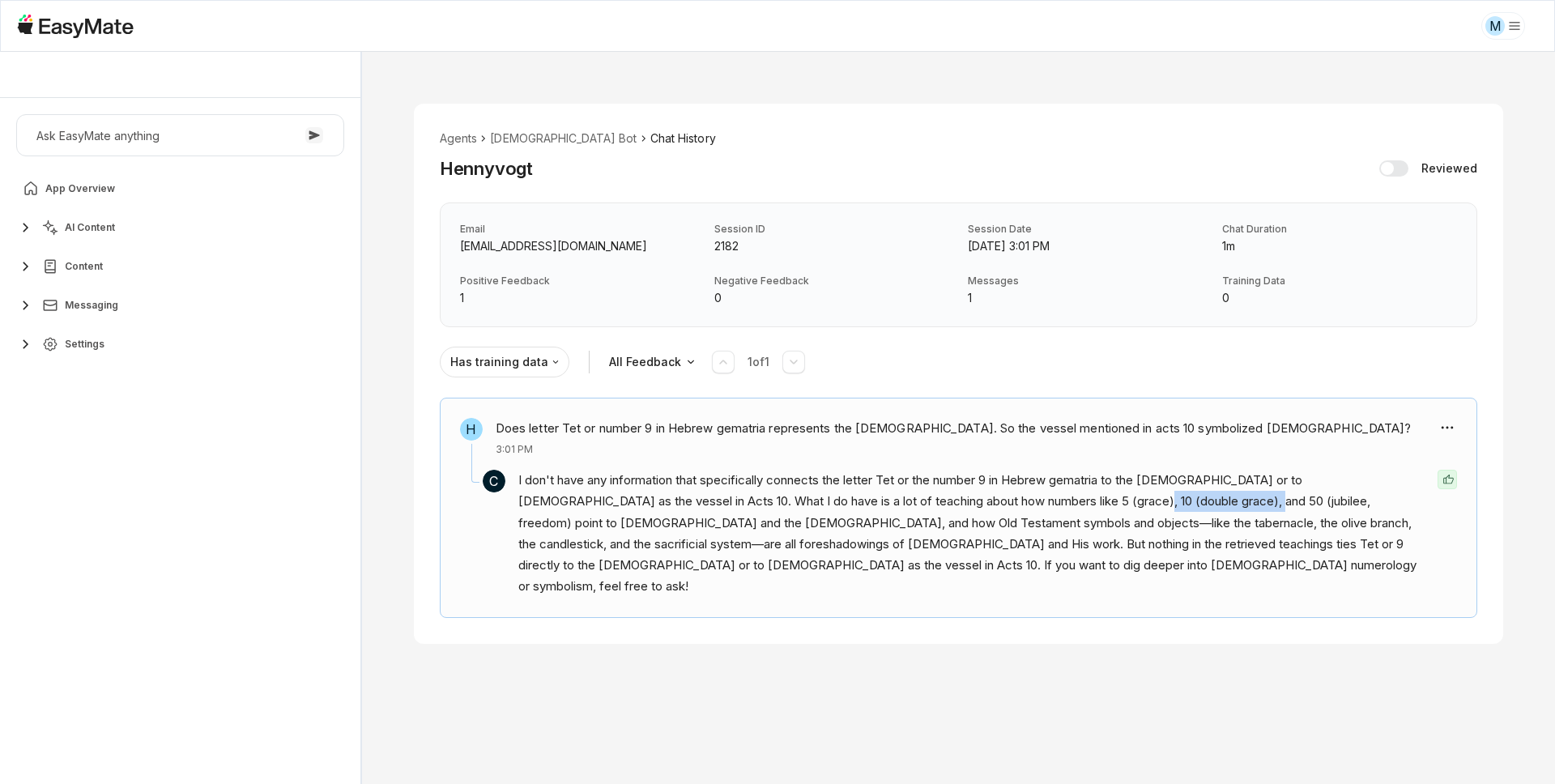
drag, startPoint x: 1049, startPoint y: 500, endPoint x: 1168, endPoint y: 502, distance: 119.0
click at [1168, 502] on p "I don't have any information that specifically connects the letter Tet or the n…" at bounding box center [972, 534] width 907 height 128
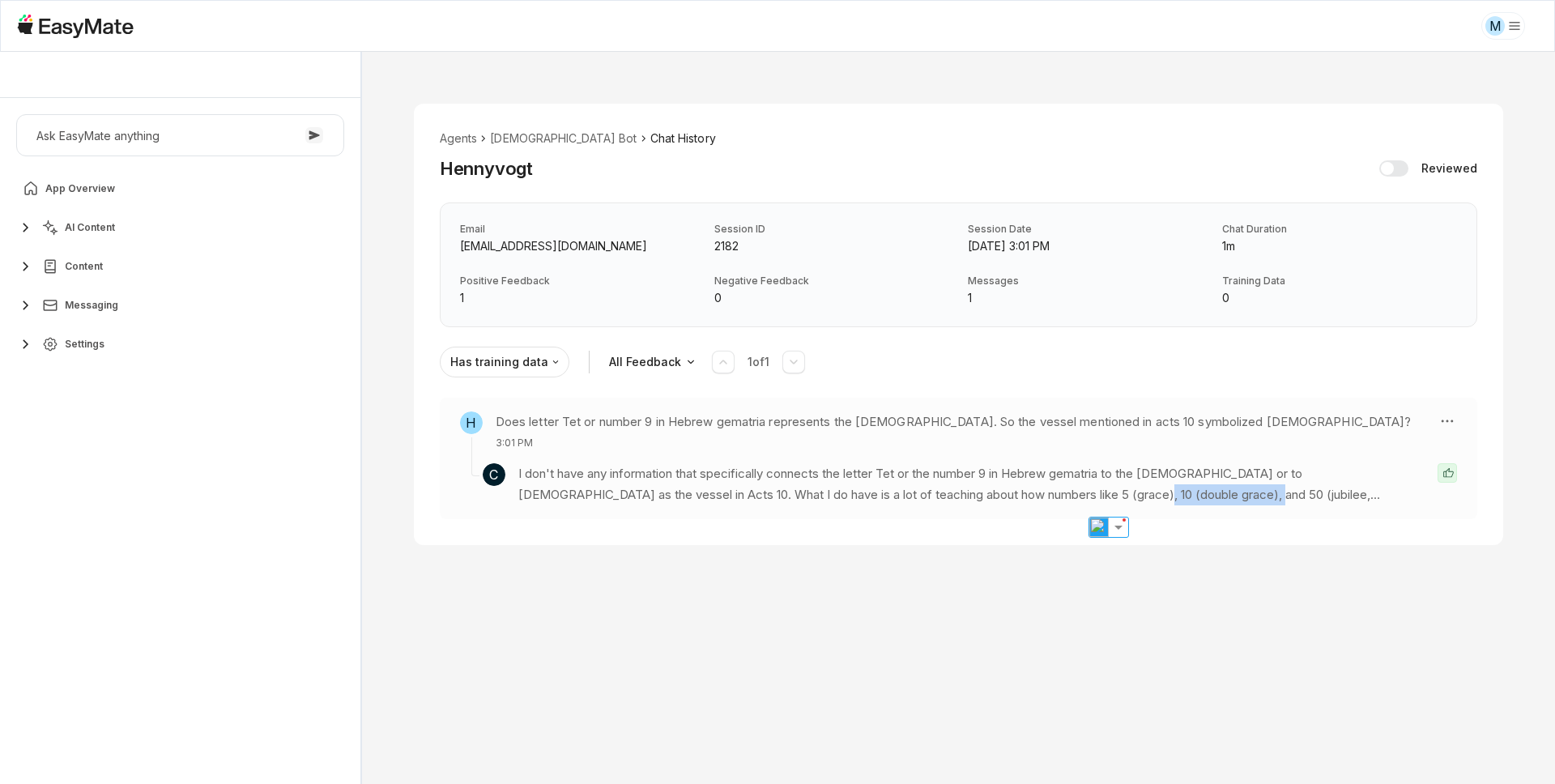
copy p "50 (jubilee, freedom)"
click at [500, 141] on li "[DEMOGRAPHIC_DATA] Bot" at bounding box center [563, 138] width 147 height 18
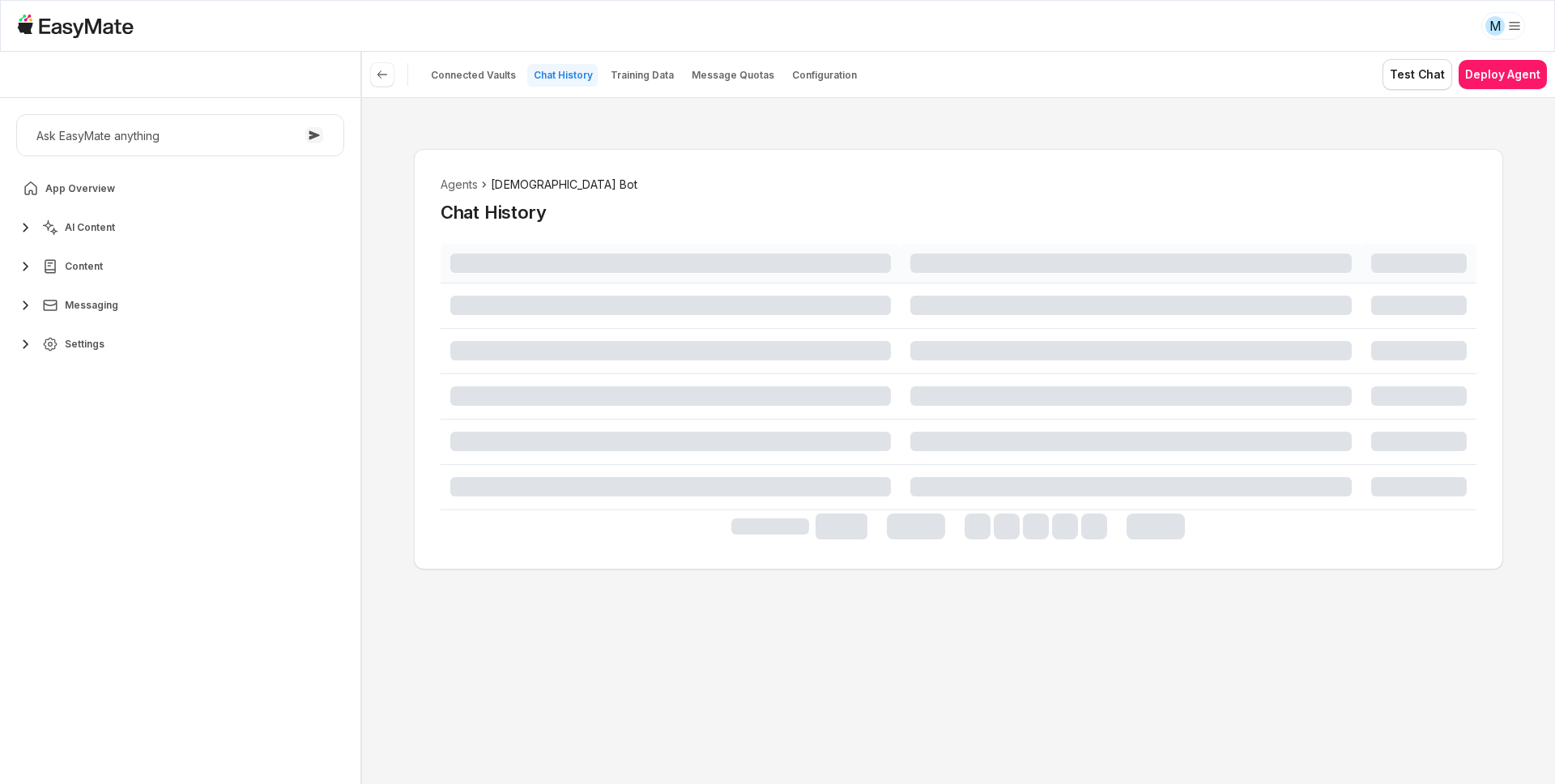
click at [391, 292] on div "Agents Gospel Bot Chat History" at bounding box center [958, 441] width 1193 height 687
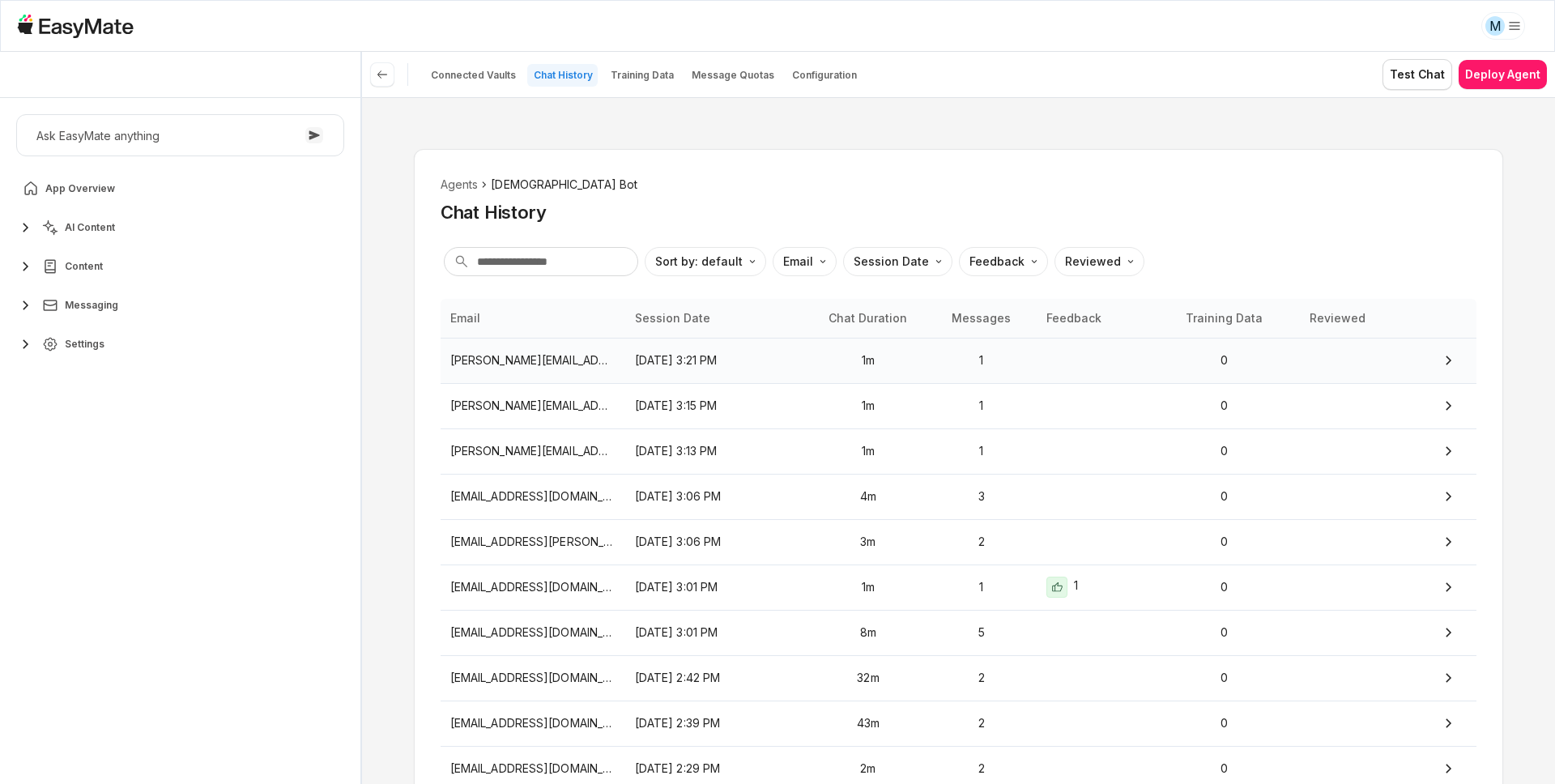
click at [536, 368] on p "[PERSON_NAME][EMAIL_ADDRESS][PERSON_NAME][DOMAIN_NAME]" at bounding box center [533, 360] width 165 height 18
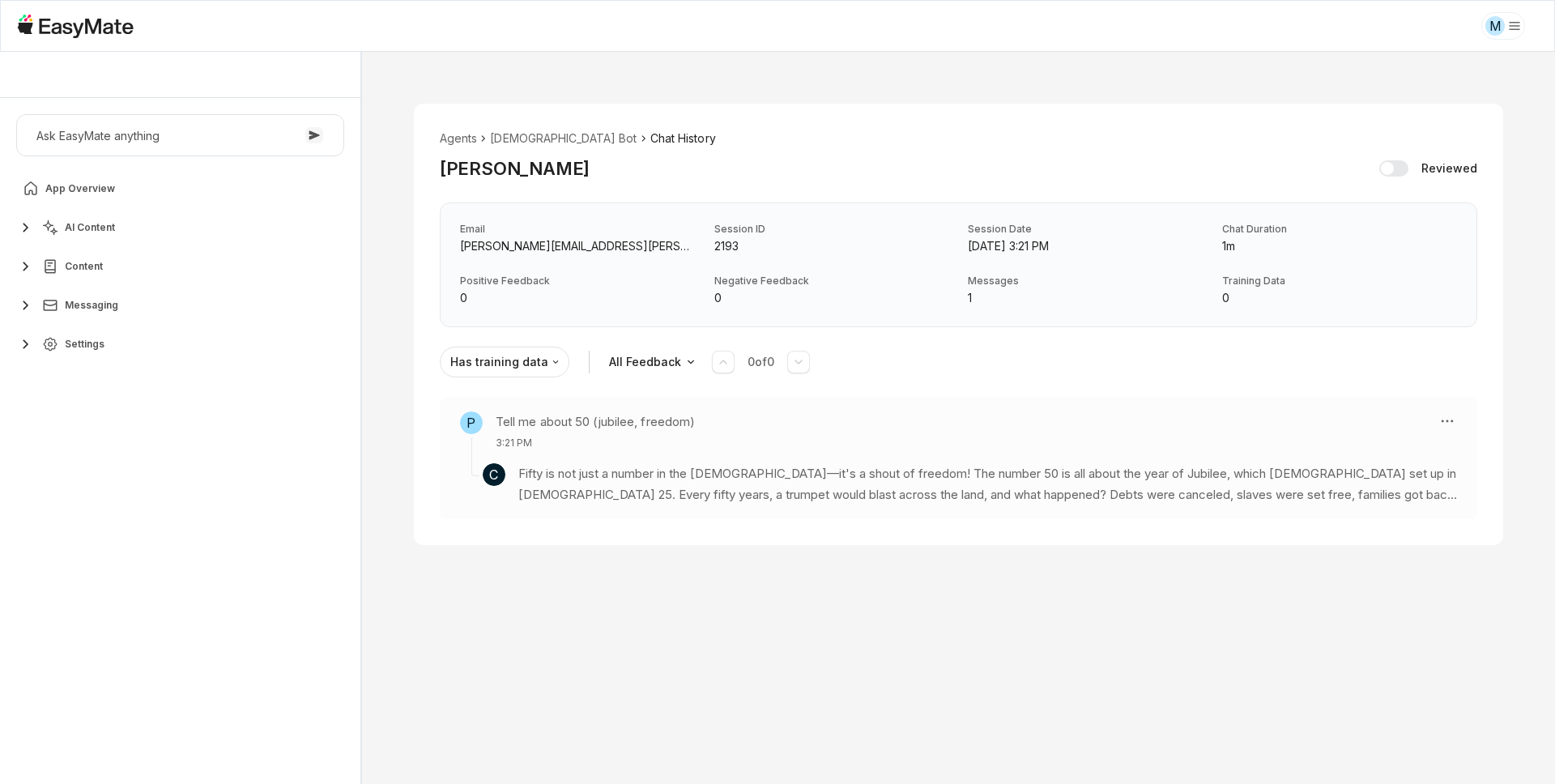
click at [548, 463] on p "Fifty is not just a number in the [DEMOGRAPHIC_DATA]—it's a shout of freedom! T…" at bounding box center [988, 484] width 939 height 43
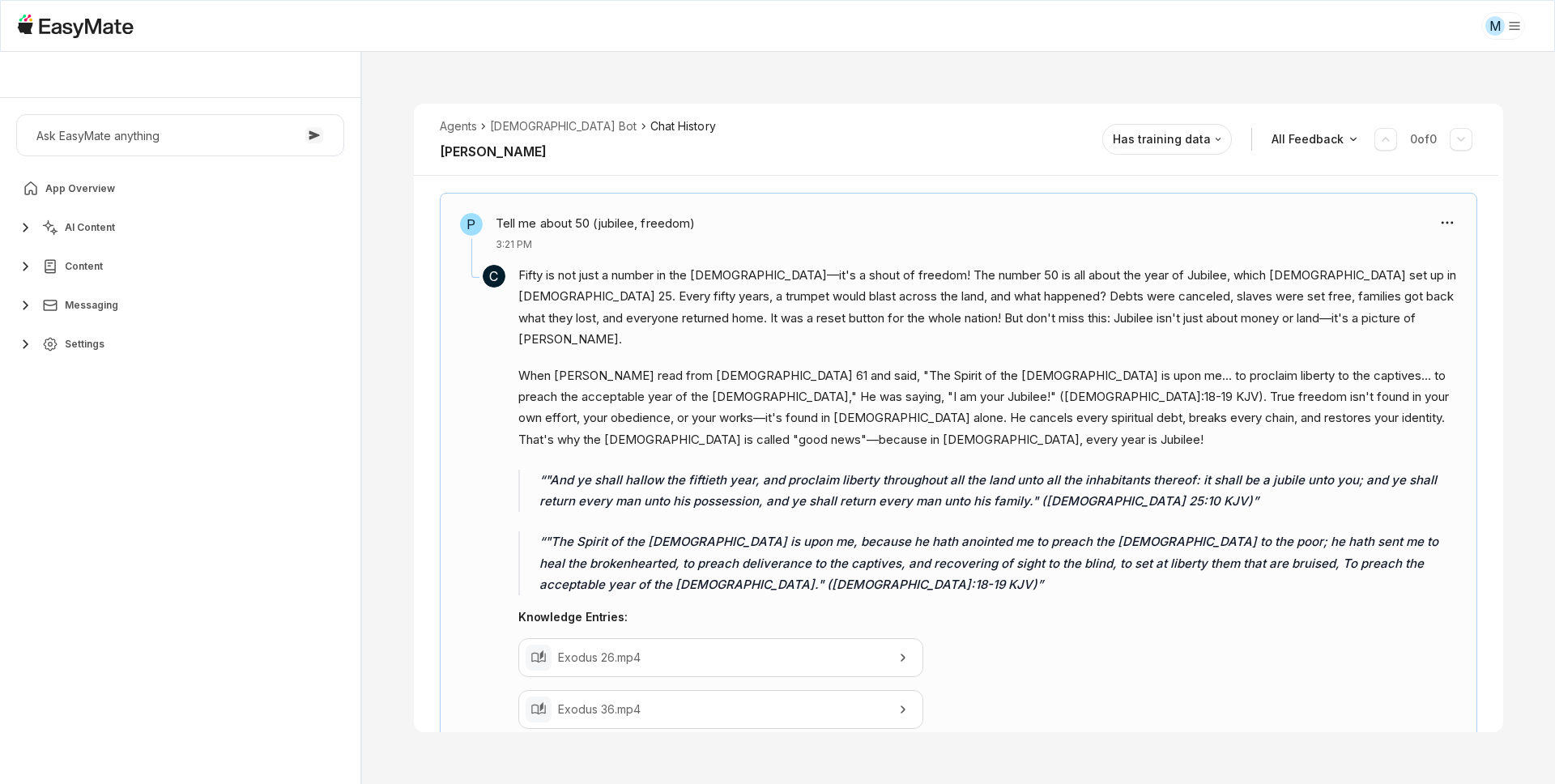
scroll to position [224, 0]
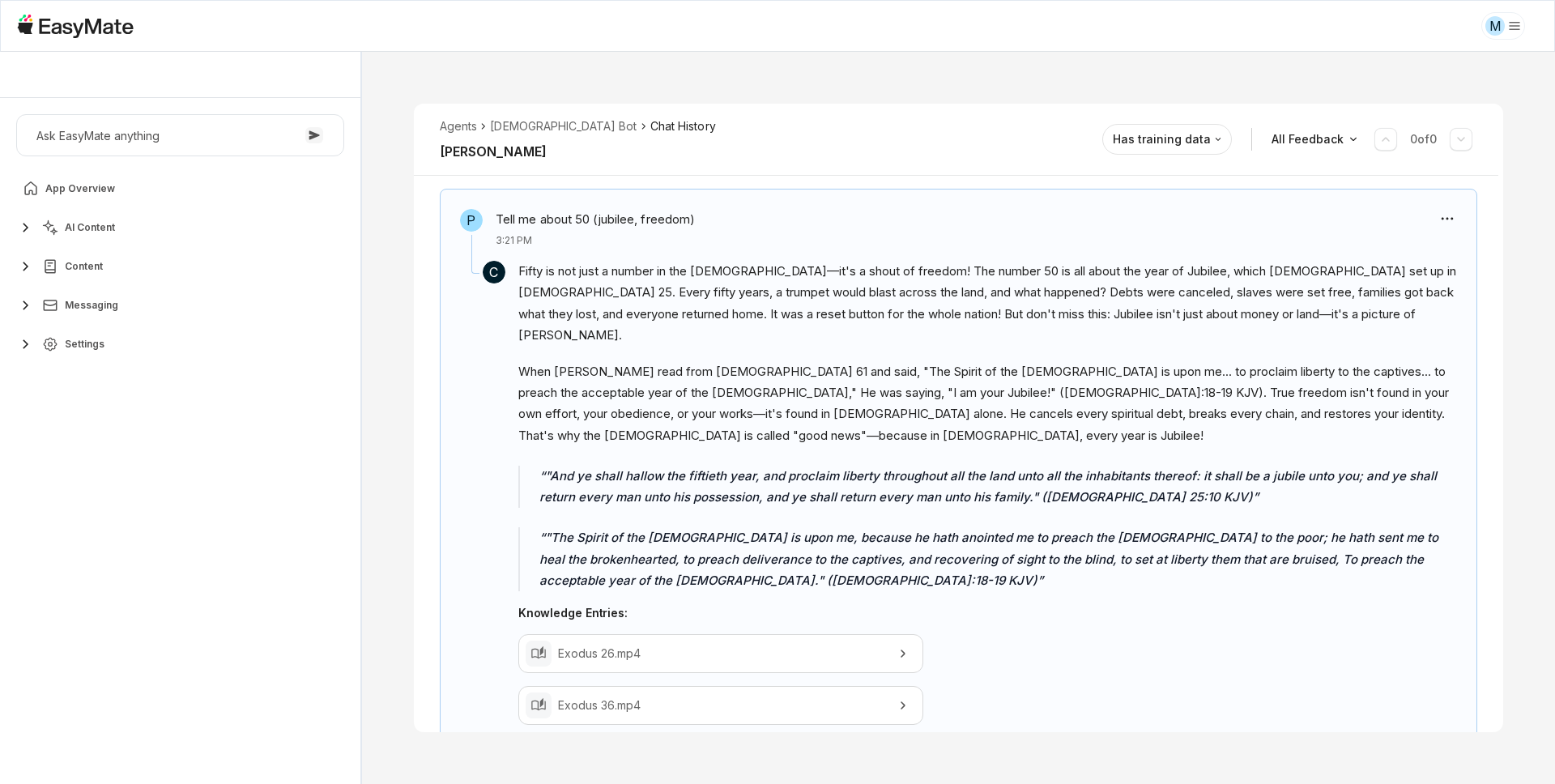
click at [404, 494] on div "Agents Gospel Bot Chat History [PERSON_NAME] Reviewed Email [PERSON_NAME][EMAIL…" at bounding box center [958, 417] width 1193 height 732
type textarea "*"
